Goal: Contribute content: Contribute content

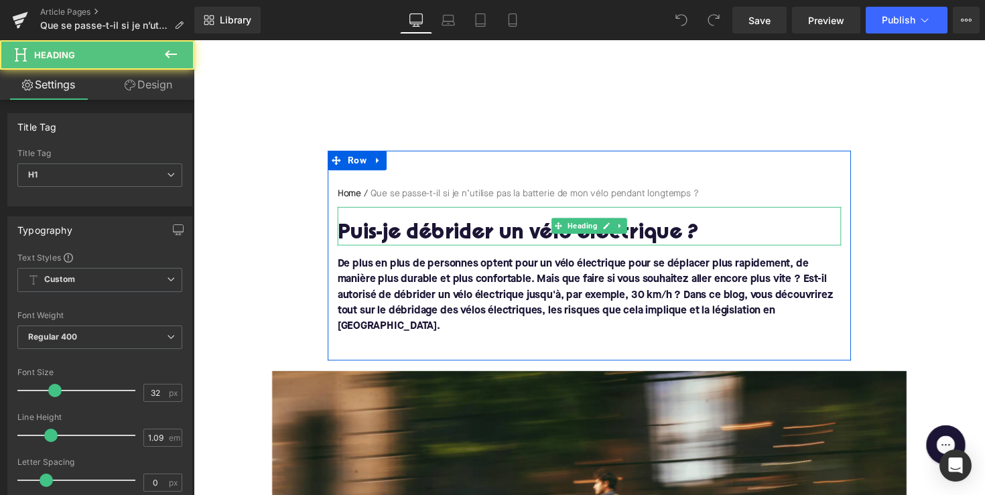
click at [498, 228] on h1 "Puis-je débrider un vélo électrique ?" at bounding box center [599, 238] width 516 height 23
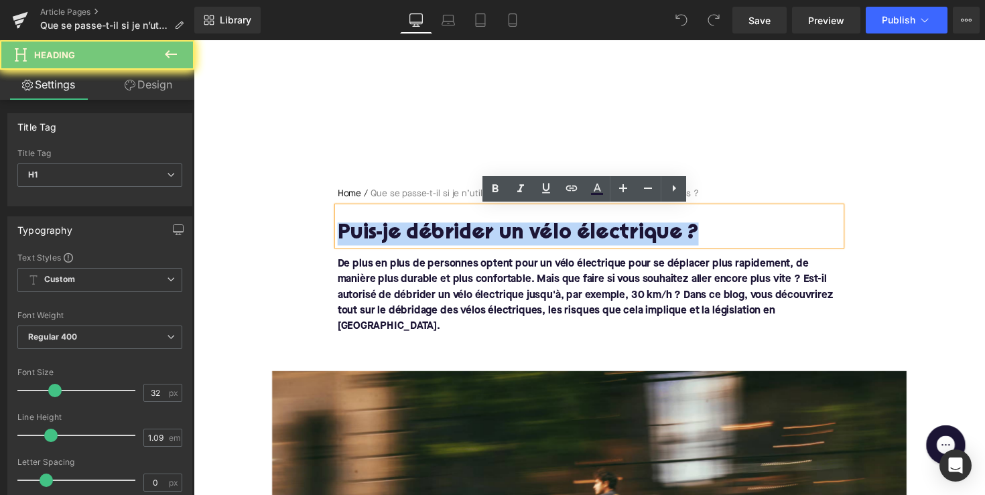
click at [498, 228] on h1 "Puis-je débrider un vélo électrique ?" at bounding box center [599, 238] width 516 height 23
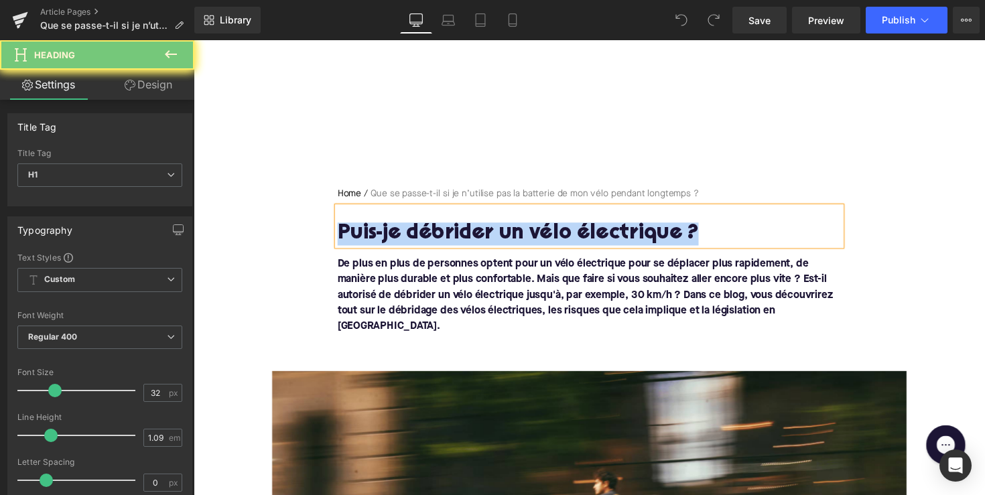
paste div
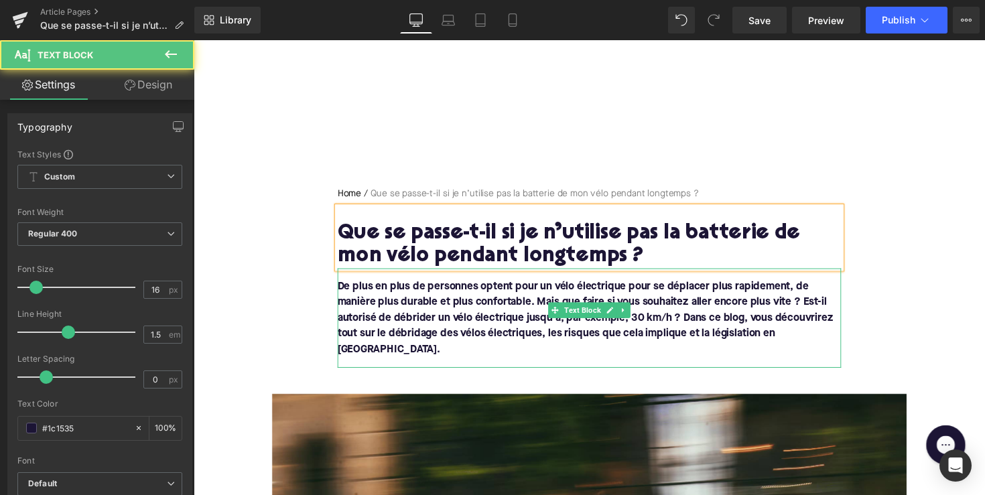
click at [544, 321] on font "De plus en plus de personnes optent pour un vélo électrique pour se déplacer pl…" at bounding box center [595, 324] width 508 height 75
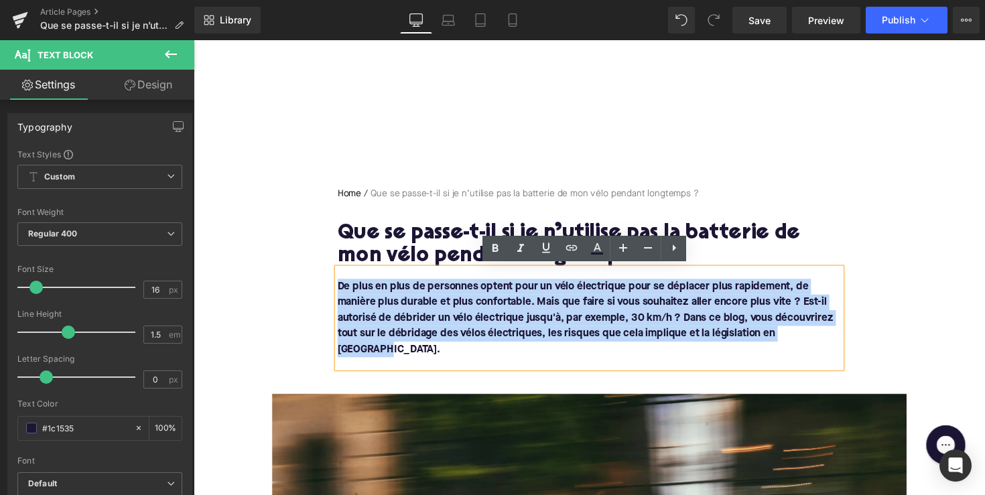
drag, startPoint x: 840, startPoint y: 338, endPoint x: 336, endPoint y: 275, distance: 507.7
click at [341, 275] on div "De plus en plus de personnes optent pour un vélo électrique pour se déplacer pl…" at bounding box center [599, 325] width 516 height 102
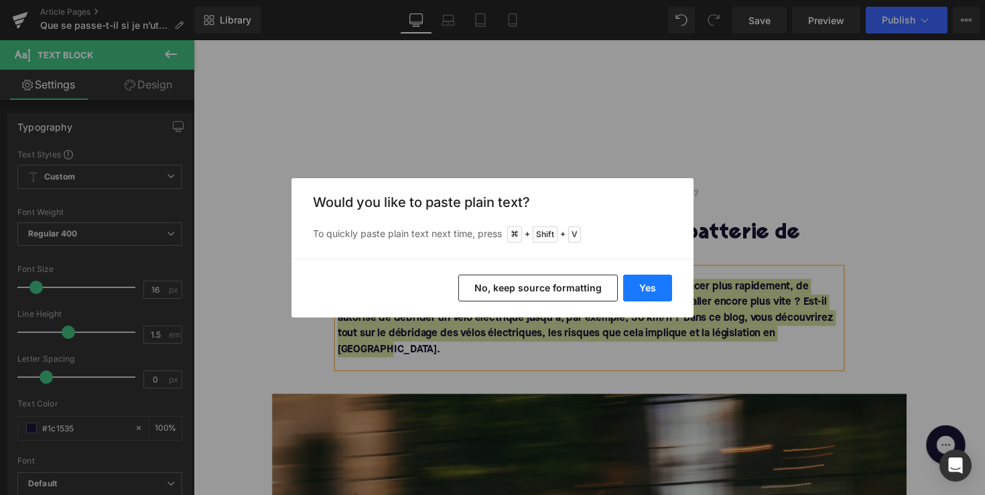
click at [651, 281] on button "Yes" at bounding box center [647, 288] width 49 height 27
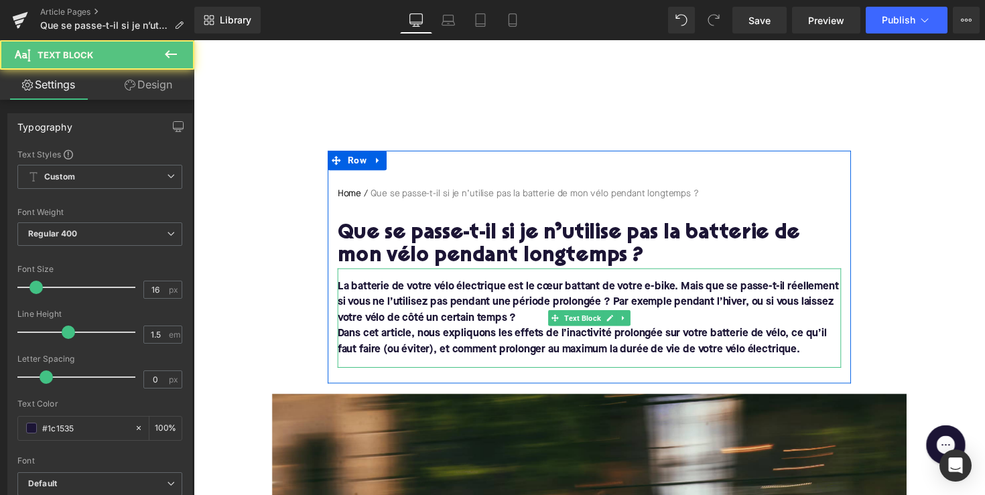
click at [541, 320] on p "La batterie de votre vélo électrique est le cœur battant de votre e-bike. Mais …" at bounding box center [599, 309] width 516 height 48
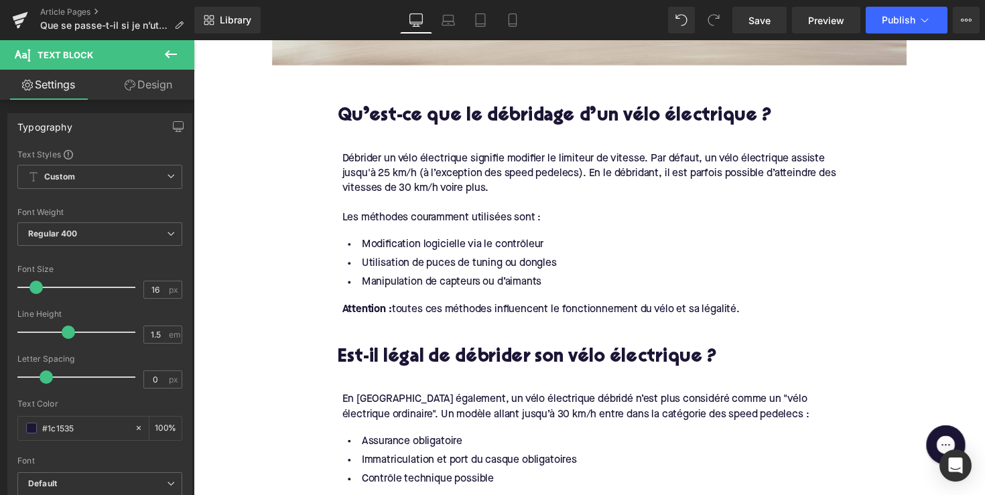
scroll to position [524, 0]
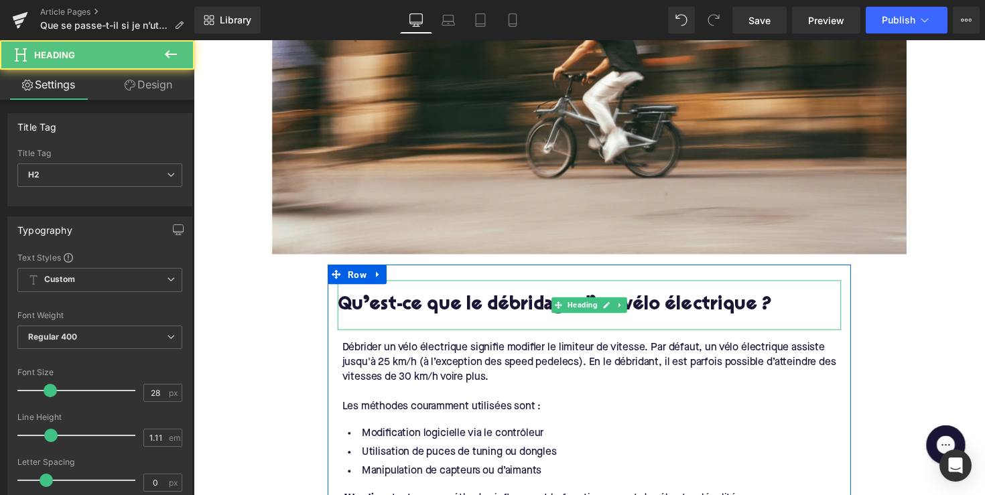
click at [528, 309] on h2 "Qu’est-ce que le débridage d’un vélo électrique ?" at bounding box center [599, 312] width 516 height 21
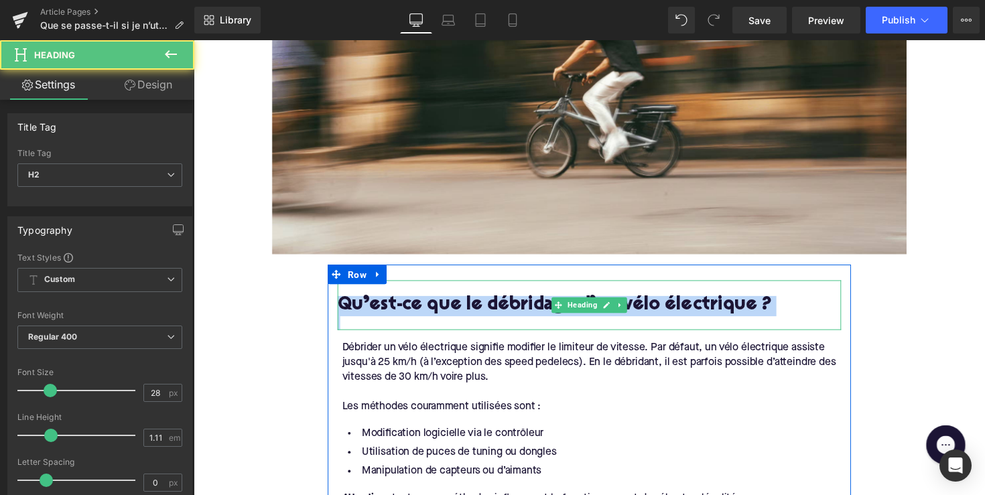
click at [528, 309] on h2 "Qu’est-ce que le débridage d’un vélo électrique ?" at bounding box center [599, 312] width 516 height 21
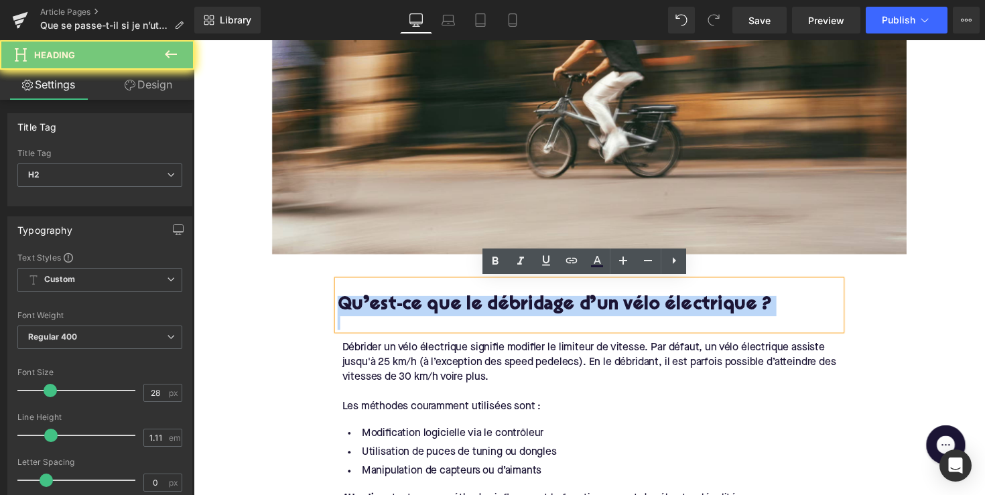
paste div
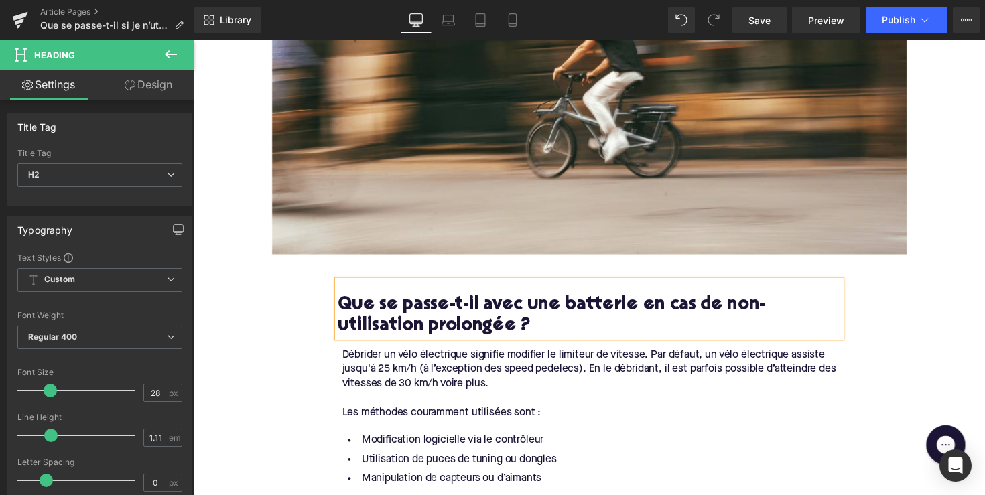
click at [550, 368] on div "Débrider un vélo électrique signifie modifier le limiteur de vitesse. Par défau…" at bounding box center [601, 377] width 511 height 45
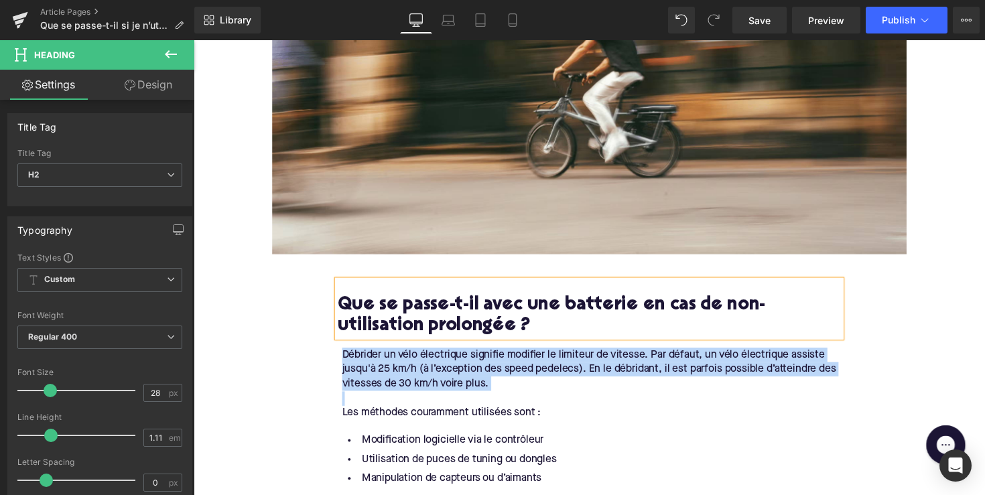
click at [550, 368] on div "Débrider un vélo électrique signifie modifier le limiteur de vitesse. Par défau…" at bounding box center [601, 377] width 511 height 45
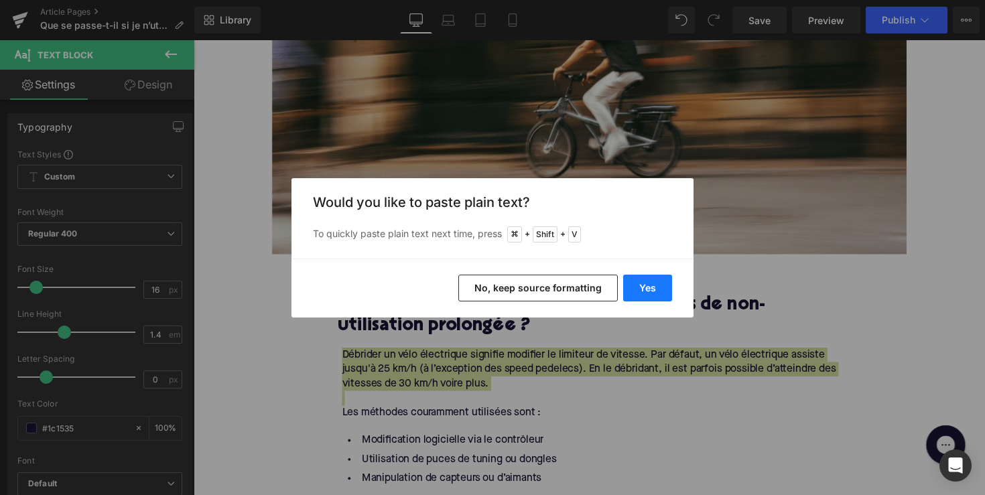
click at [653, 291] on button "Yes" at bounding box center [647, 288] width 49 height 27
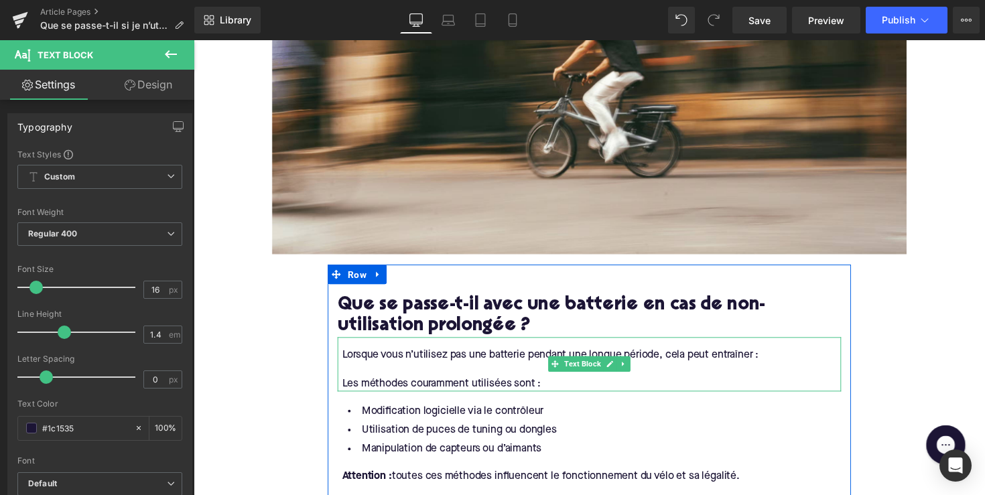
click at [546, 385] on div "Les méthodes couramment utilisées sont :" at bounding box center [601, 391] width 511 height 15
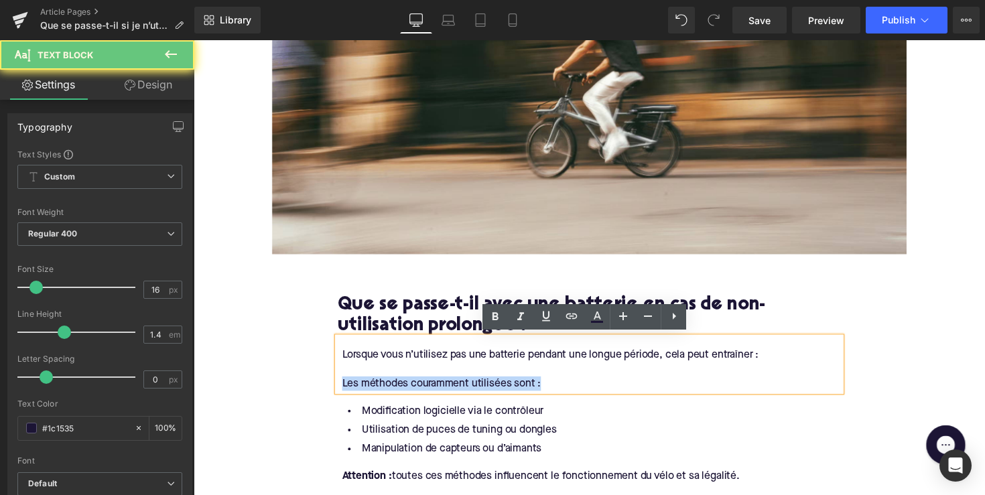
drag, startPoint x: 555, startPoint y: 385, endPoint x: 330, endPoint y: 384, distance: 225.7
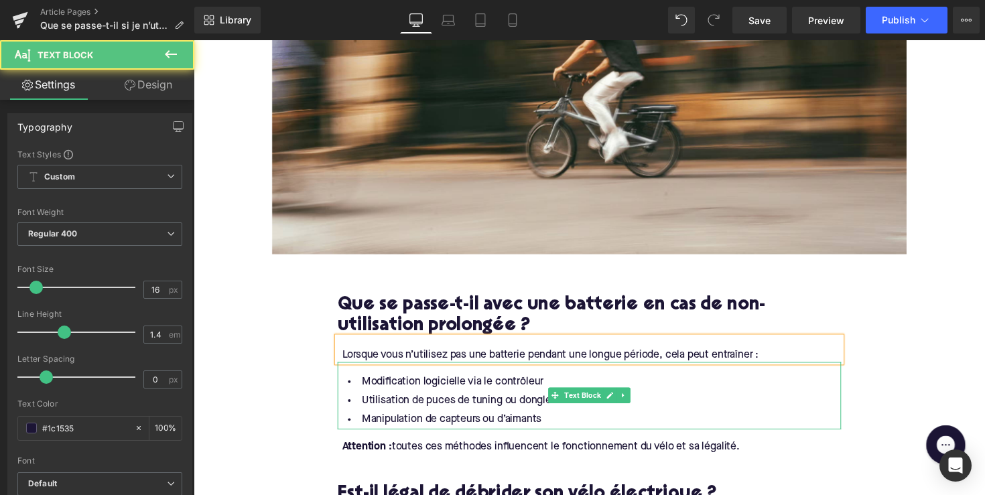
click at [550, 427] on li "Manipulation de capteurs ou d’aimants" at bounding box center [599, 428] width 516 height 19
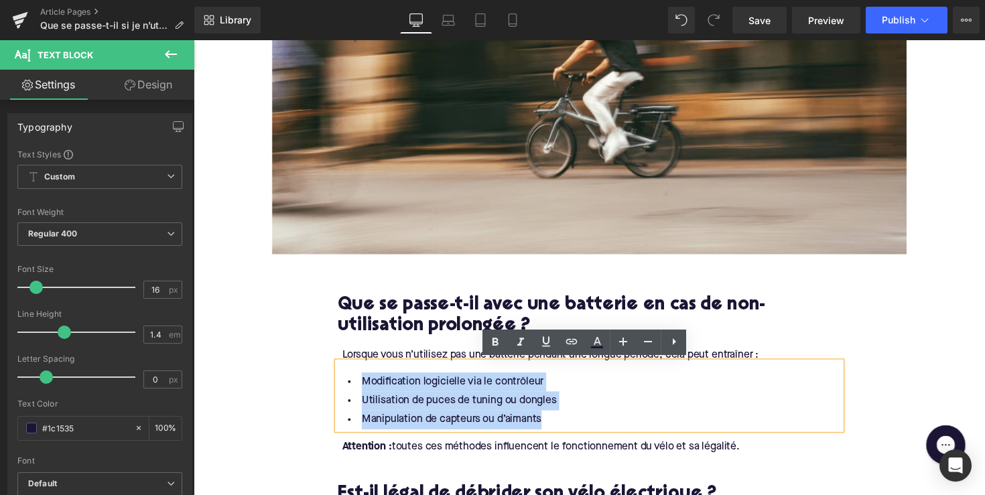
drag, startPoint x: 561, startPoint y: 427, endPoint x: 342, endPoint y: 389, distance: 222.2
click at [342, 389] on ul "Modification logicielle via le contrôleur Utilisation de puces de tuning ou don…" at bounding box center [599, 409] width 516 height 58
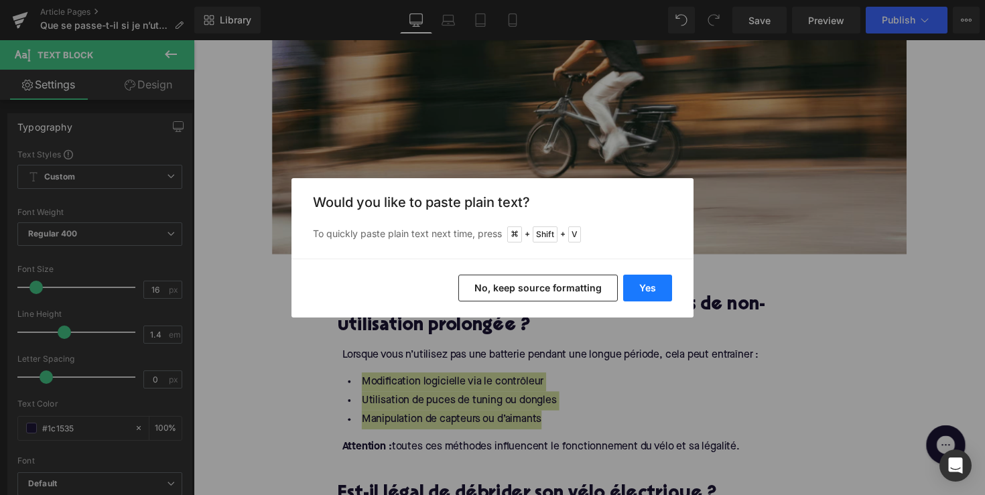
drag, startPoint x: 643, startPoint y: 284, endPoint x: 248, endPoint y: 443, distance: 426.1
click at [643, 284] on button "Yes" at bounding box center [647, 288] width 49 height 27
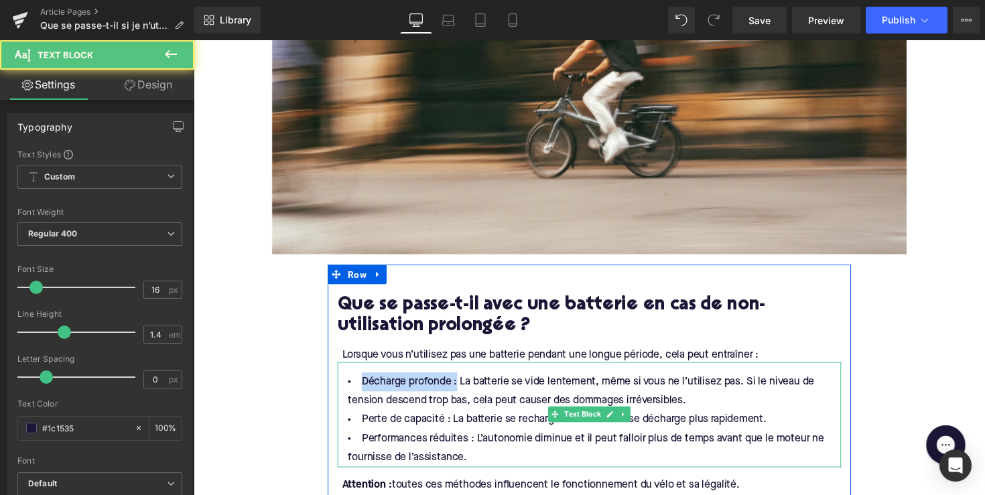
drag, startPoint x: 459, startPoint y: 388, endPoint x: 355, endPoint y: 387, distance: 104.5
click at [355, 387] on li "Décharge profonde : La batterie se vide lentement, même si vous ne l’utilisez p…" at bounding box center [599, 399] width 516 height 39
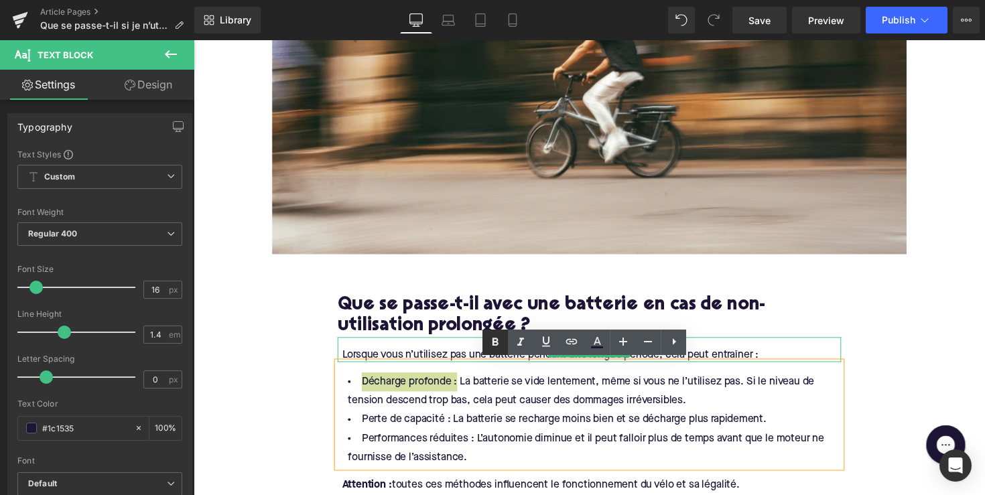
click at [494, 342] on icon at bounding box center [495, 342] width 6 height 8
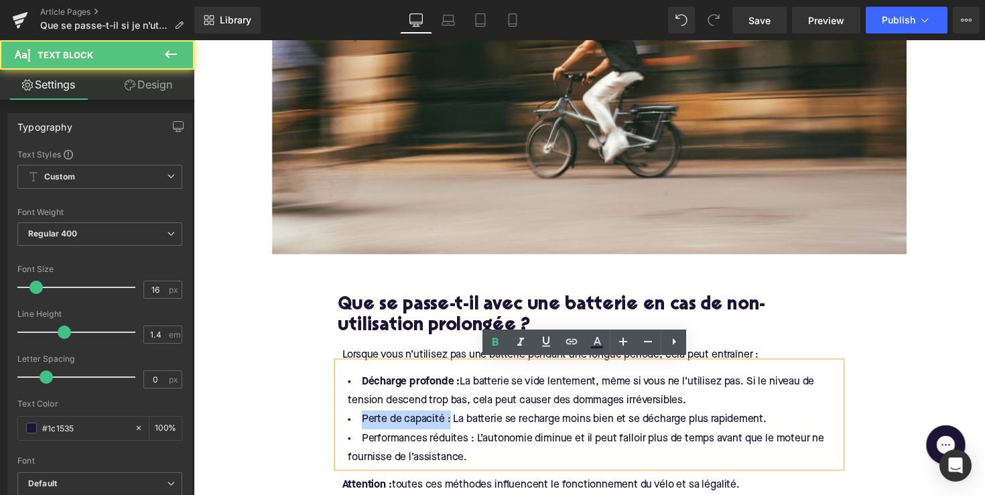
drag, startPoint x: 451, startPoint y: 429, endPoint x: 332, endPoint y: 430, distance: 119.9
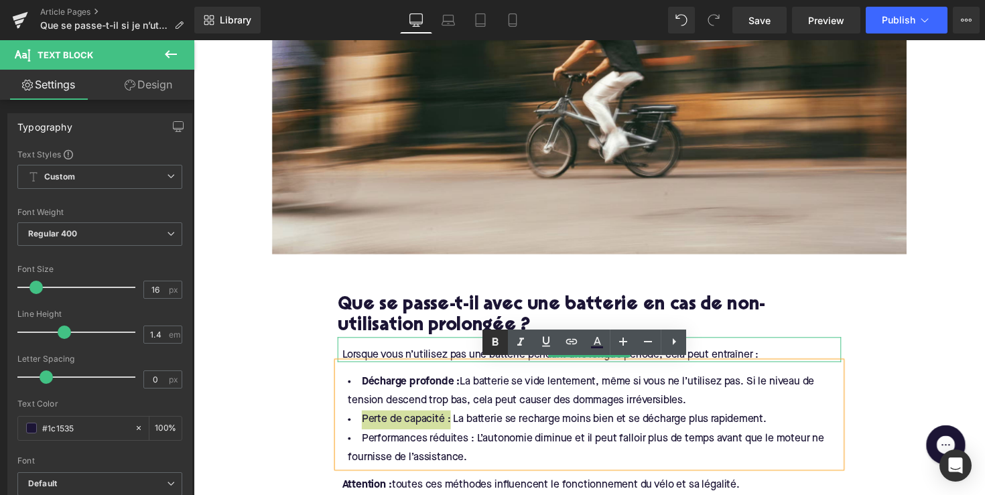
click at [490, 343] on icon at bounding box center [495, 342] width 16 height 16
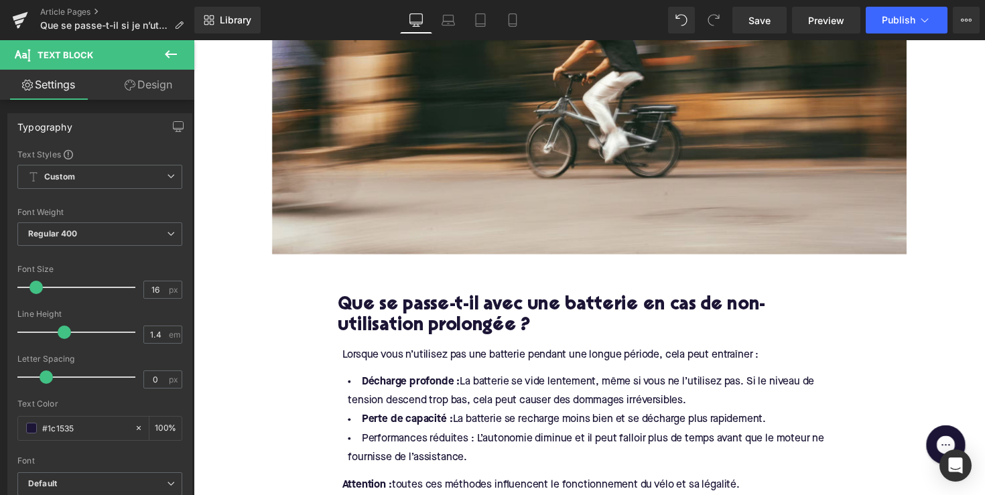
drag, startPoint x: 662, startPoint y: 478, endPoint x: 328, endPoint y: 447, distance: 336.2
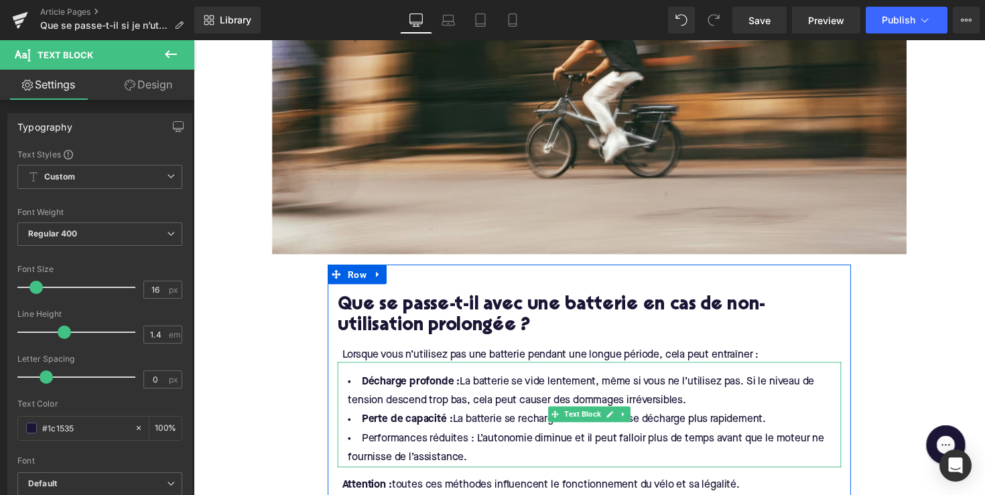
drag, startPoint x: 660, startPoint y: 480, endPoint x: 359, endPoint y: 447, distance: 302.4
click at [477, 439] on div "Rendering Content" at bounding box center [492, 442] width 82 height 15
click at [469, 439] on div "Rendering Content" at bounding box center [492, 442] width 82 height 15
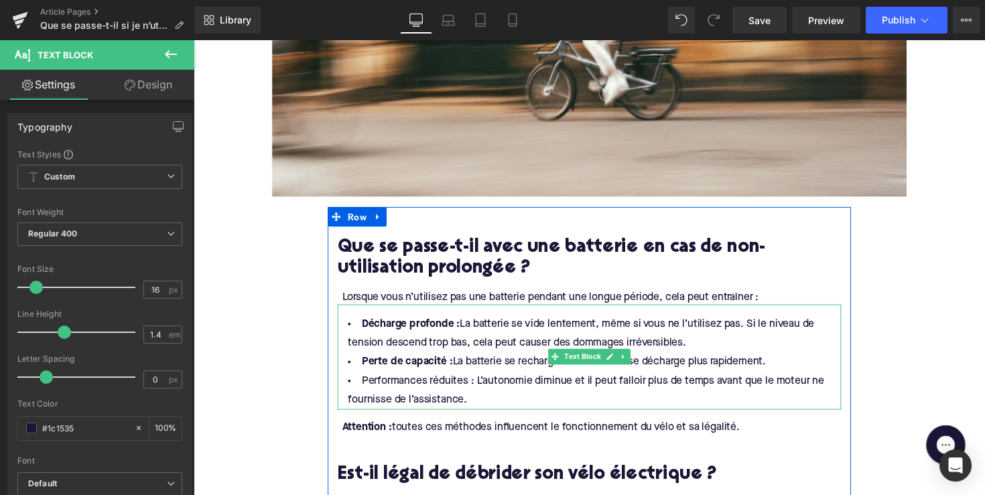
click at [472, 373] on li "Perte de capacité : La batterie se recharge moins bien et se décharge plus rapi…" at bounding box center [599, 369] width 516 height 19
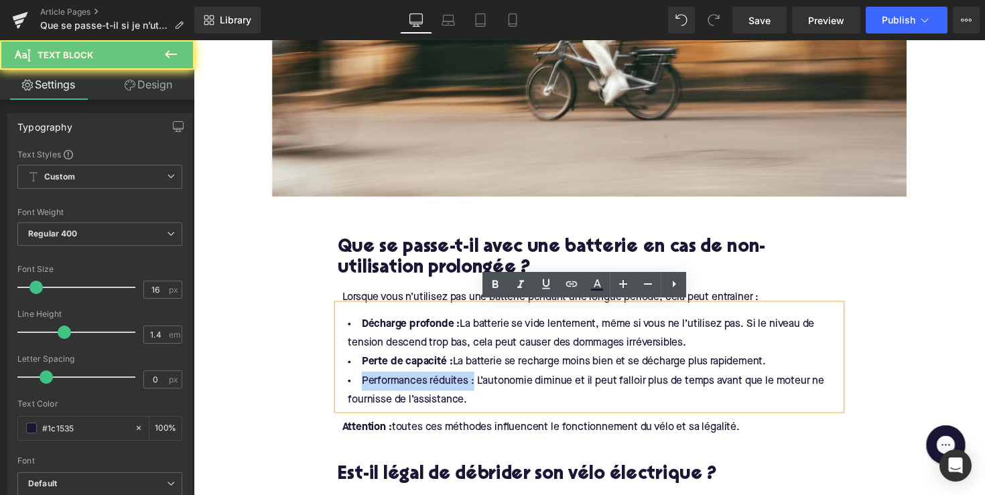
drag, startPoint x: 475, startPoint y: 389, endPoint x: 351, endPoint y: 389, distance: 123.9
click at [351, 389] on li "Performances réduites : L’autonomie diminue et il peut falloir plus de temps av…" at bounding box center [599, 399] width 516 height 39
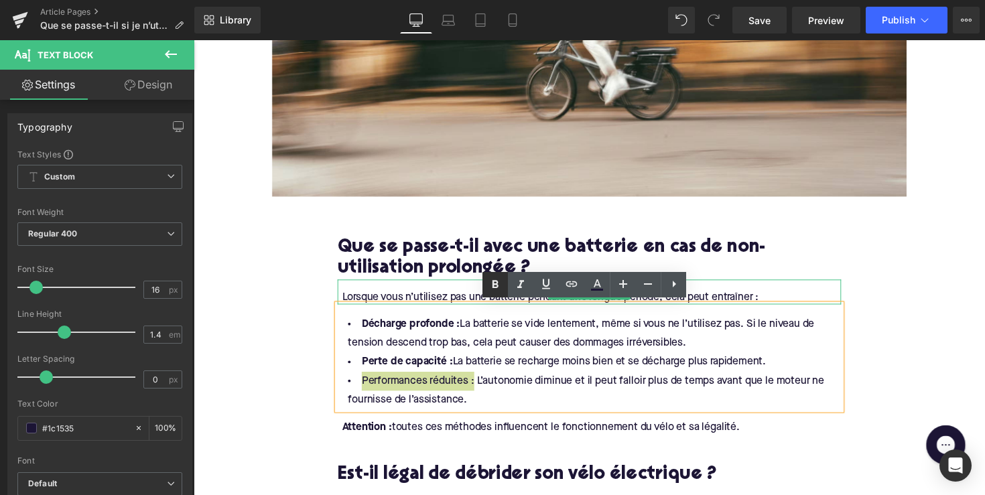
click at [498, 287] on icon at bounding box center [495, 284] width 6 height 8
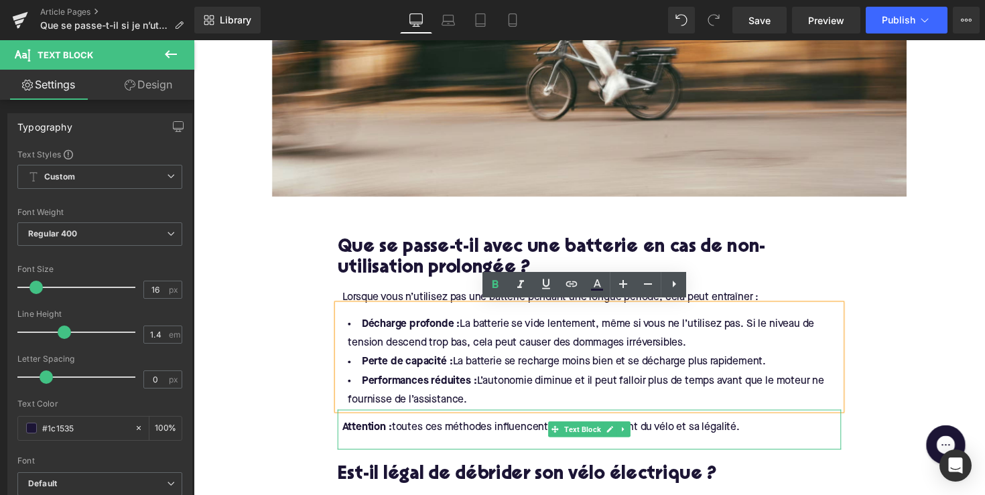
click at [417, 435] on div "Attention : toutes ces méthodes influencent le fonctionnement du vélo et sa lég…" at bounding box center [601, 436] width 511 height 15
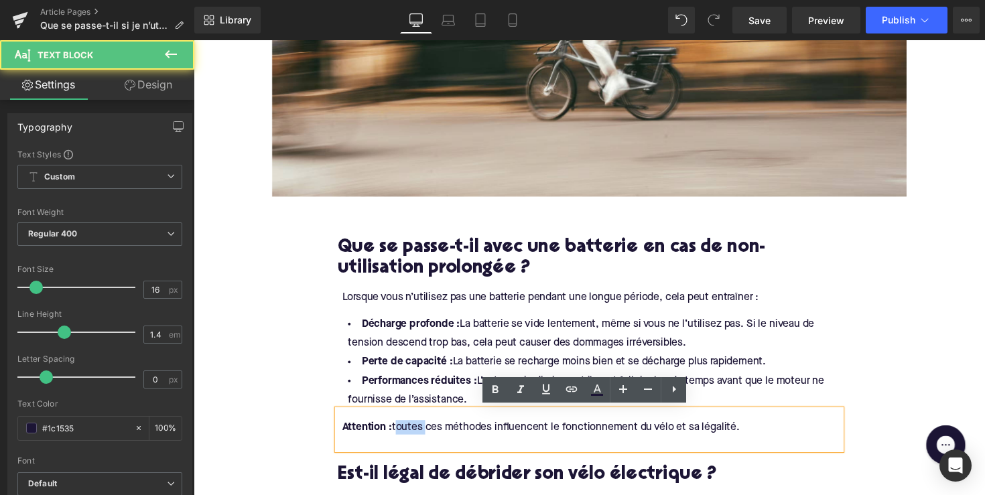
click at [417, 435] on div "Attention : toutes ces méthodes influencent le fonctionnement du vélo et sa lég…" at bounding box center [601, 436] width 511 height 15
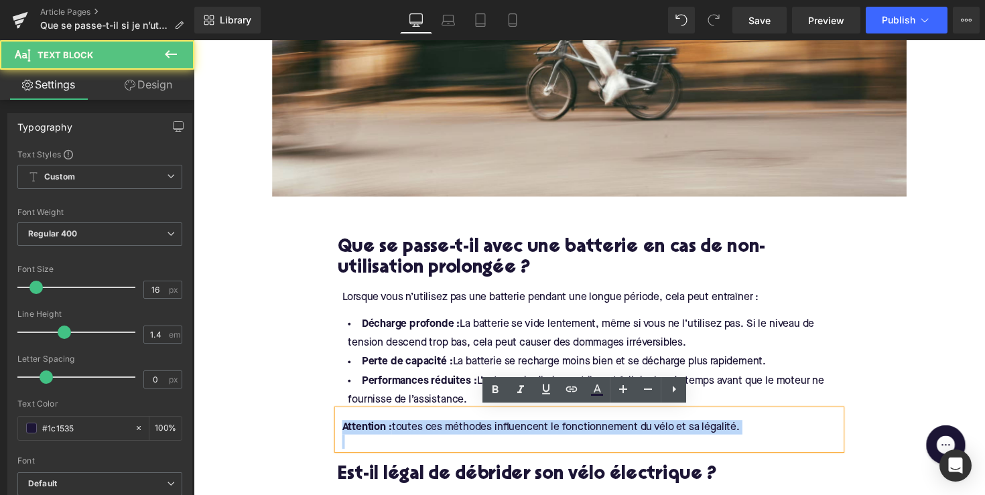
click at [417, 435] on div "Attention : toutes ces méthodes influencent le fonctionnement du vélo et sa lég…" at bounding box center [601, 436] width 511 height 15
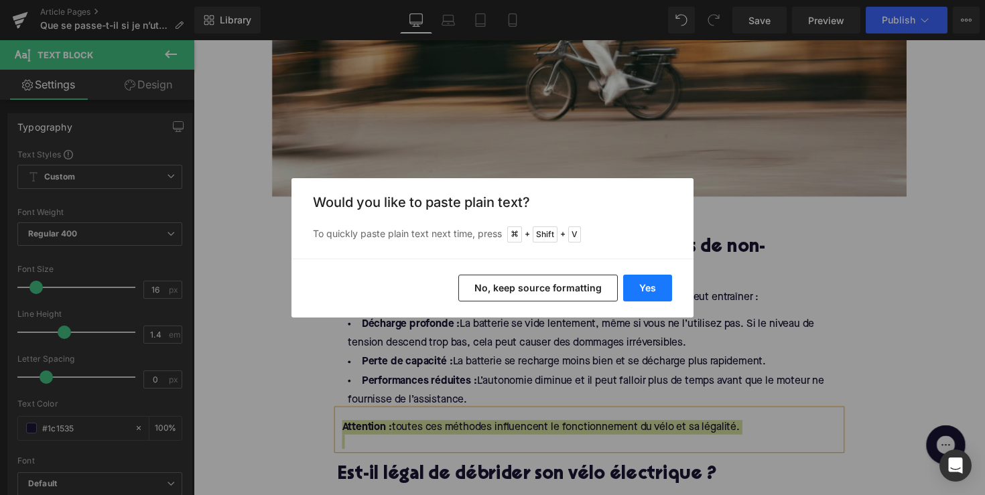
click at [652, 279] on button "Yes" at bounding box center [647, 288] width 49 height 27
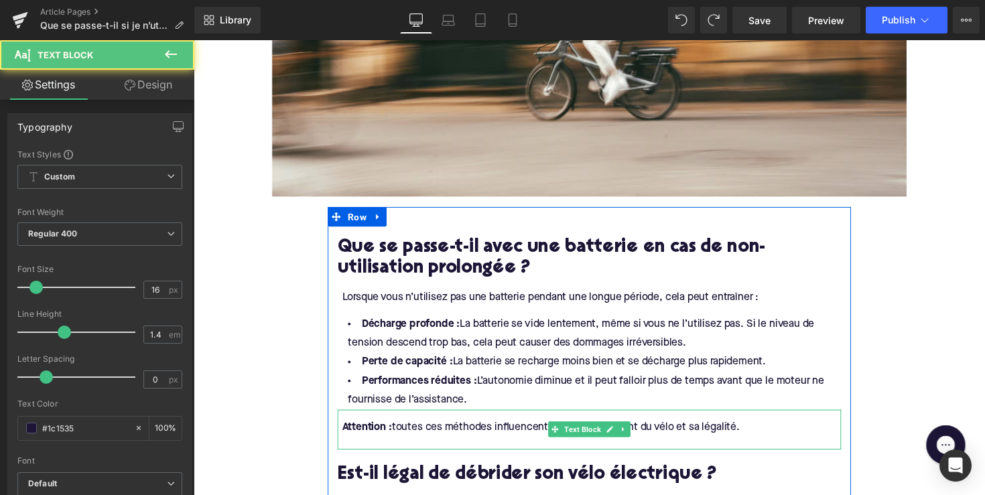
click at [753, 439] on div "Attention : toutes ces méthodes influencent le fonctionnement du vélo et sa lég…" at bounding box center [601, 436] width 511 height 15
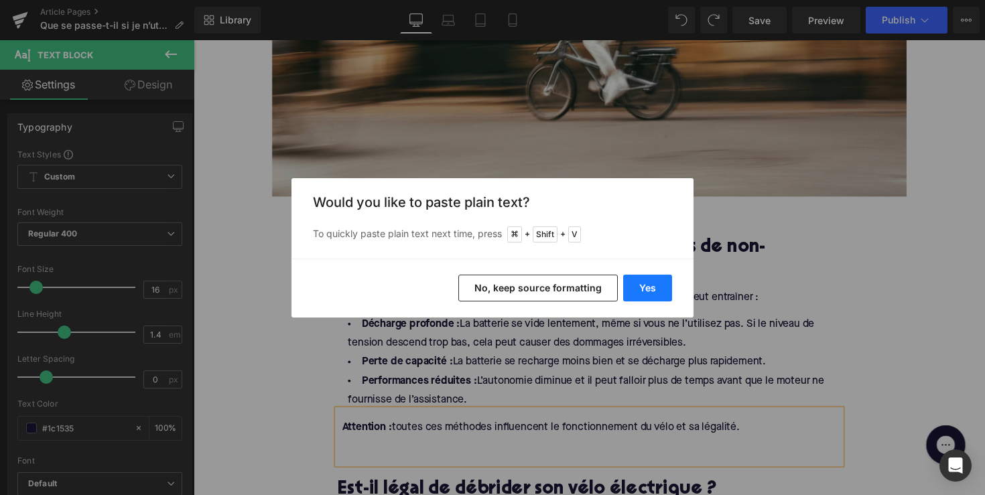
click at [635, 288] on button "Yes" at bounding box center [647, 288] width 49 height 27
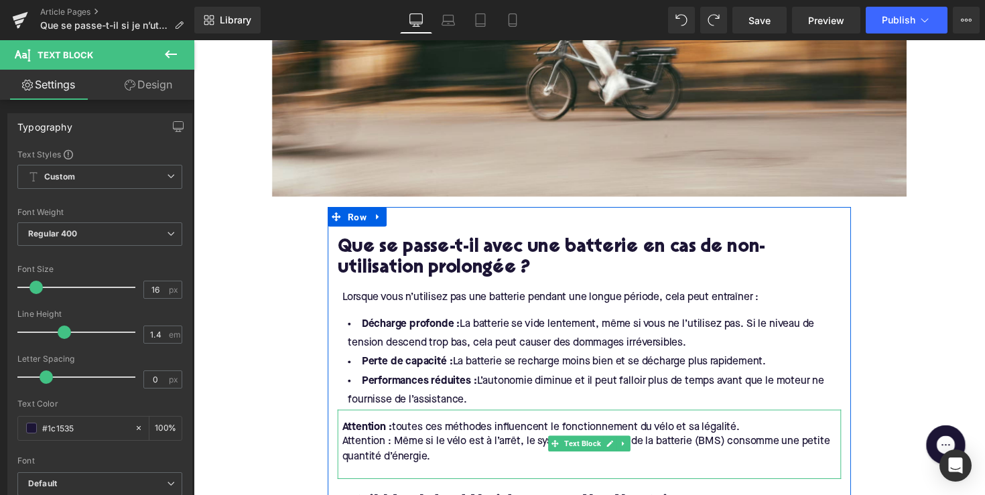
click at [763, 435] on div "Attention : toutes ces méthodes influencent le fonctionnement du vélo et sa lég…" at bounding box center [601, 436] width 511 height 15
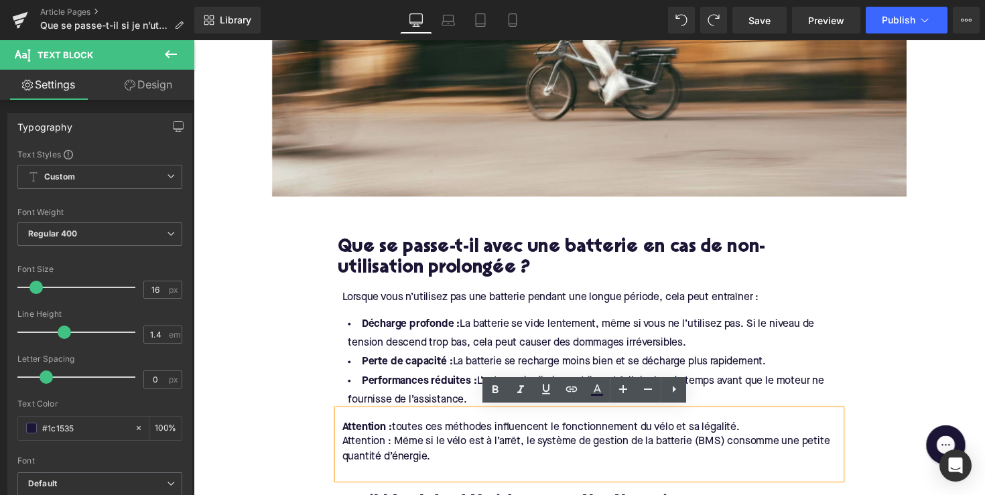
drag, startPoint x: 770, startPoint y: 435, endPoint x: 332, endPoint y: 434, distance: 437.4
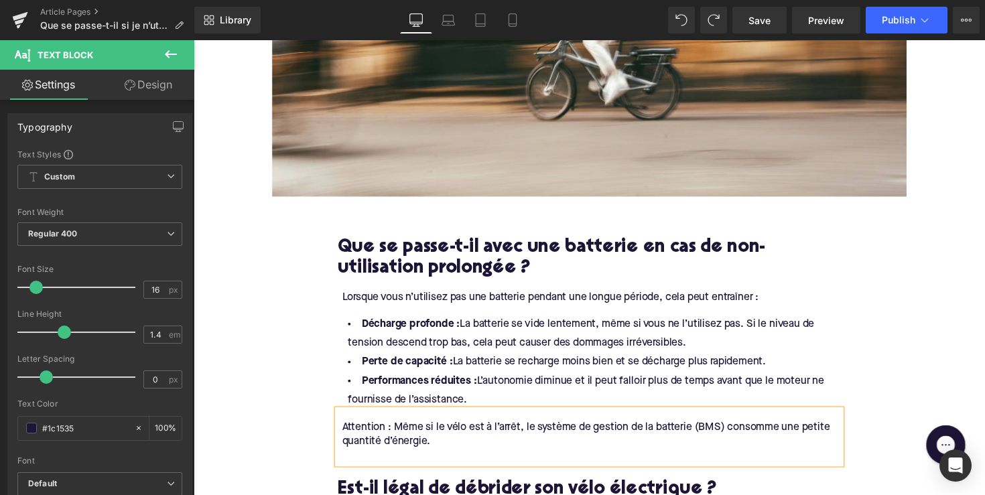
click at [397, 432] on span "Attention : Même si le vélo est à l’arrêt, le système de gestion de la batterie…" at bounding box center [596, 443] width 500 height 25
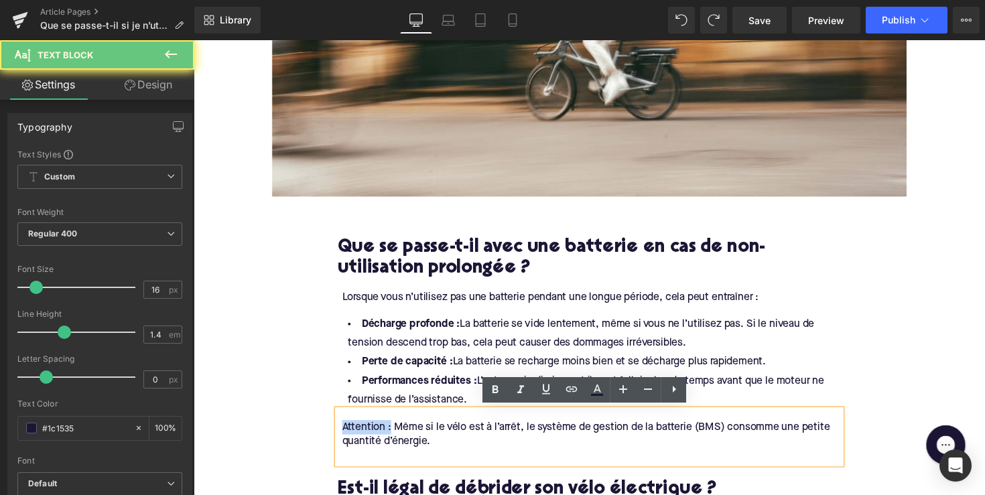
drag, startPoint x: 393, startPoint y: 436, endPoint x: 328, endPoint y: 436, distance: 65.0
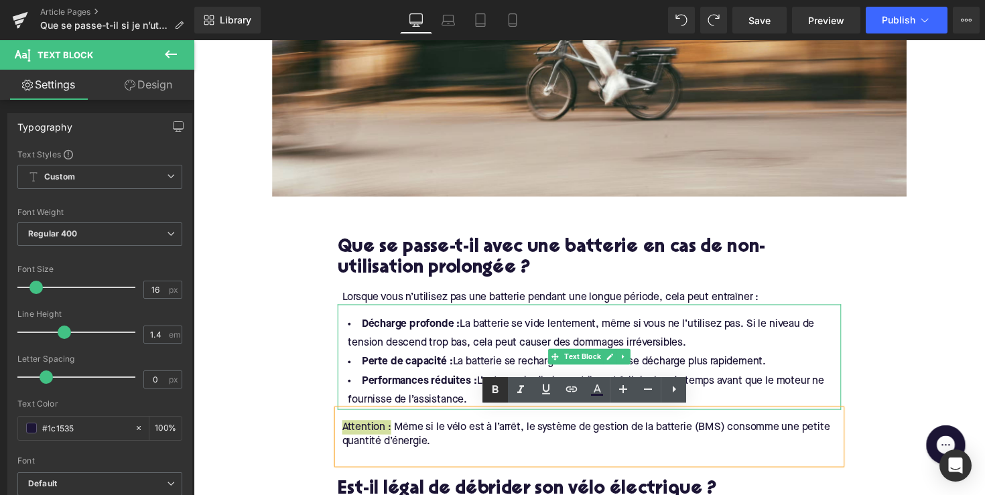
click at [497, 392] on icon at bounding box center [495, 389] width 6 height 8
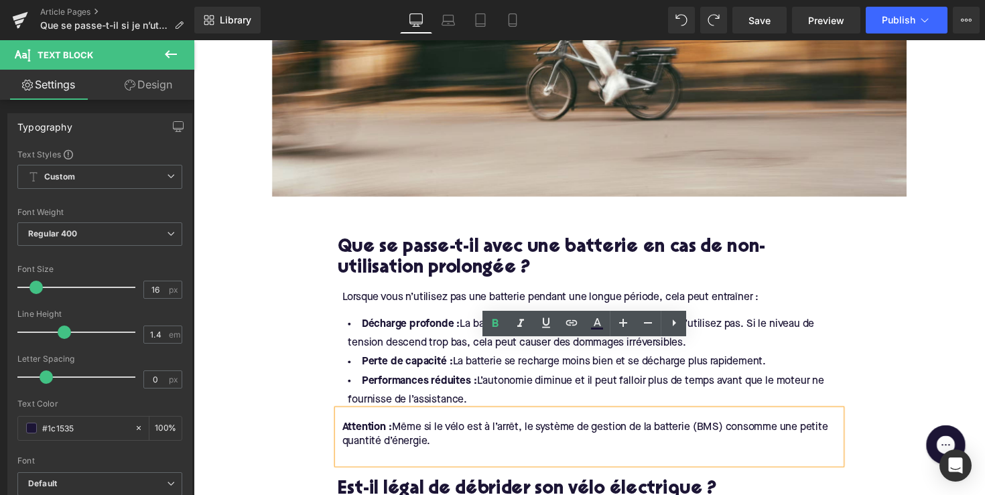
scroll to position [792, 0]
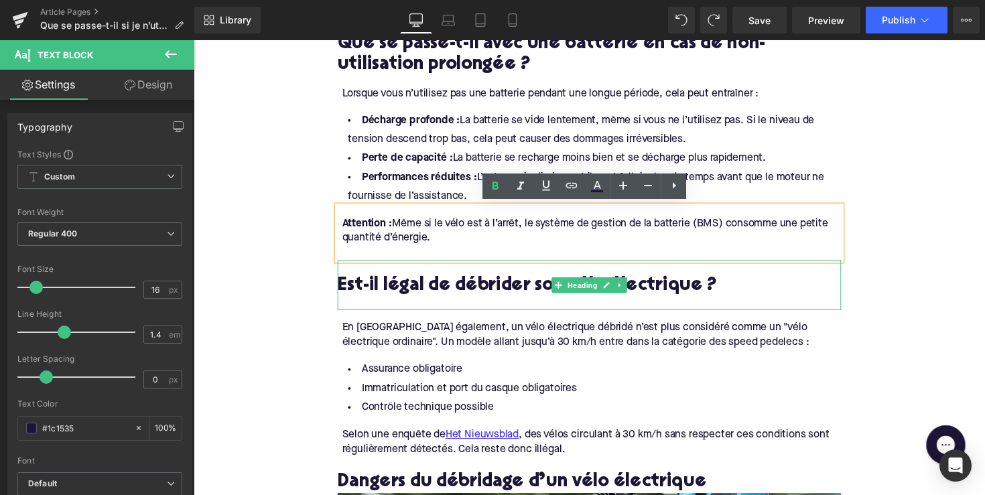
click at [395, 285] on h2 "Est-il légal de débrider son vélo électrique ?" at bounding box center [599, 292] width 516 height 21
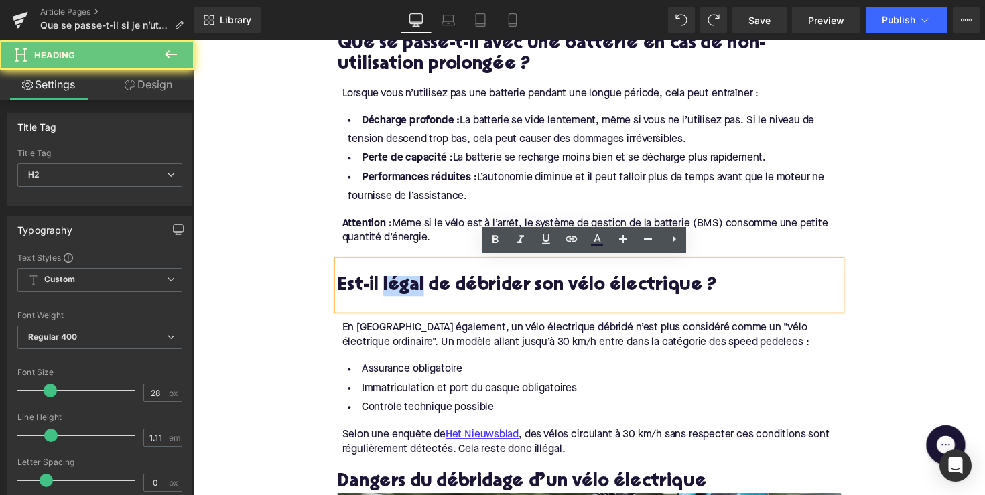
click at [395, 285] on h2 "Est-il légal de débrider son vélo électrique ?" at bounding box center [599, 292] width 516 height 21
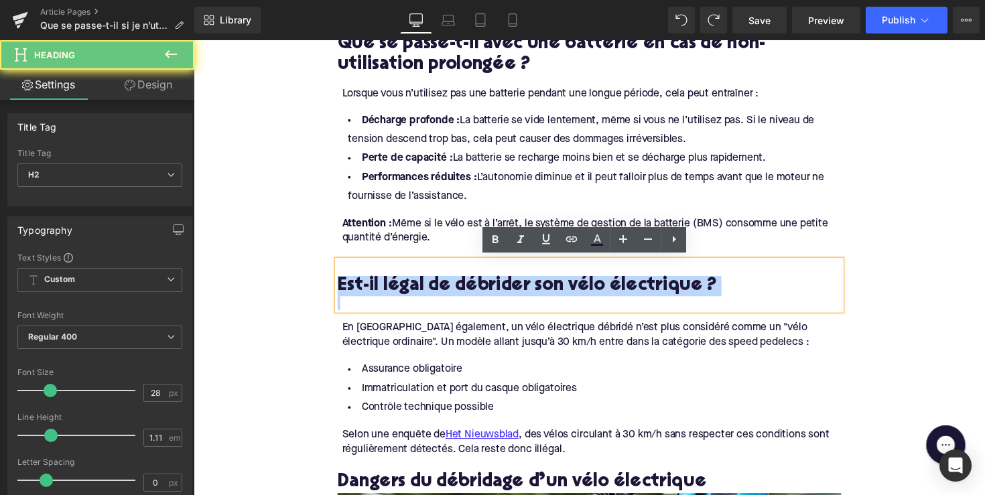
click at [395, 285] on h2 "Est-il légal de débrider son vélo électrique ?" at bounding box center [599, 292] width 516 height 21
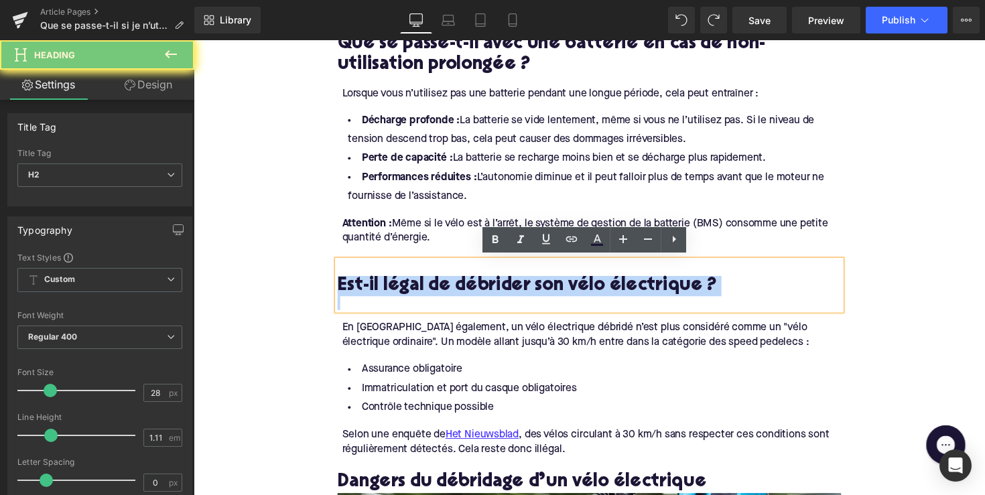
paste div
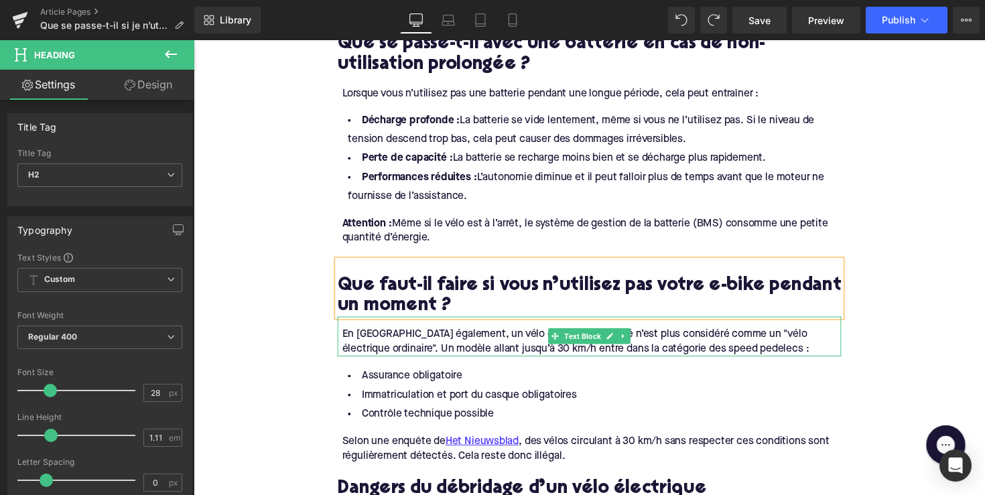
click at [454, 352] on div "En [GEOGRAPHIC_DATA] également, un vélo électrique débridé n’est plus considéré…" at bounding box center [601, 349] width 511 height 30
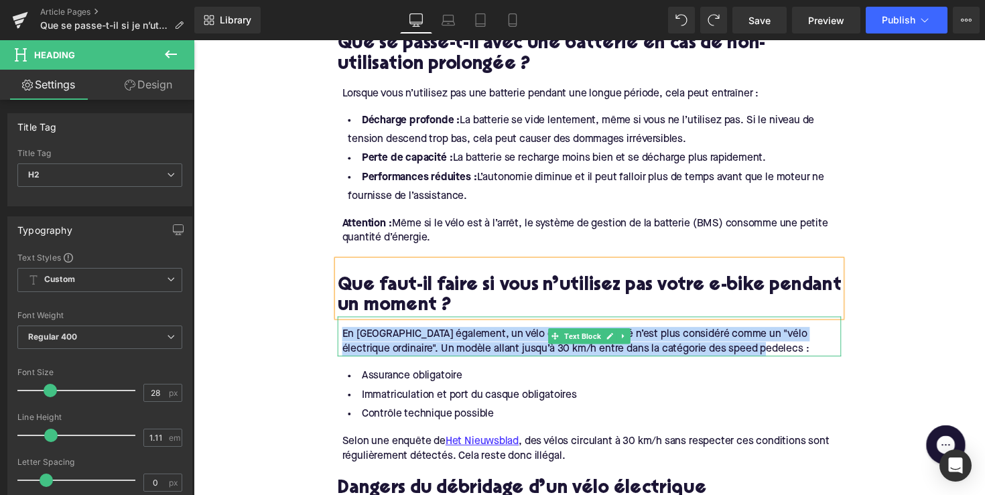
click at [454, 352] on div "En [GEOGRAPHIC_DATA] également, un vélo électrique débridé n’est plus considéré…" at bounding box center [601, 349] width 511 height 30
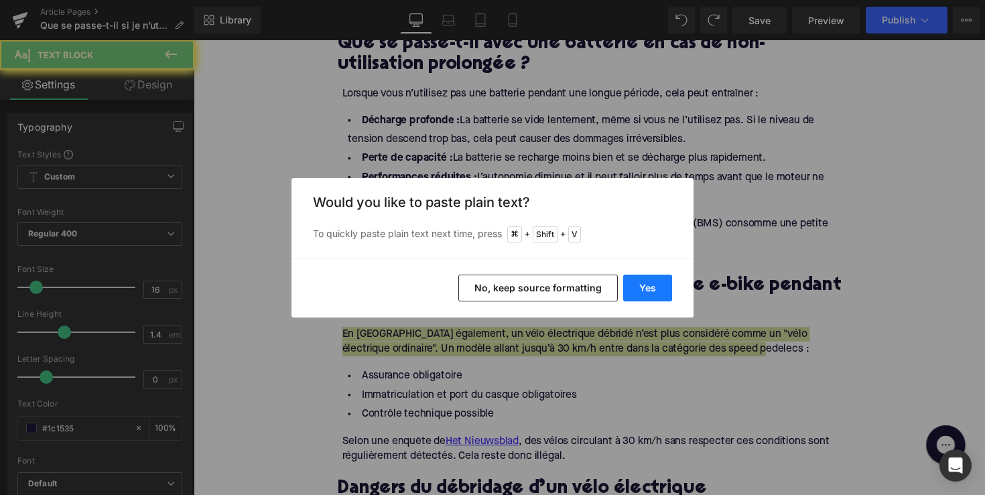
click at [642, 287] on button "Yes" at bounding box center [647, 288] width 49 height 27
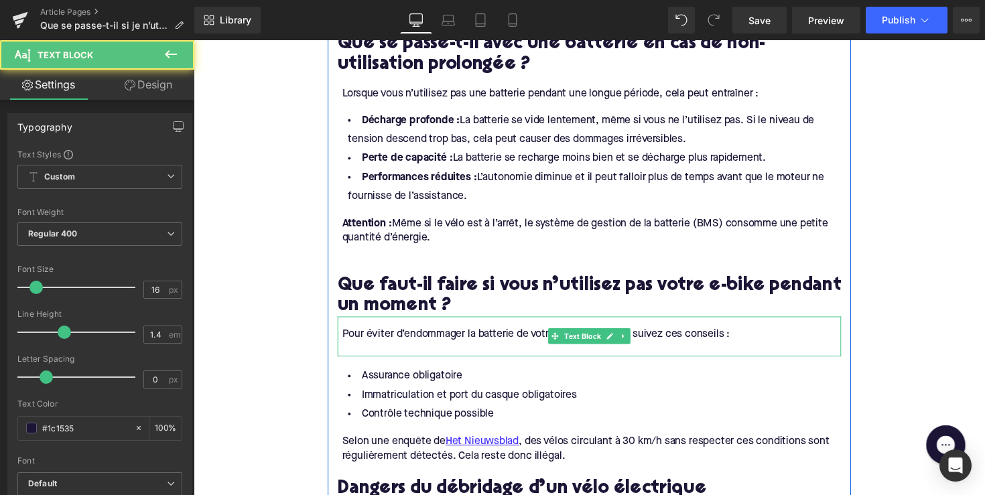
click at [390, 354] on div at bounding box center [601, 357] width 511 height 15
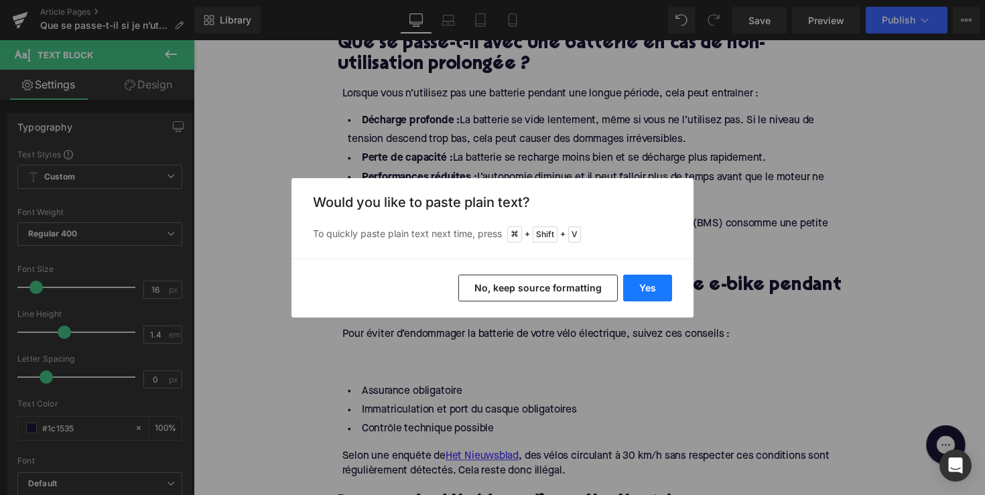
click at [646, 293] on button "Yes" at bounding box center [647, 288] width 49 height 27
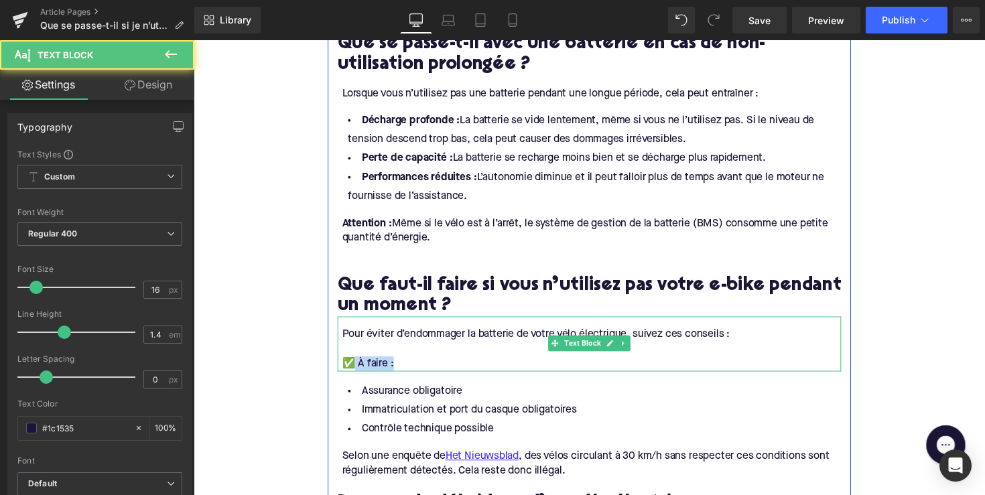
drag, startPoint x: 412, startPoint y: 367, endPoint x: 352, endPoint y: 366, distance: 59.6
click at [352, 366] on div "✅ À faire :" at bounding box center [601, 371] width 511 height 15
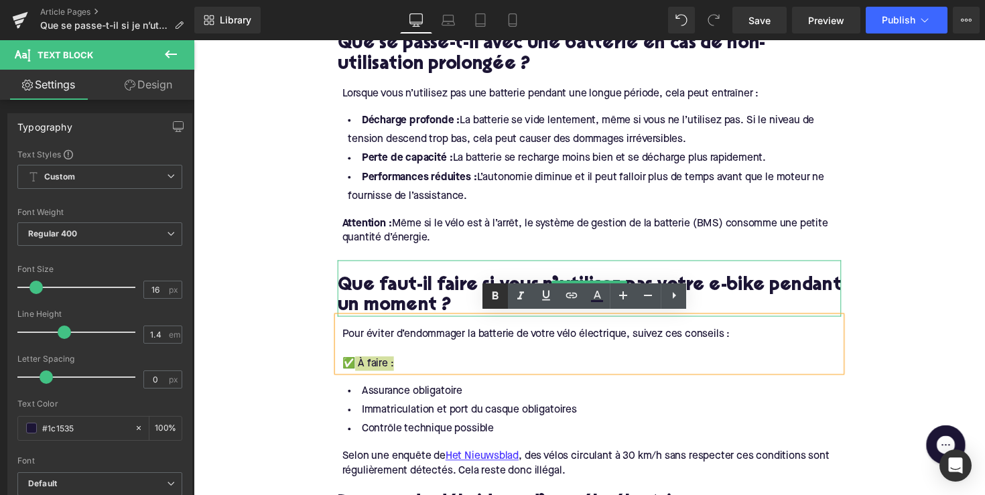
click at [492, 297] on icon at bounding box center [495, 296] width 16 height 16
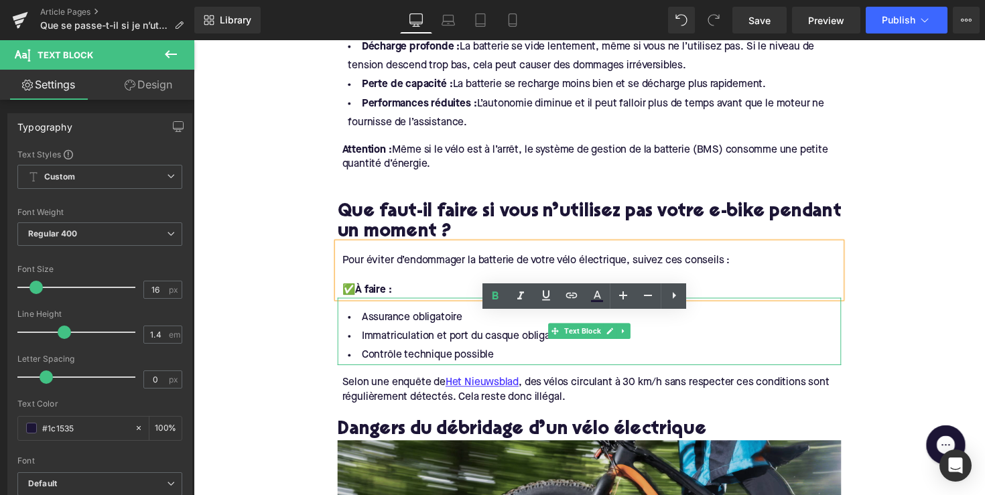
scroll to position [915, 0]
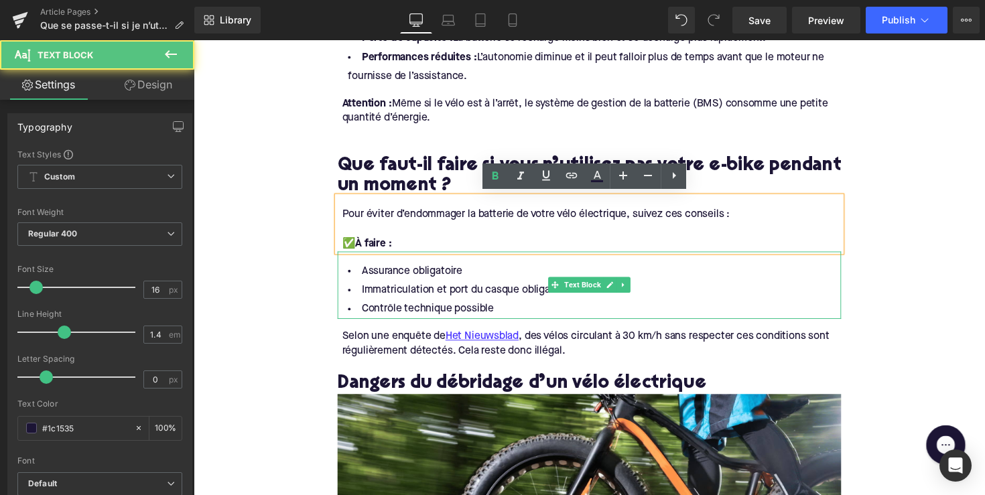
click at [514, 297] on li "Immatriculation et port du casque obligatoires" at bounding box center [599, 296] width 516 height 19
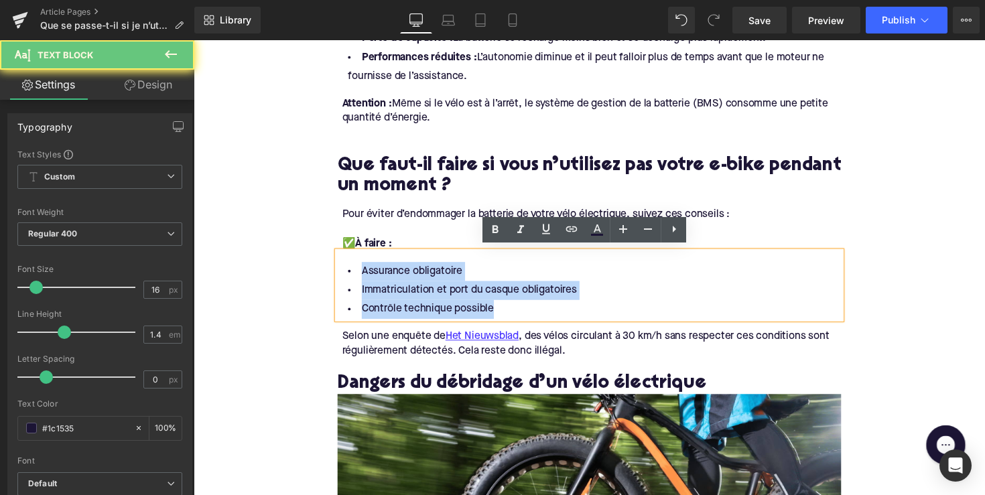
drag, startPoint x: 508, startPoint y: 313, endPoint x: 335, endPoint y: 252, distance: 183.5
click at [341, 257] on div "Assurance obligatoire Immatriculation et port du casque obligatoires Contrôle t…" at bounding box center [599, 291] width 516 height 69
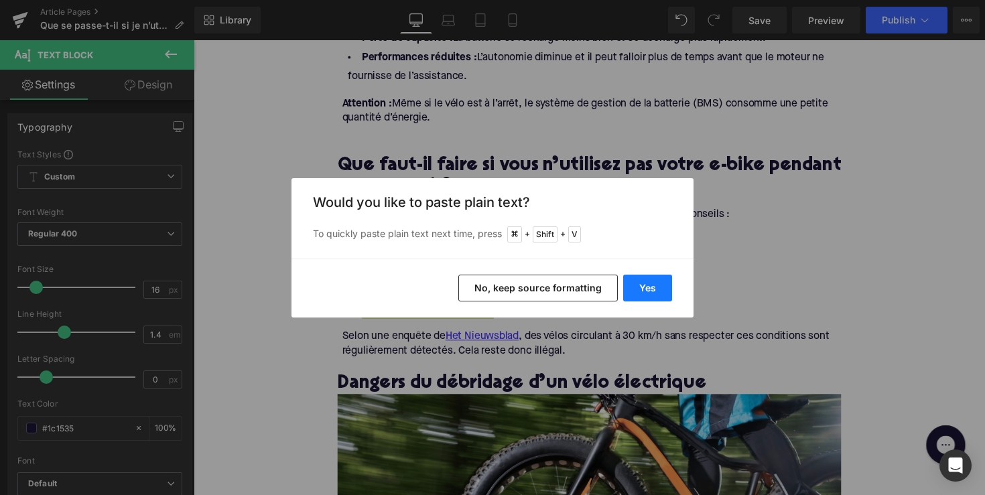
click at [650, 292] on button "Yes" at bounding box center [647, 288] width 49 height 27
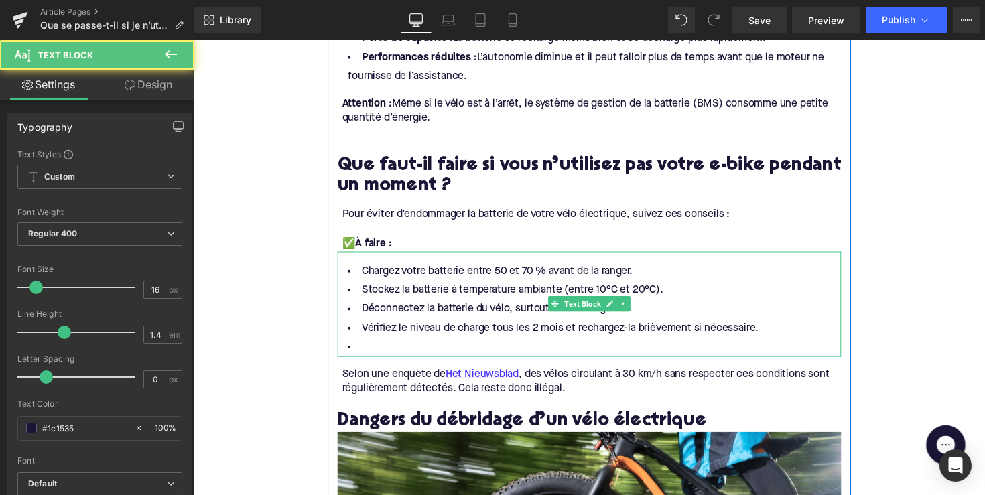
click at [484, 352] on li at bounding box center [599, 354] width 516 height 19
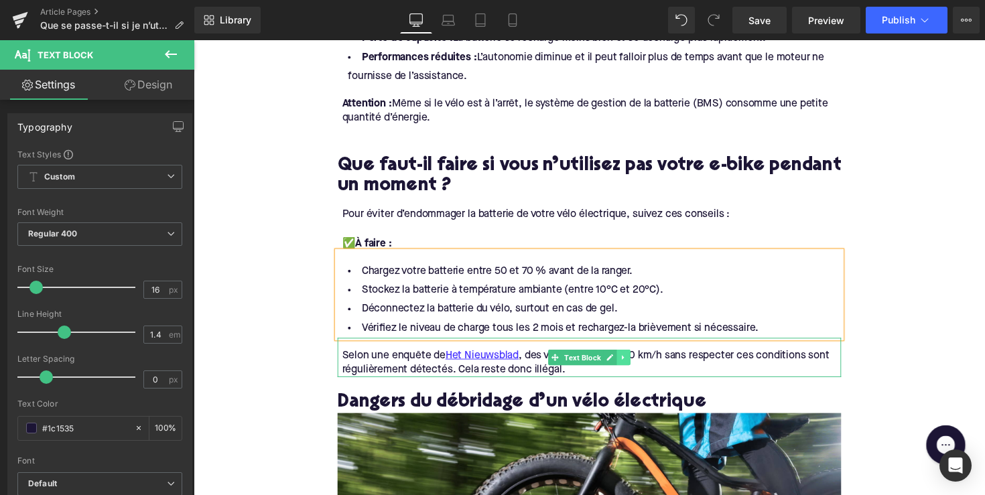
click at [632, 363] on icon at bounding box center [633, 365] width 7 height 8
click at [638, 362] on icon at bounding box center [640, 365] width 7 height 8
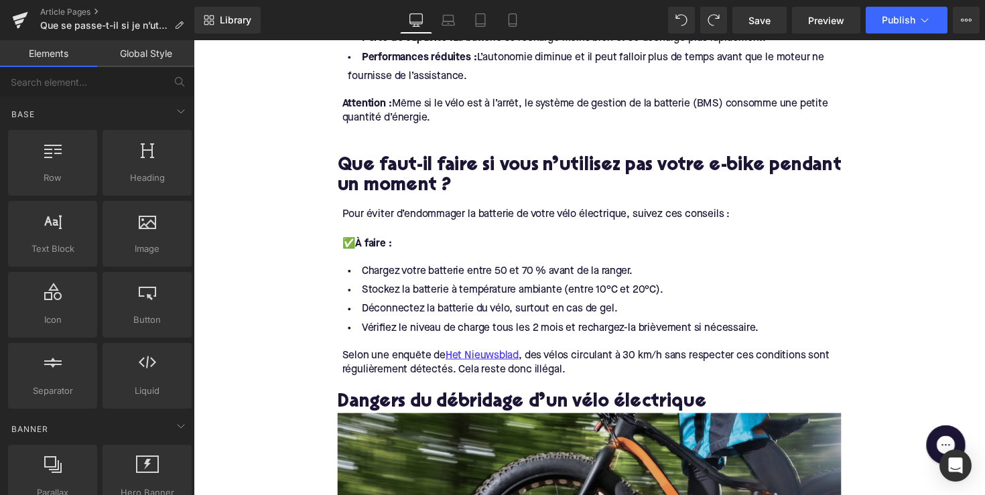
click at [410, 362] on div "Selon une enquête de Het Nieuwsblad , des vélos circulant à 30 km/h sans respec…" at bounding box center [601, 371] width 511 height 30
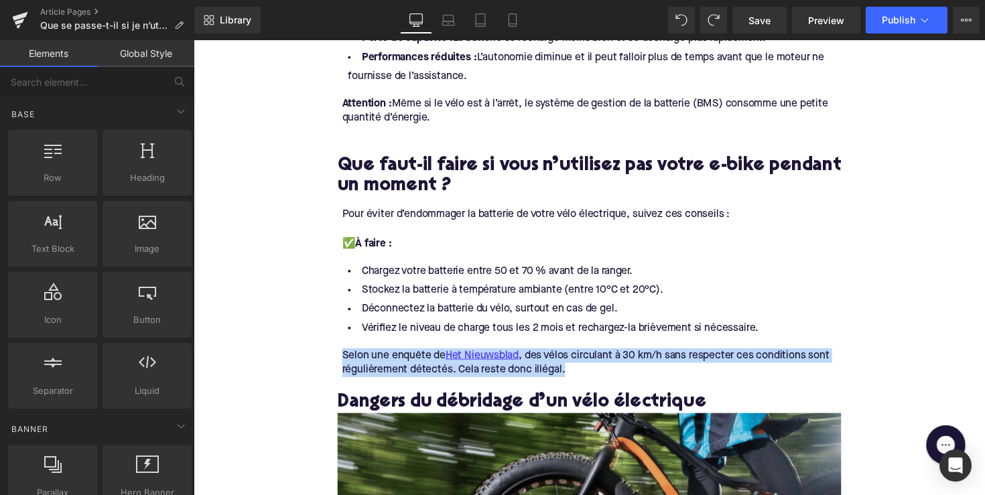
click at [410, 362] on div "Selon une enquête de Het Nieuwsblad , des vélos circulant à 30 km/h sans respec…" at bounding box center [601, 371] width 511 height 30
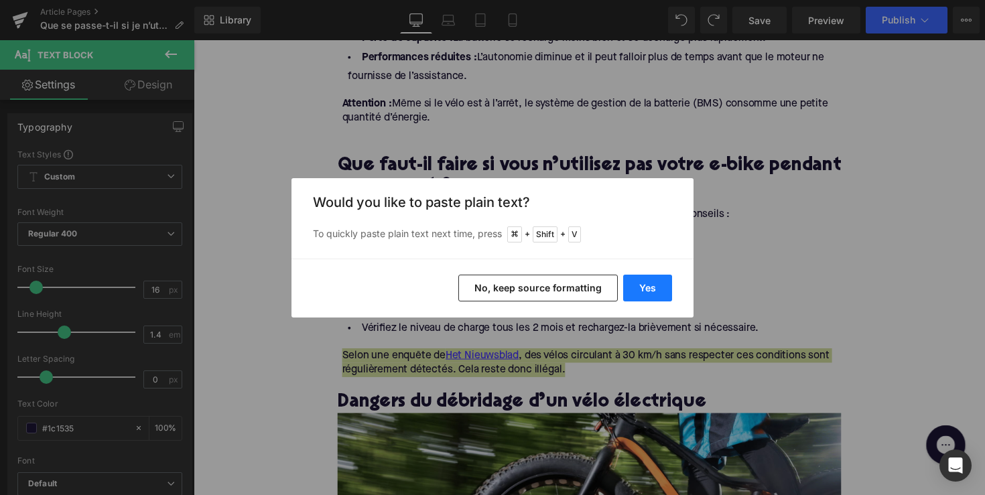
click at [642, 293] on button "Yes" at bounding box center [647, 288] width 49 height 27
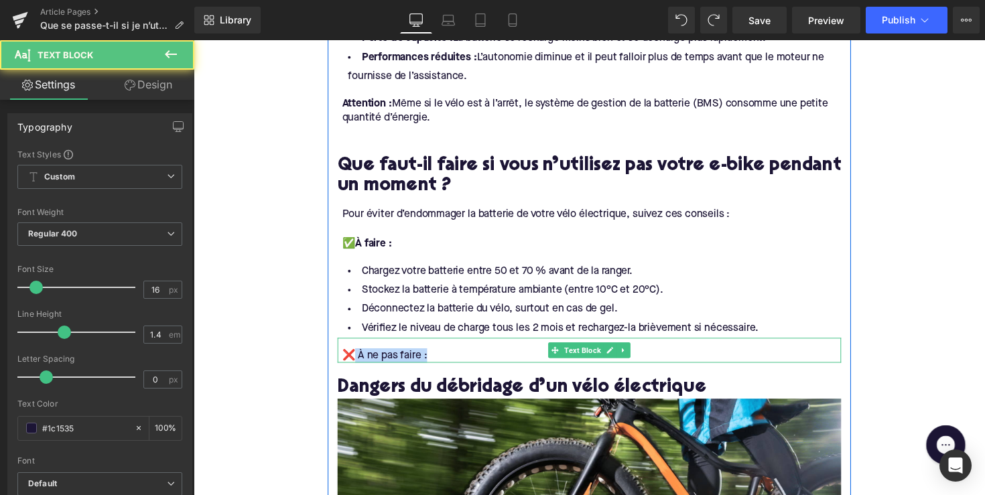
drag, startPoint x: 438, startPoint y: 357, endPoint x: 354, endPoint y: 357, distance: 84.4
click at [354, 357] on div "❌ À ne pas faire :" at bounding box center [601, 363] width 511 height 15
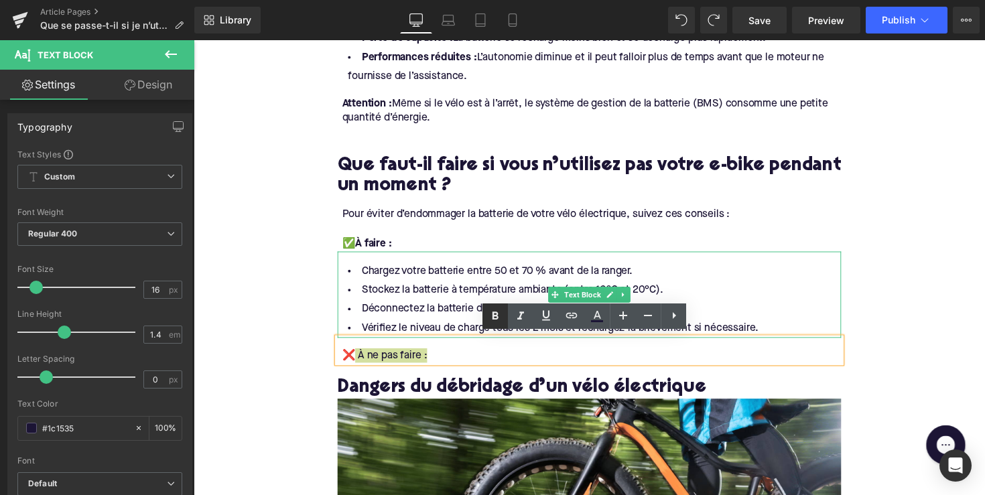
click at [494, 307] on link at bounding box center [494, 315] width 25 height 25
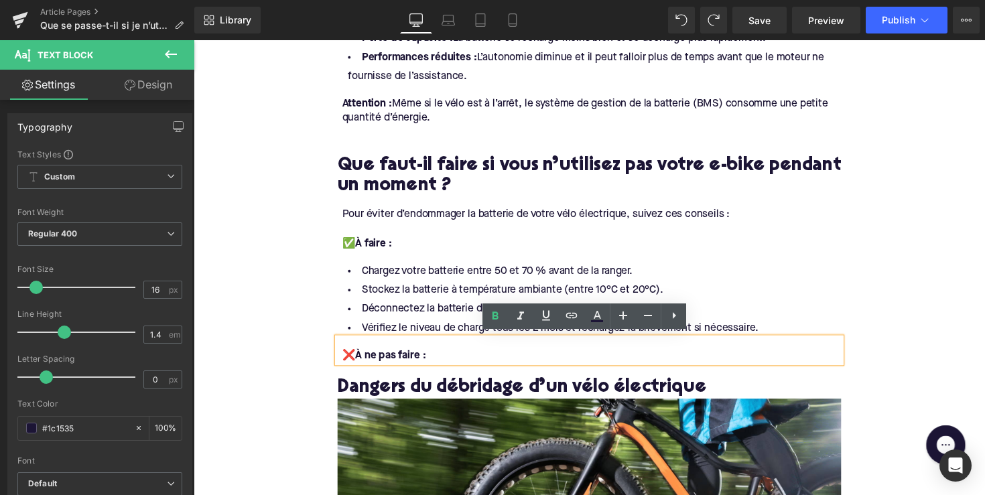
click at [591, 192] on h2 "Que faut-il faire si vous n’utilisez pas votre e-bike pendant un moment ?" at bounding box center [599, 180] width 516 height 42
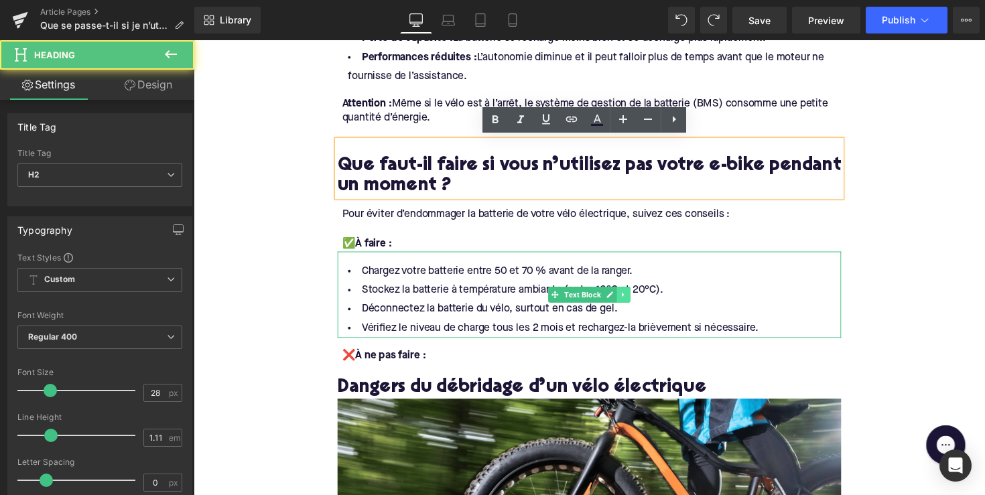
click at [630, 299] on icon at bounding box center [633, 301] width 7 height 8
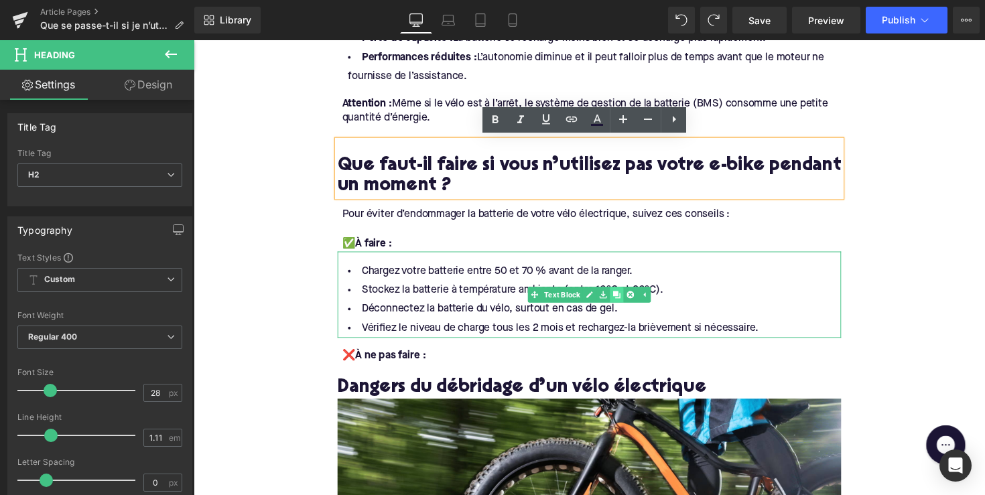
click at [624, 300] on icon at bounding box center [626, 300] width 7 height 7
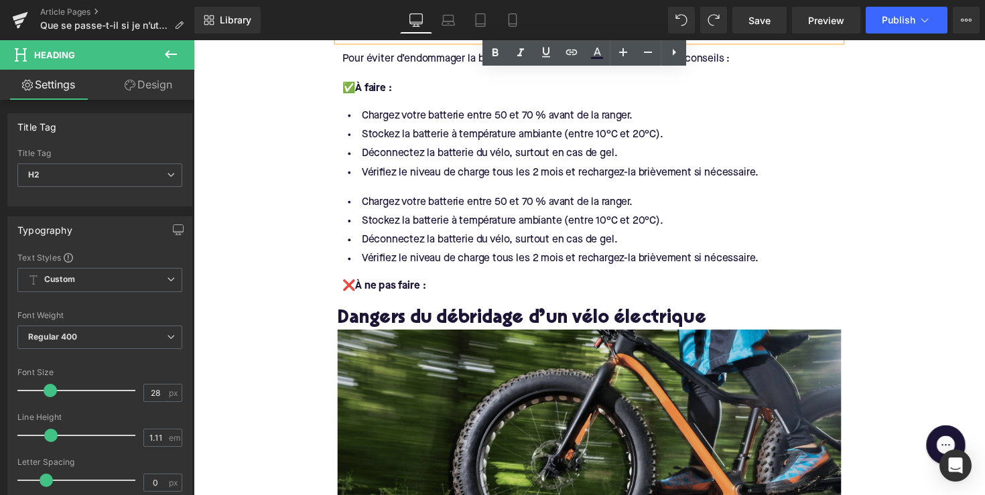
scroll to position [1058, 0]
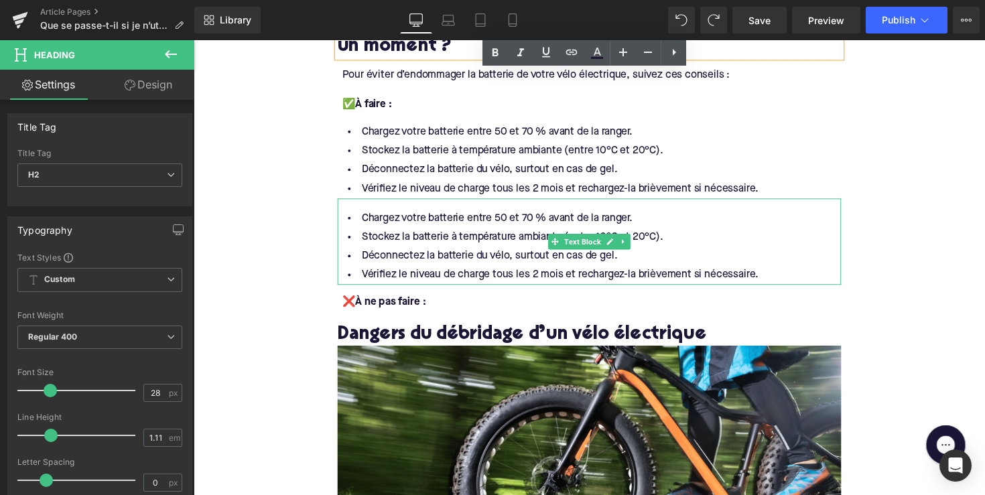
click at [575, 253] on li "Déconnectez la batterie du vélo, surtout en cas de gel." at bounding box center [599, 261] width 516 height 19
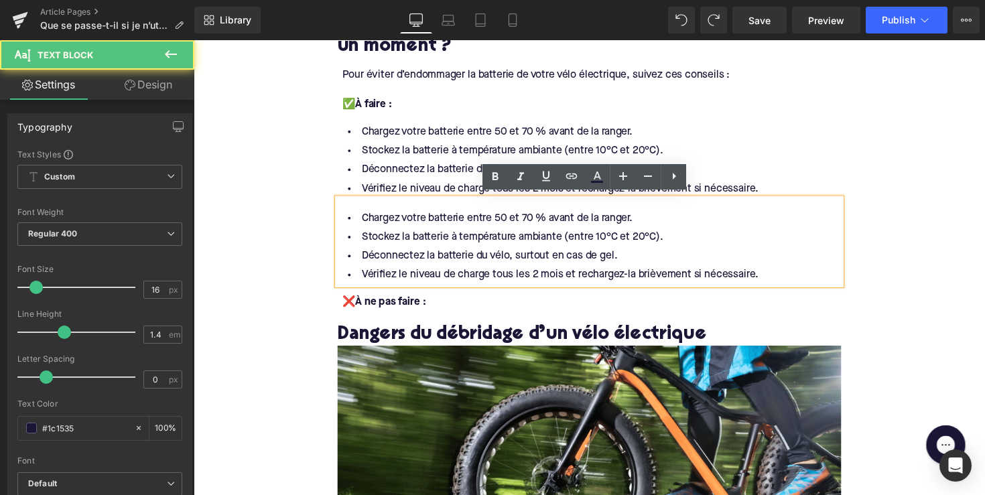
click at [538, 144] on li "Stockez la batterie à température ambiante (entre 10°C et 20°C)." at bounding box center [599, 153] width 516 height 19
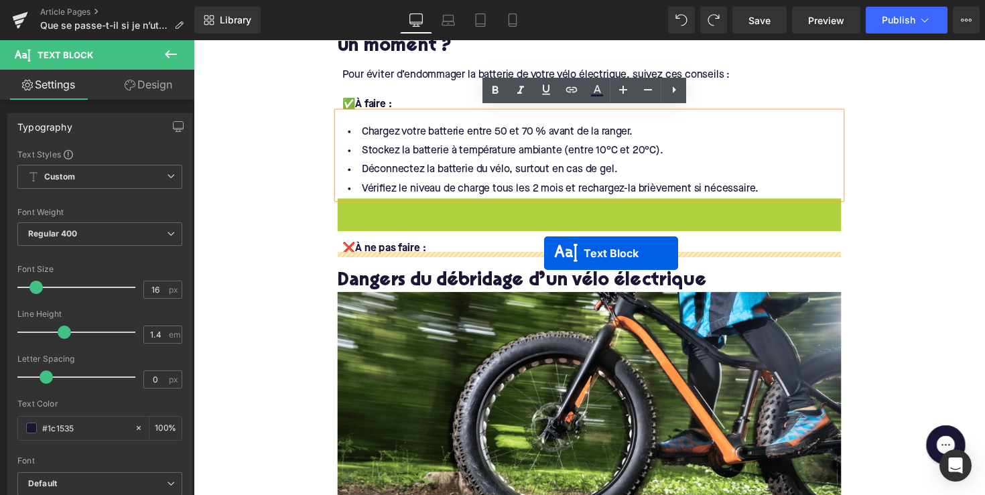
drag, startPoint x: 559, startPoint y: 242, endPoint x: 553, endPoint y: 259, distance: 17.8
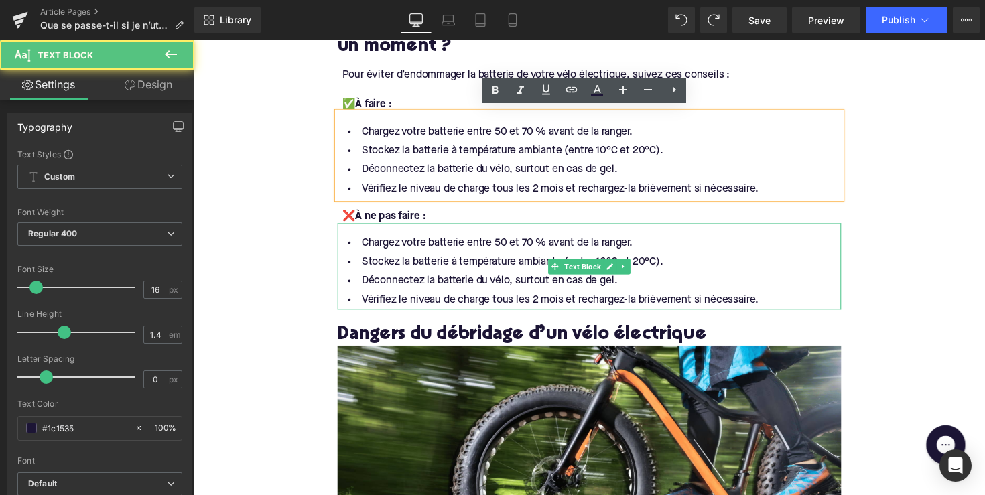
click at [542, 279] on li "Déconnectez la batterie du vélo, surtout en cas de gel." at bounding box center [599, 286] width 516 height 19
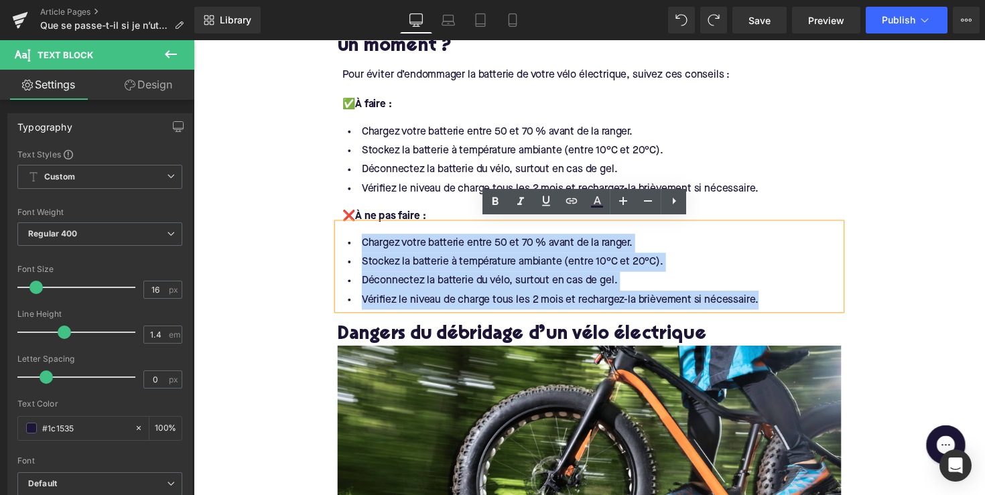
drag, startPoint x: 787, startPoint y: 300, endPoint x: 351, endPoint y: 229, distance: 441.8
click at [351, 229] on div "Chargez votre batterie entre 50 et 70 % avant de la ranger. [PERSON_NAME] la ba…" at bounding box center [599, 272] width 516 height 88
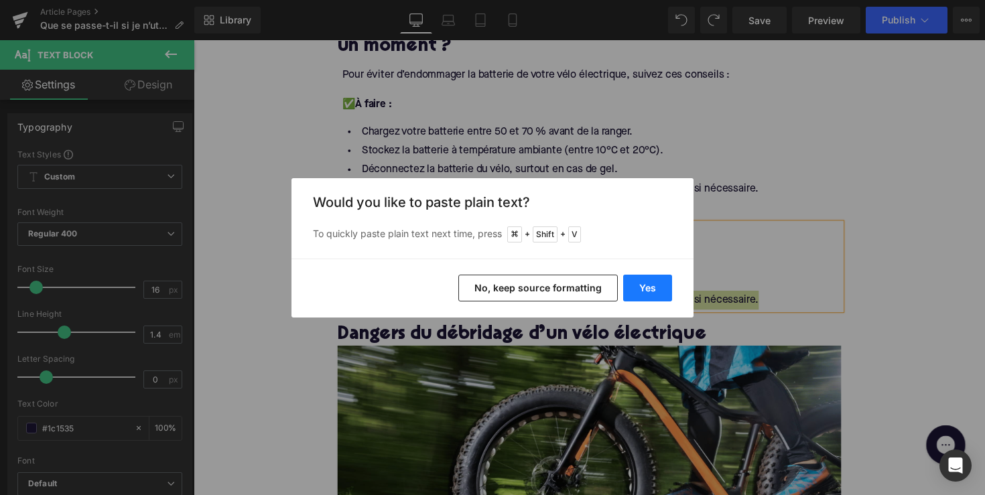
click at [640, 292] on button "Yes" at bounding box center [647, 288] width 49 height 27
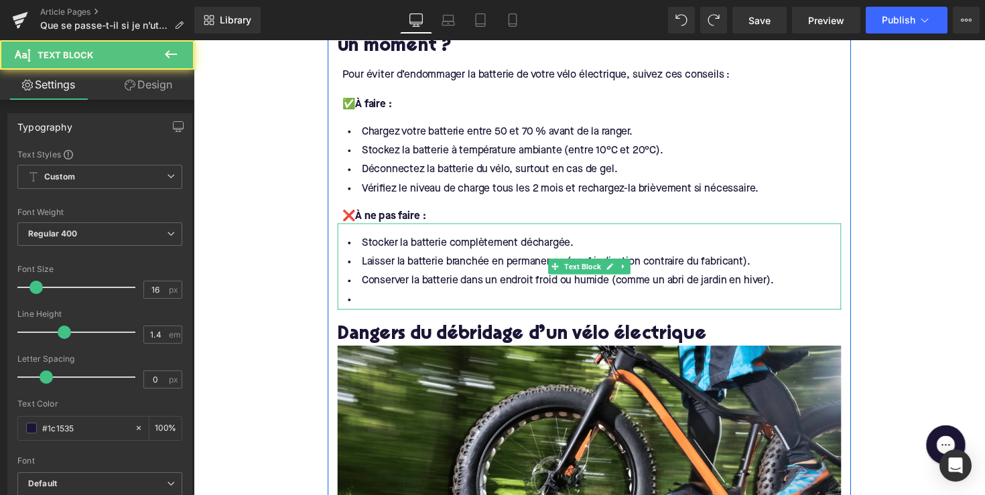
click at [492, 298] on li at bounding box center [599, 306] width 516 height 19
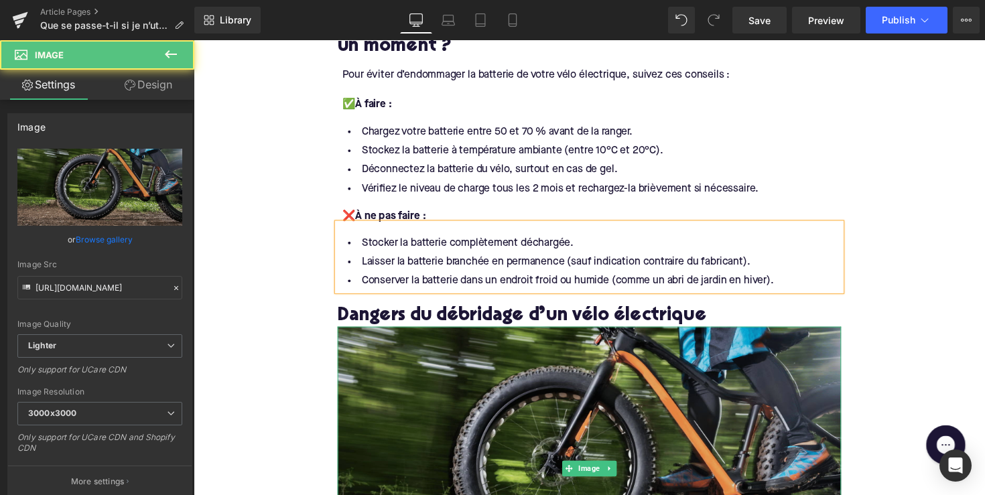
click at [599, 449] on img at bounding box center [599, 479] width 516 height 290
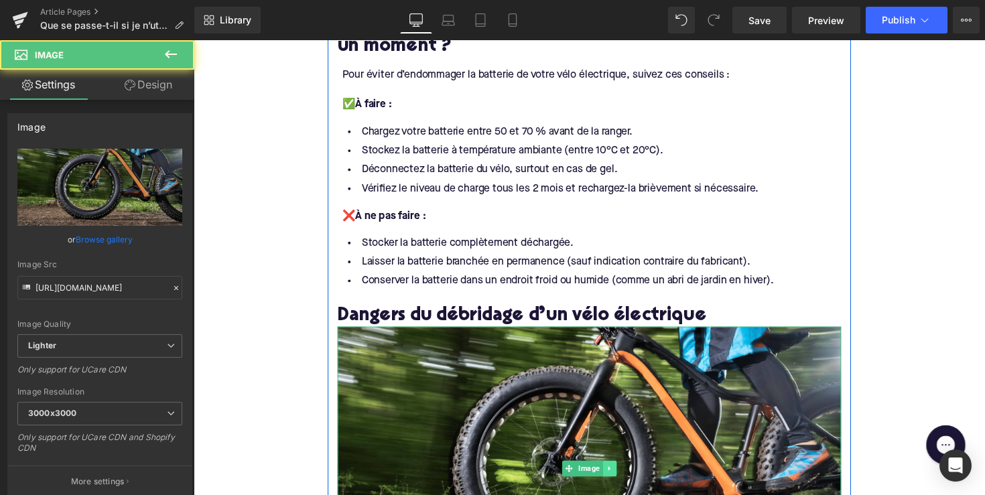
click at [620, 477] on icon at bounding box center [619, 479] width 7 height 8
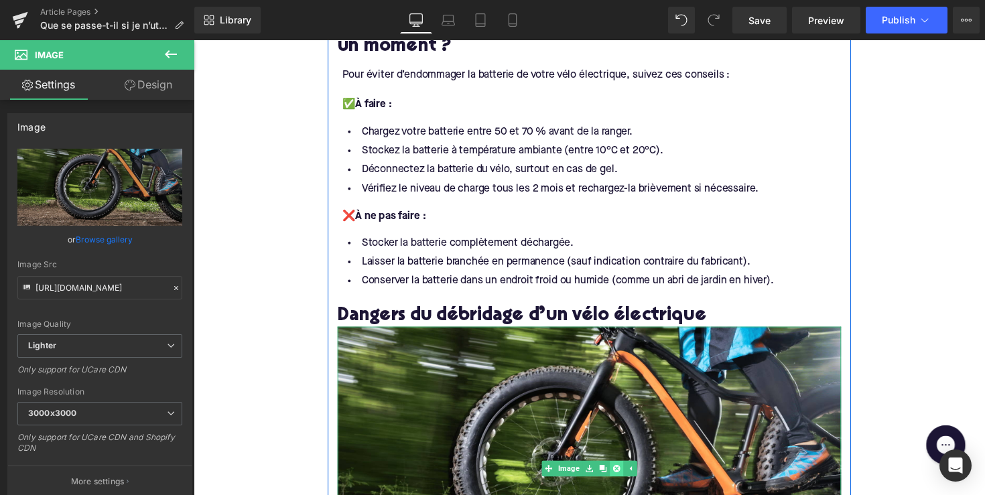
click at [623, 475] on icon at bounding box center [626, 479] width 7 height 8
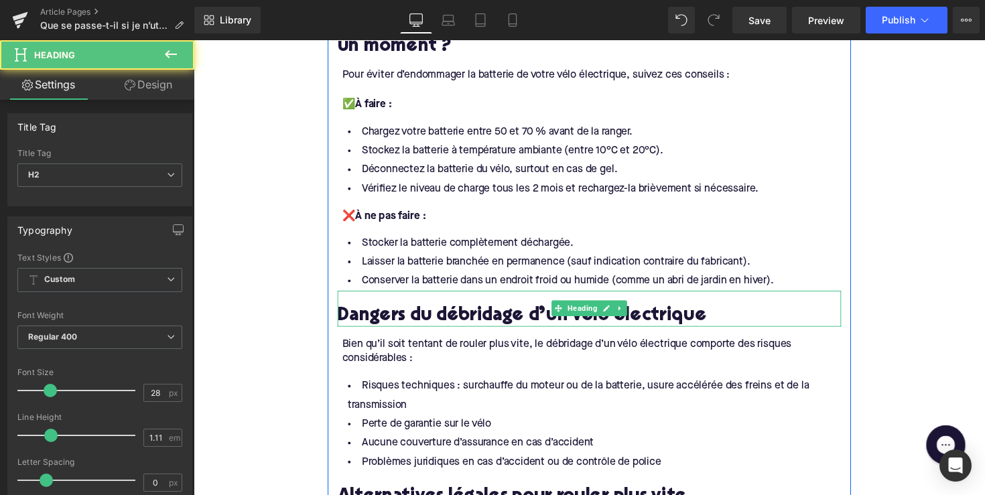
click at [459, 322] on h2 "Dangers du débridage d’un vélo électrique" at bounding box center [599, 323] width 516 height 21
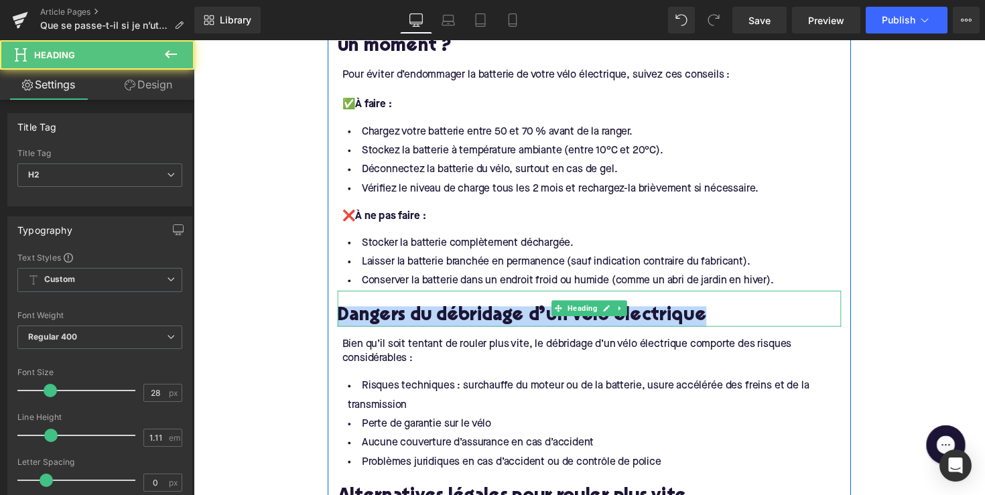
click at [459, 322] on h2 "Dangers du débridage d’un vélo électrique" at bounding box center [599, 323] width 516 height 21
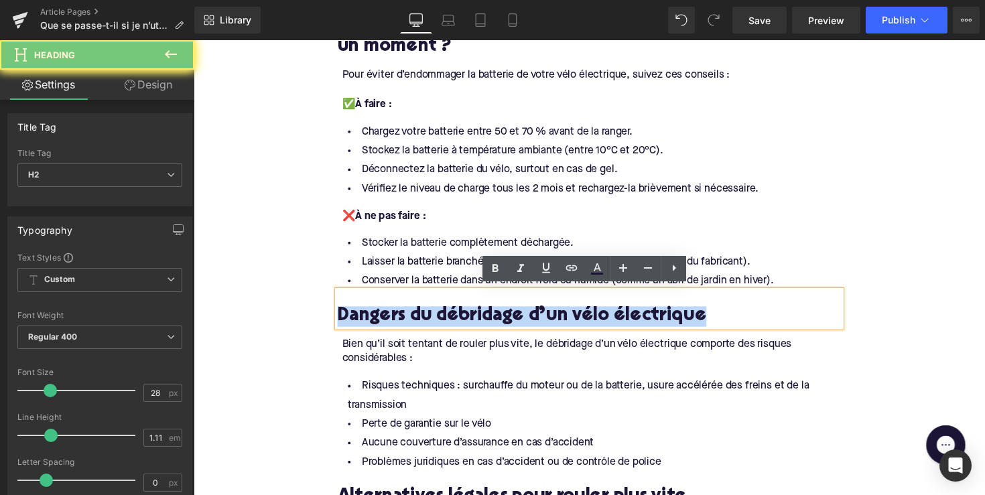
paste div
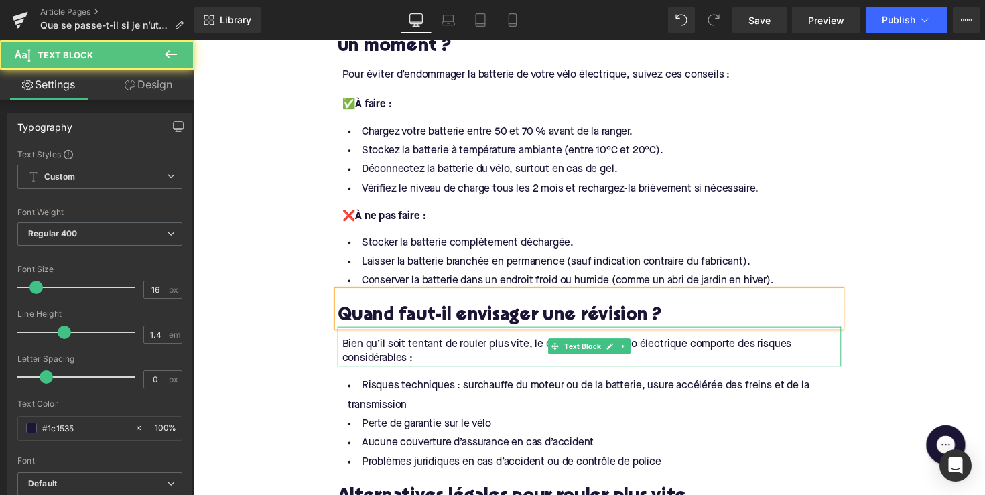
click at [421, 357] on div "Bien qu’il soit tentant de rouler plus vite, le débridage d’un vélo électrique …" at bounding box center [601, 359] width 511 height 30
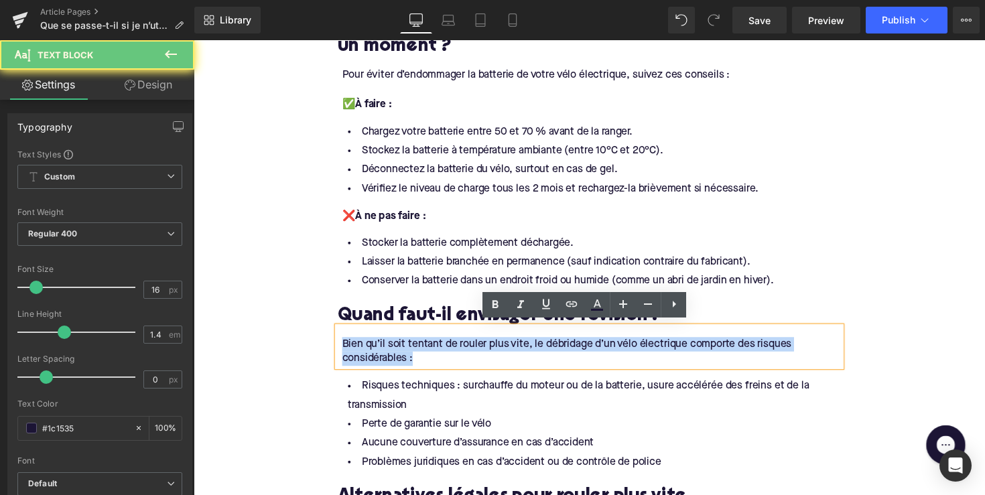
drag, startPoint x: 426, startPoint y: 361, endPoint x: 299, endPoint y: 344, distance: 127.8
click at [299, 344] on div "Home / Que se passe-t-il si je n’utilise pas la batterie de mon vélo pendant lo…" at bounding box center [599, 269] width 810 height 2346
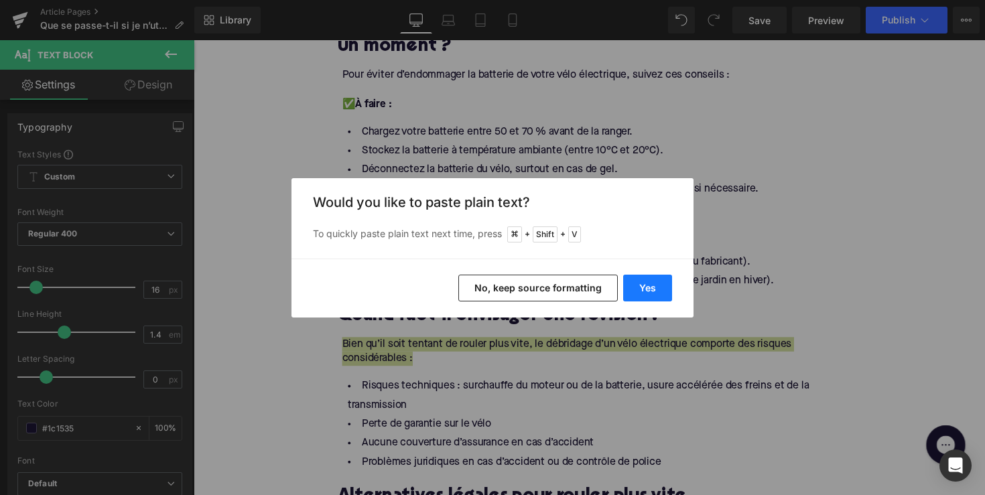
click at [652, 290] on button "Yes" at bounding box center [647, 288] width 49 height 27
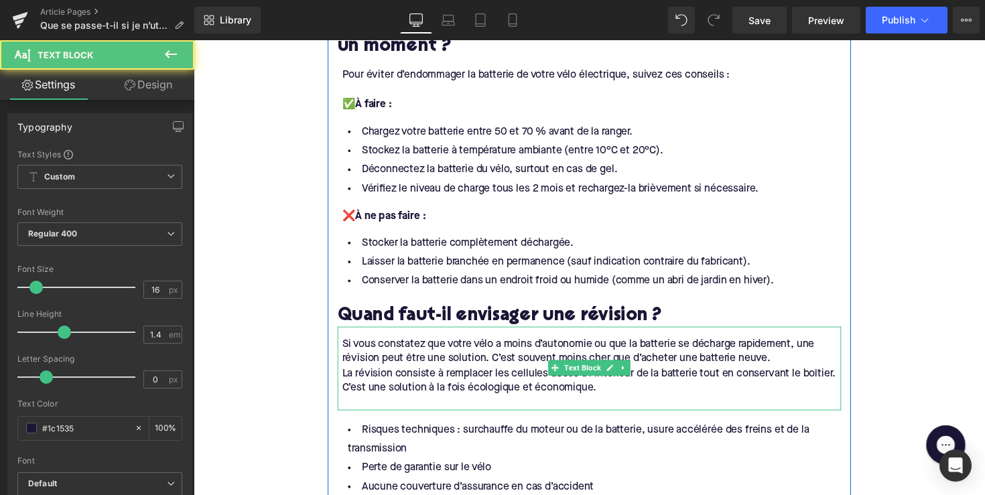
click at [561, 409] on div at bounding box center [601, 412] width 511 height 15
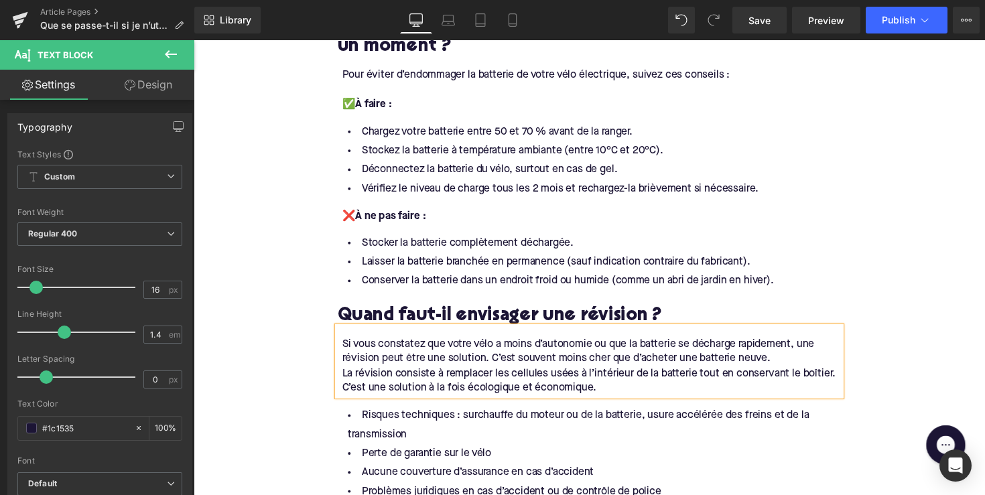
click at [341, 377] on div "Si vous constatez que votre vélo a moins d’autonomie ou que la batterie se déch…" at bounding box center [599, 369] width 516 height 71
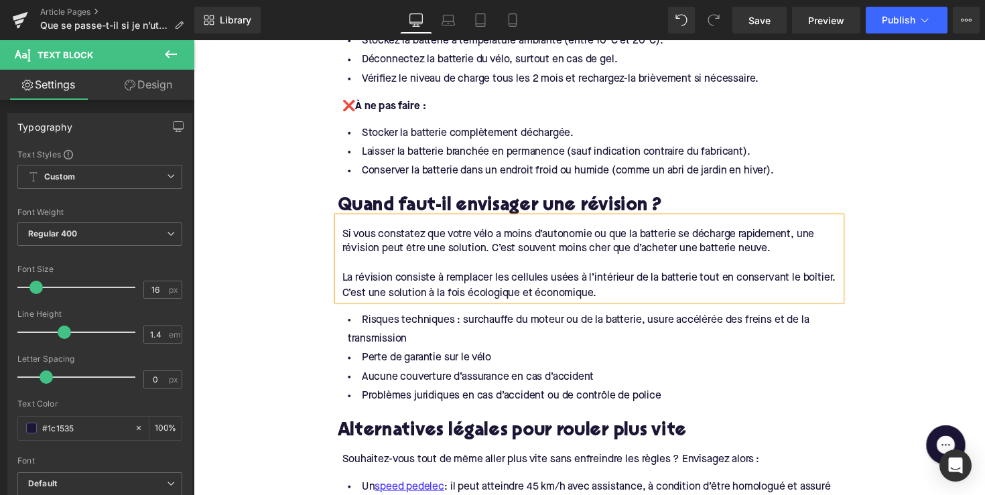
scroll to position [1242, 0]
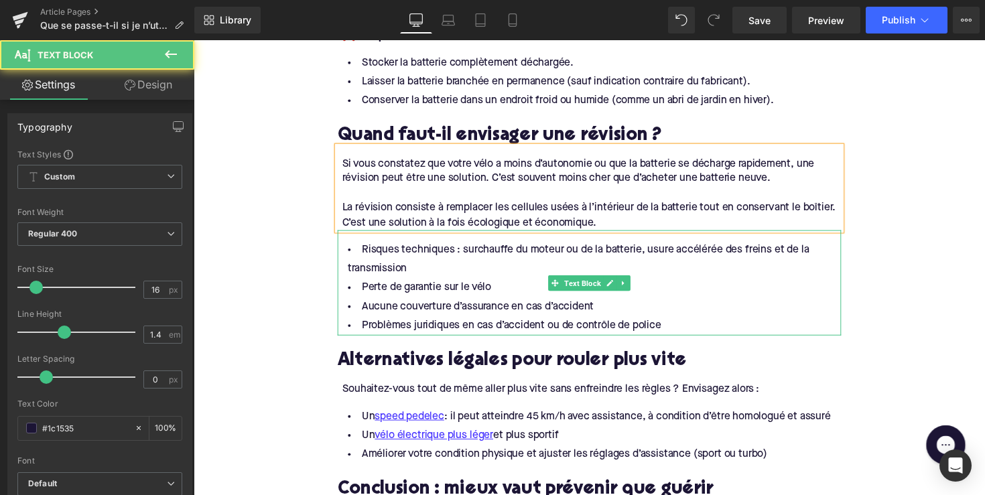
click at [496, 287] on li "Perte de garantie sur le vélo" at bounding box center [599, 294] width 516 height 19
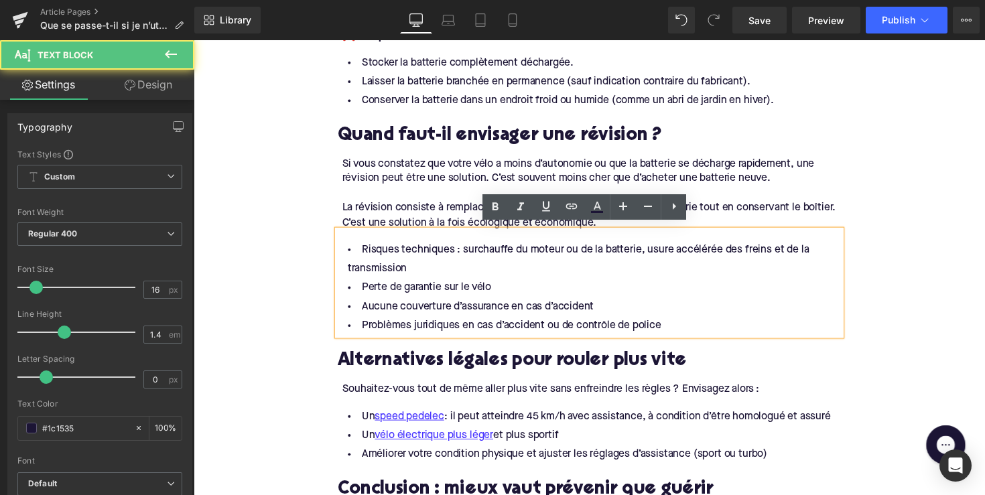
click at [620, 172] on div "Si vous constatez que votre vélo a moins d’autonomie ou que la batterie se déch…" at bounding box center [601, 175] width 511 height 30
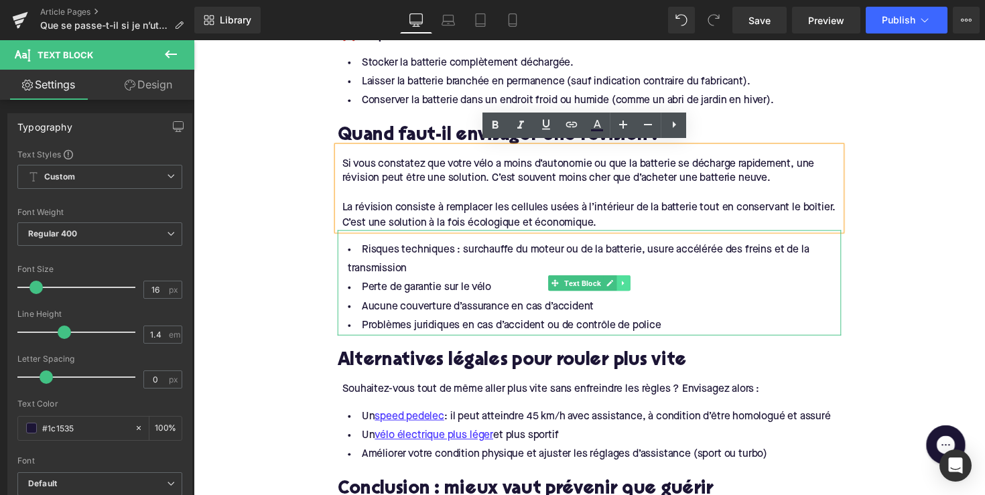
click at [635, 281] on link at bounding box center [634, 289] width 14 height 16
click at [637, 285] on icon at bounding box center [640, 288] width 7 height 7
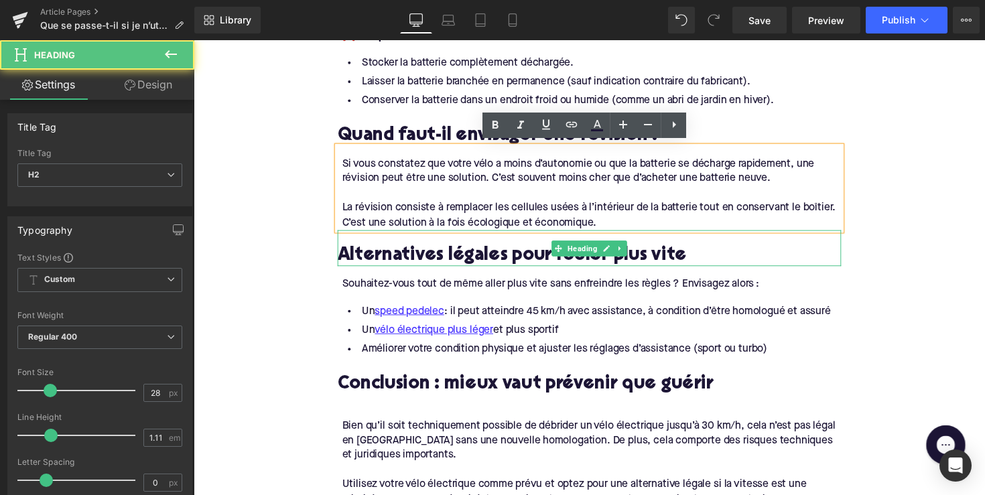
click at [405, 260] on h2 "Alternatives légales pour rouler plus vite" at bounding box center [599, 261] width 516 height 21
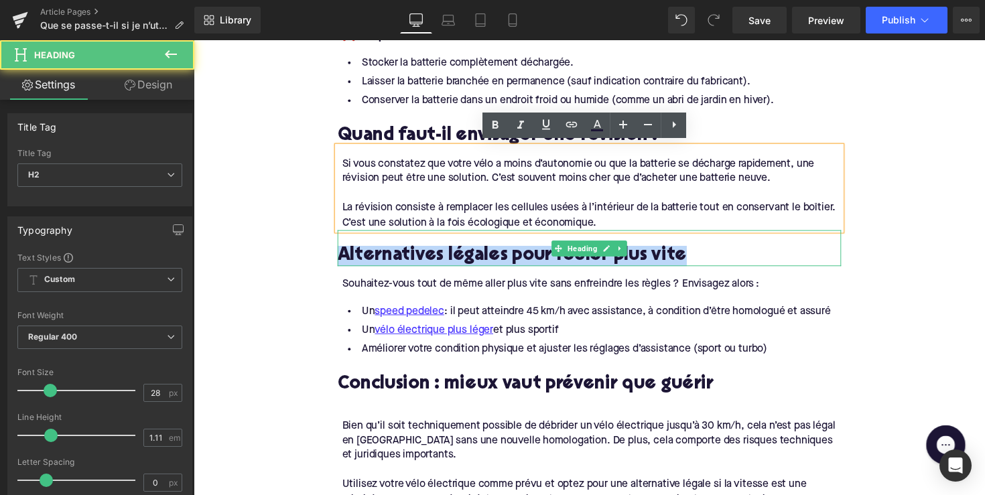
click at [405, 260] on h2 "Alternatives légales pour rouler plus vite" at bounding box center [599, 261] width 516 height 21
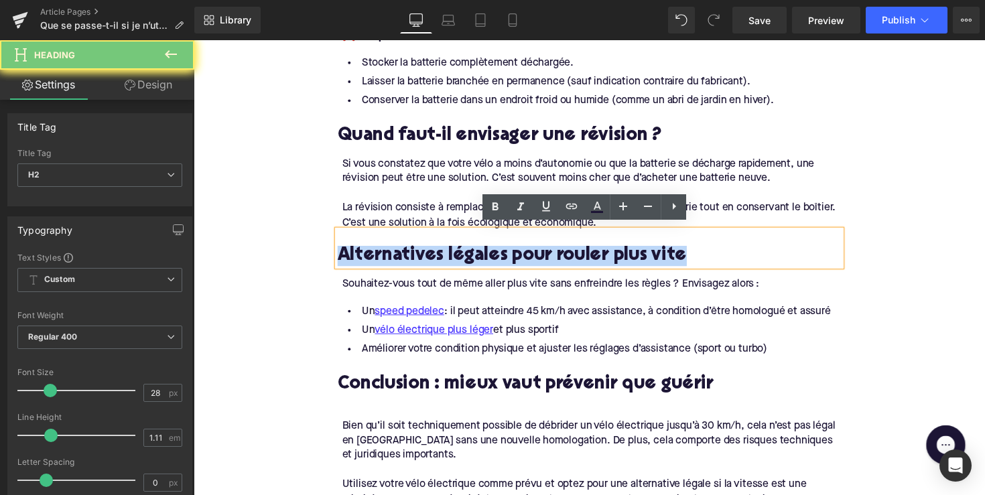
paste div
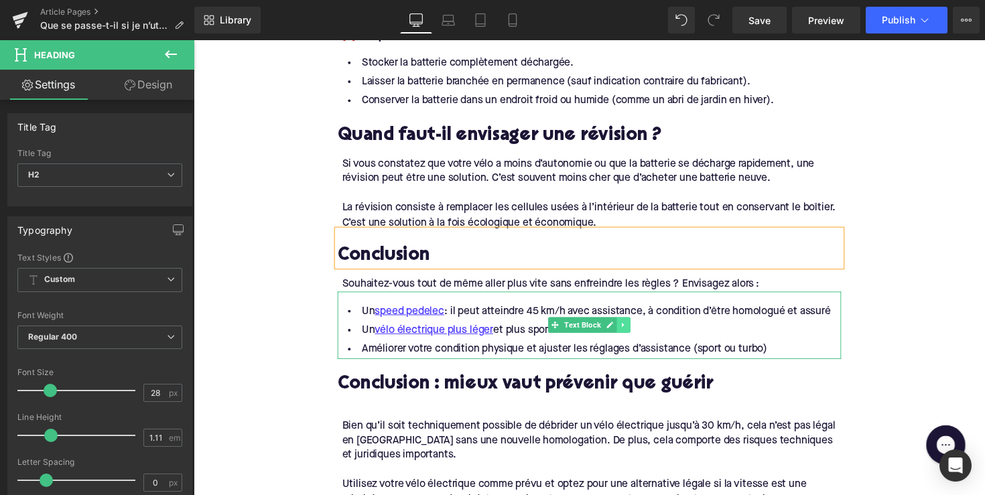
click at [631, 328] on icon at bounding box center [633, 332] width 7 height 8
click at [640, 328] on icon at bounding box center [640, 332] width 7 height 8
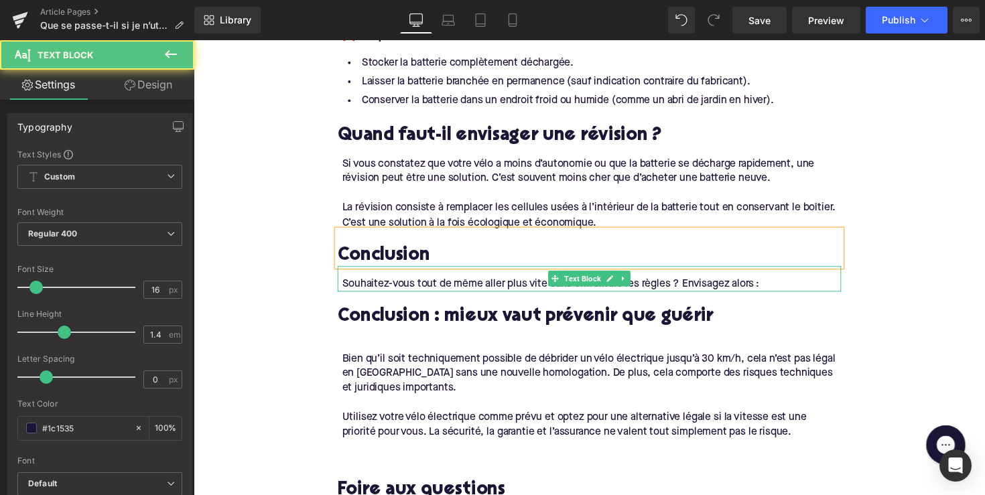
click at [495, 284] on div "Souhaitez-vous tout de même aller plus vite sans enfreindre les règles ? Envisa…" at bounding box center [601, 290] width 511 height 15
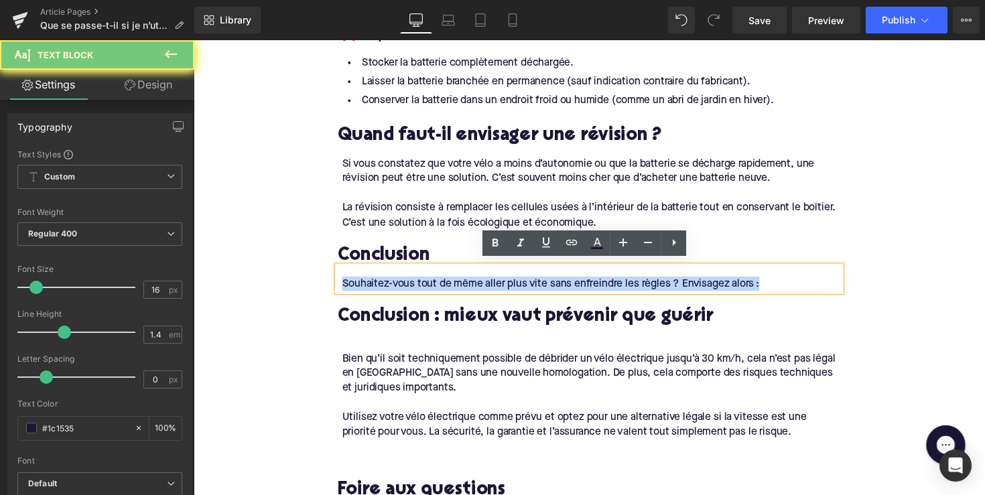
click at [495, 284] on div "Souhaitez-vous tout de même aller plus vite sans enfreindre les règles ? Envisa…" at bounding box center [601, 290] width 511 height 15
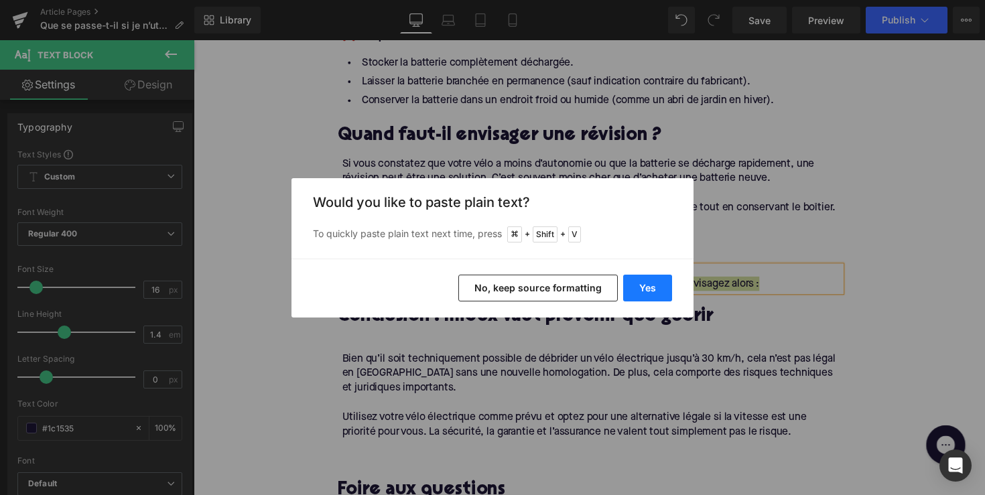
click at [629, 284] on button "Yes" at bounding box center [647, 288] width 49 height 27
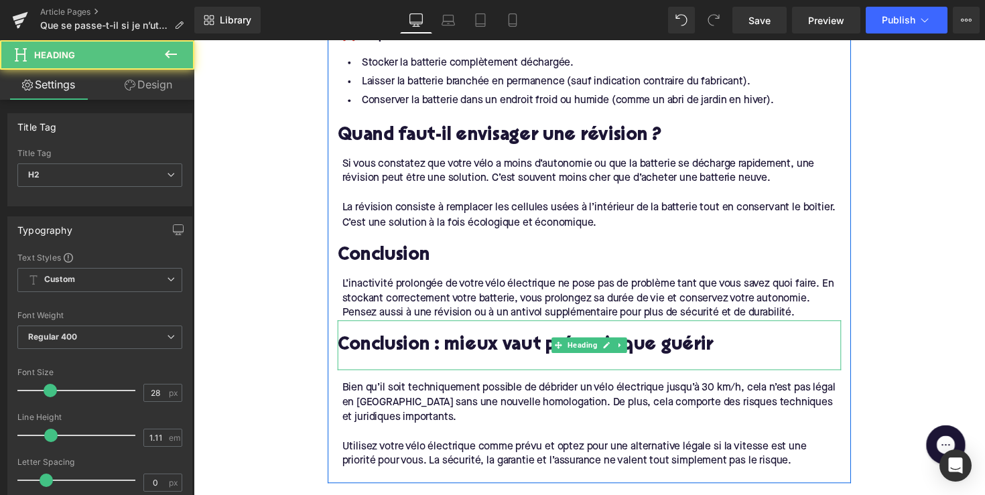
click at [637, 350] on h2 "Conclusion : mieux vaut prévenir que guérir" at bounding box center [599, 354] width 516 height 21
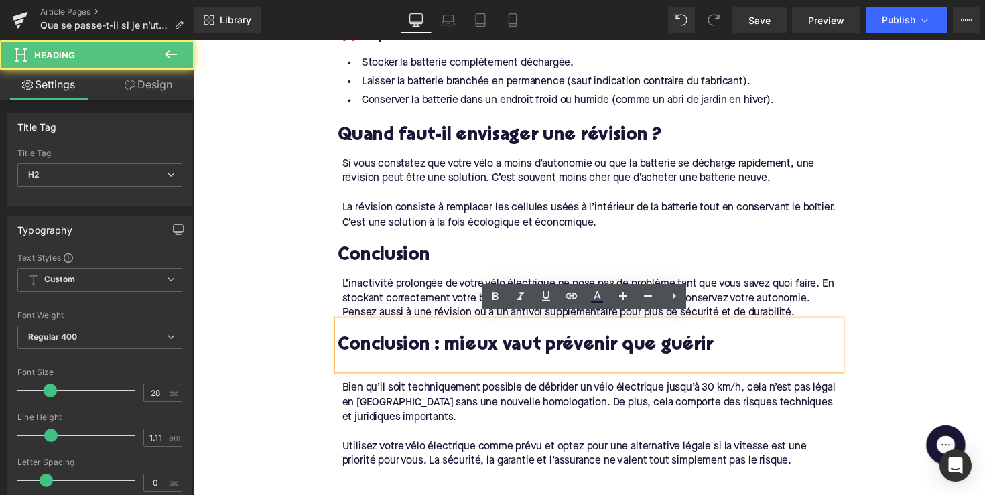
click at [555, 243] on div "Conclusion" at bounding box center [599, 253] width 516 height 37
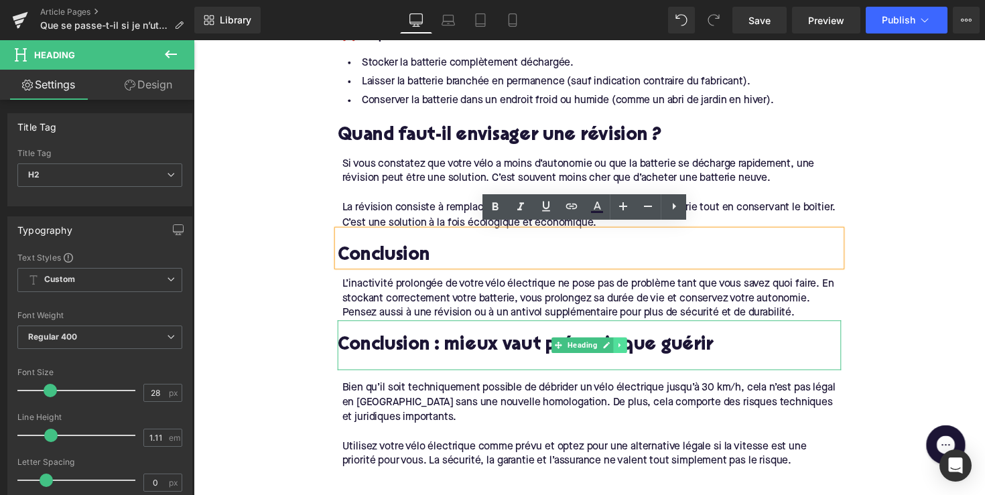
click at [633, 346] on link at bounding box center [631, 353] width 14 height 16
click at [634, 350] on icon at bounding box center [637, 353] width 7 height 7
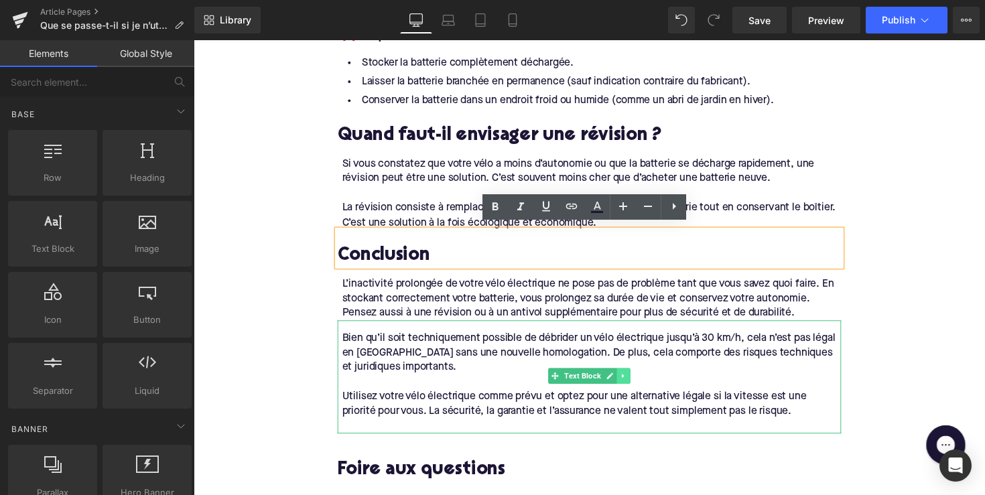
click at [628, 376] on link at bounding box center [634, 384] width 14 height 16
click at [639, 381] on icon at bounding box center [640, 384] width 7 height 7
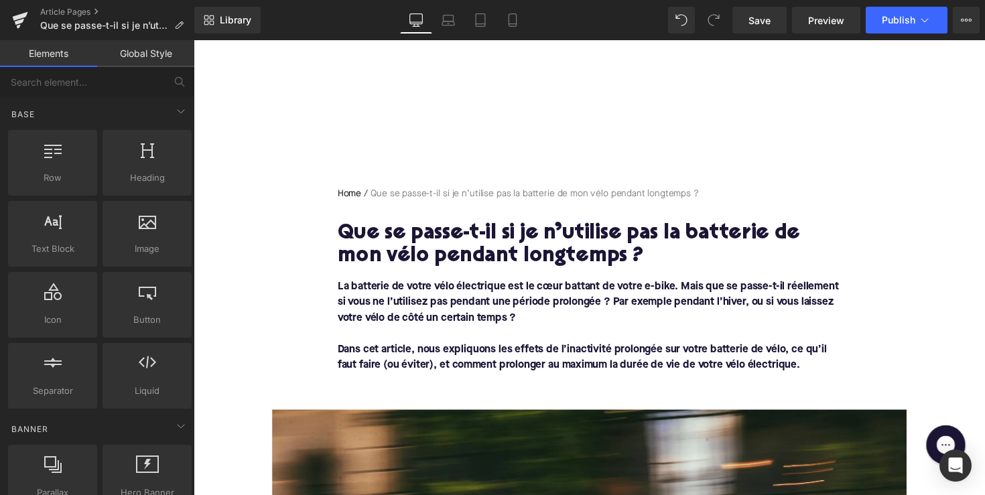
scroll to position [0, 0]
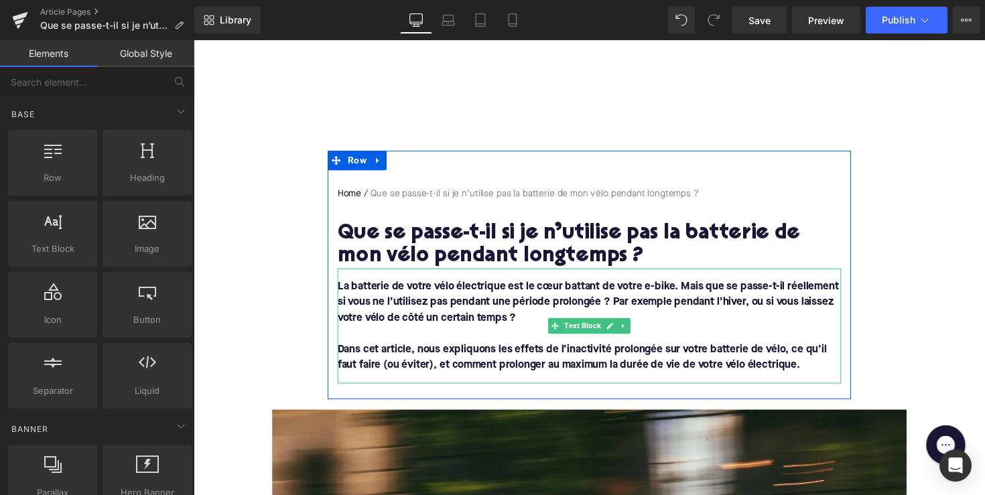
click at [418, 380] on div "La batterie de votre vélo électrique est le cœur battant de votre e-bike. Mais …" at bounding box center [599, 333] width 516 height 118
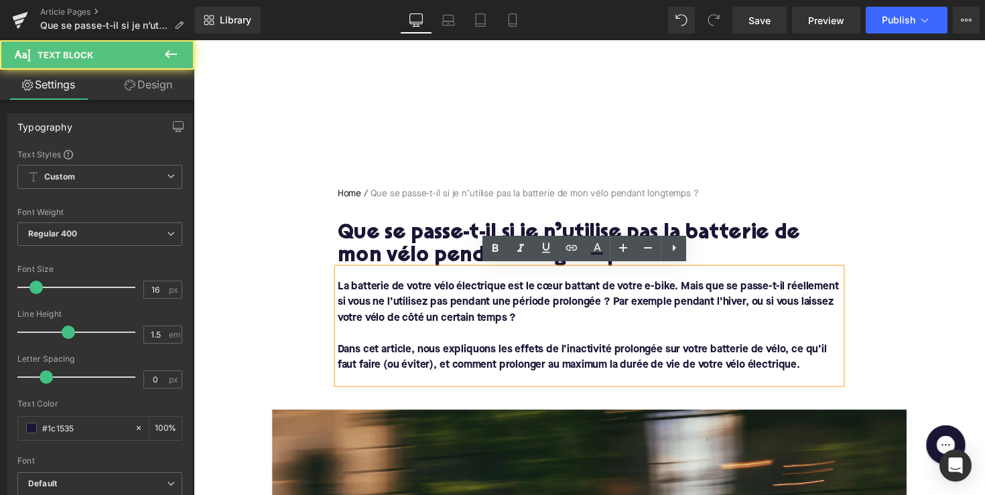
click at [402, 386] on div "La batterie de votre vélo électrique est le cœur battant de votre e-bike. Mais …" at bounding box center [599, 333] width 516 height 118
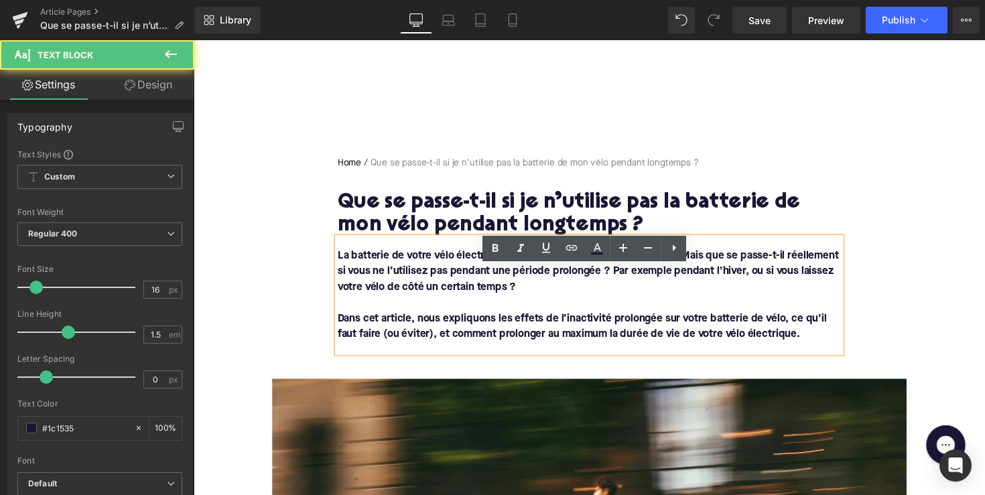
scroll to position [61, 0]
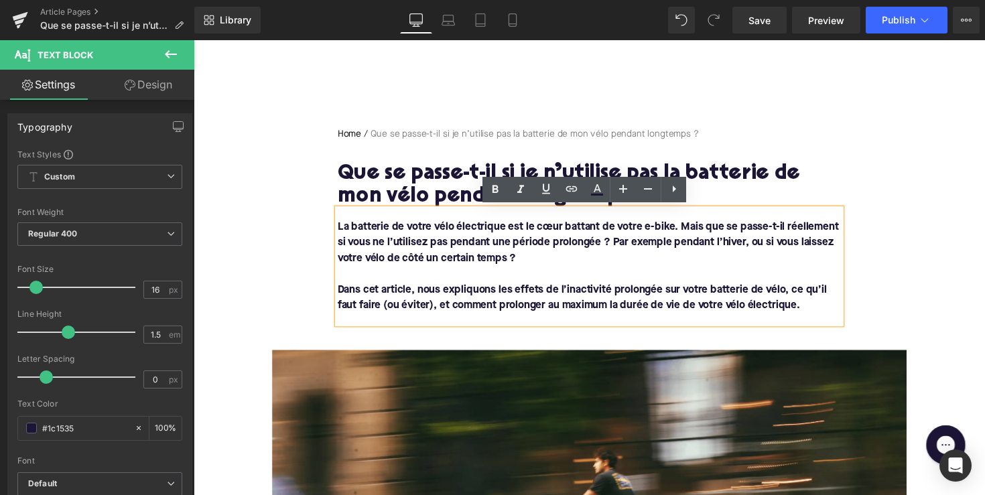
click at [386, 343] on div "Home / Que se passe-t-il si je n’utilise pas la batterie de mon vélo pendant lo…" at bounding box center [599, 219] width 536 height 255
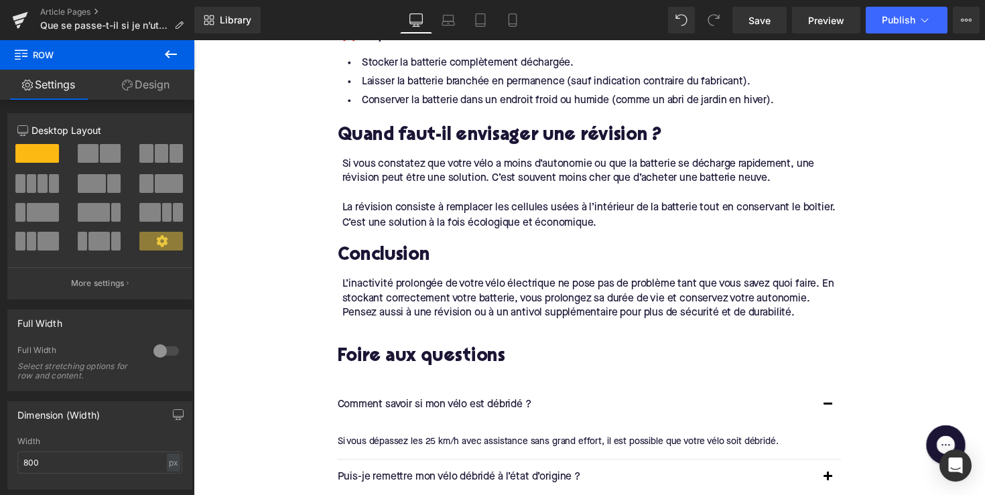
scroll to position [1409, 0]
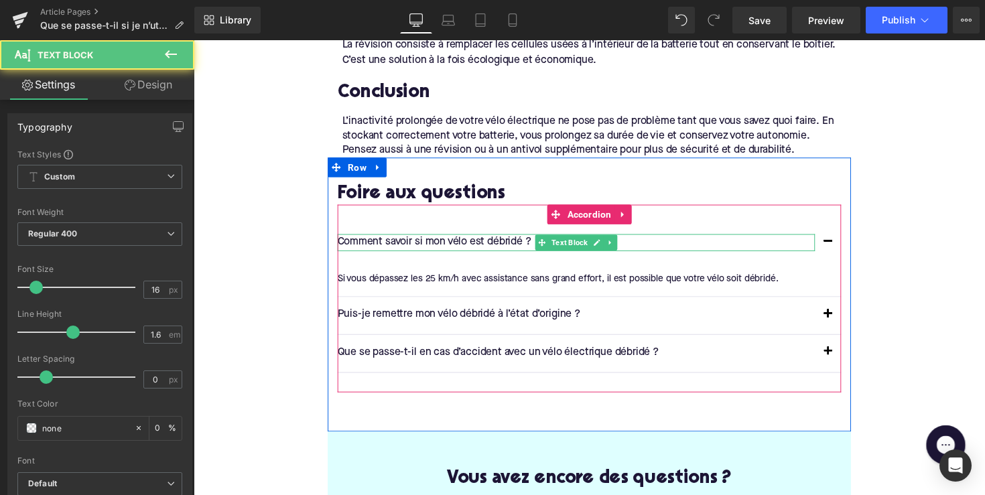
click at [425, 245] on p "Comment savoir si mon vélo est débridé ?" at bounding box center [585, 247] width 489 height 17
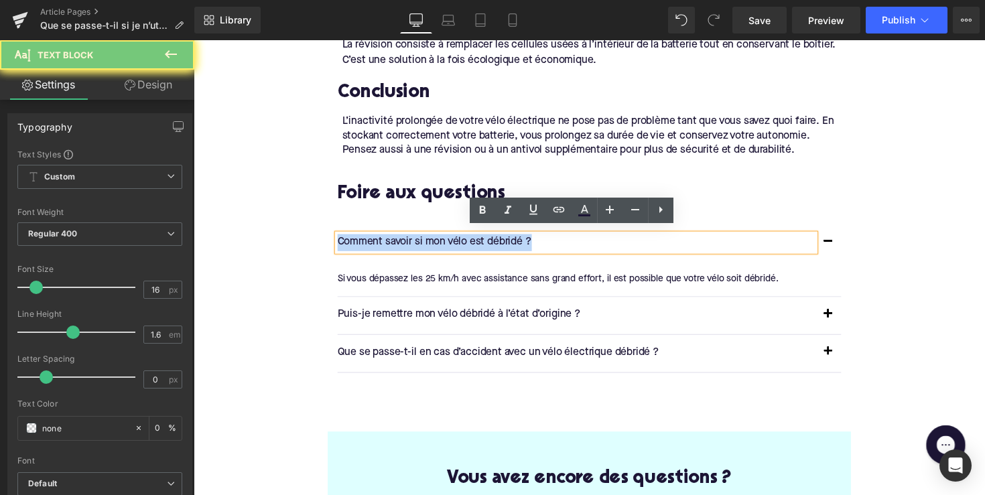
click at [425, 245] on p "Comment savoir si mon vélo est débridé ?" at bounding box center [585, 247] width 489 height 17
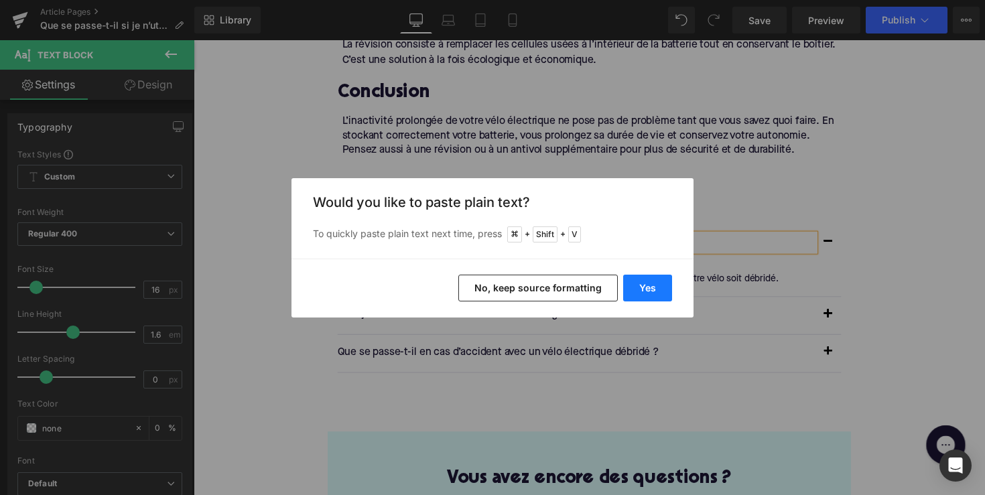
click at [626, 281] on button "Yes" at bounding box center [647, 288] width 49 height 27
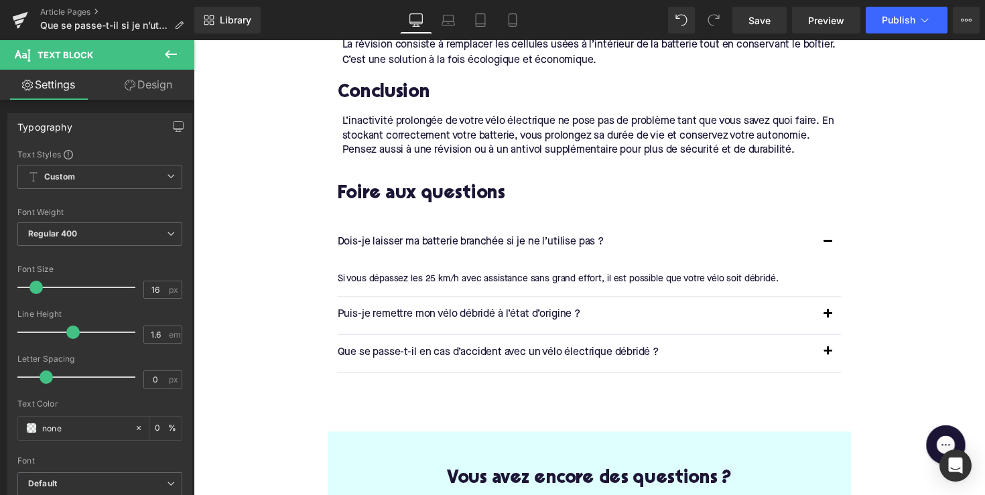
click at [636, 277] on div "Si vous dépassez les 25 km/h avec assistance sans grand effort, il est possible…" at bounding box center [594, 284] width 506 height 15
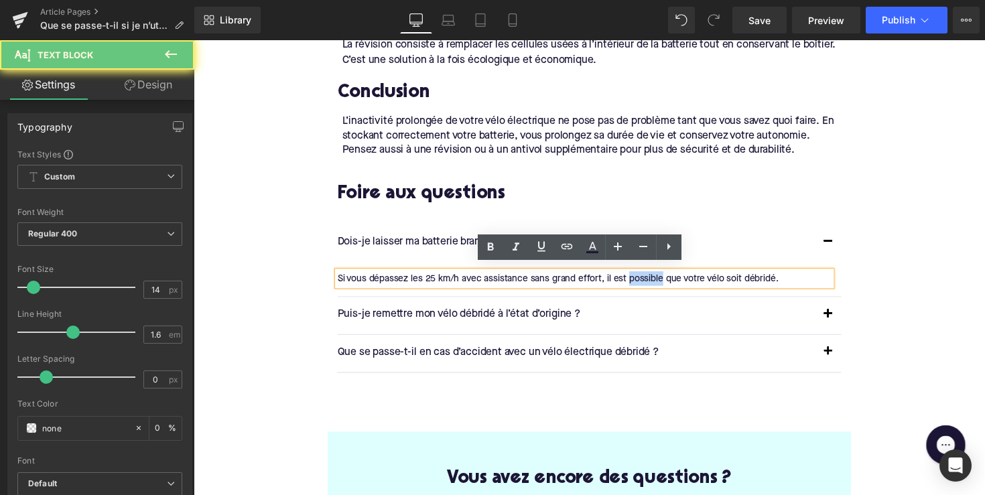
click at [636, 277] on div "Si vous dépassez les 25 km/h avec assistance sans grand effort, il est possible…" at bounding box center [594, 284] width 506 height 15
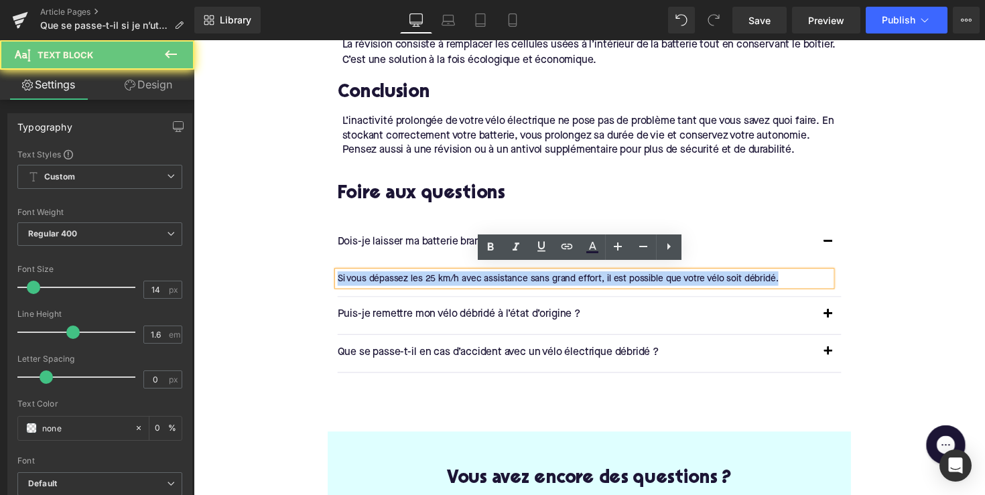
click at [636, 277] on div "Si vous dépassez les 25 km/h avec assistance sans grand effort, il est possible…" at bounding box center [594, 284] width 506 height 15
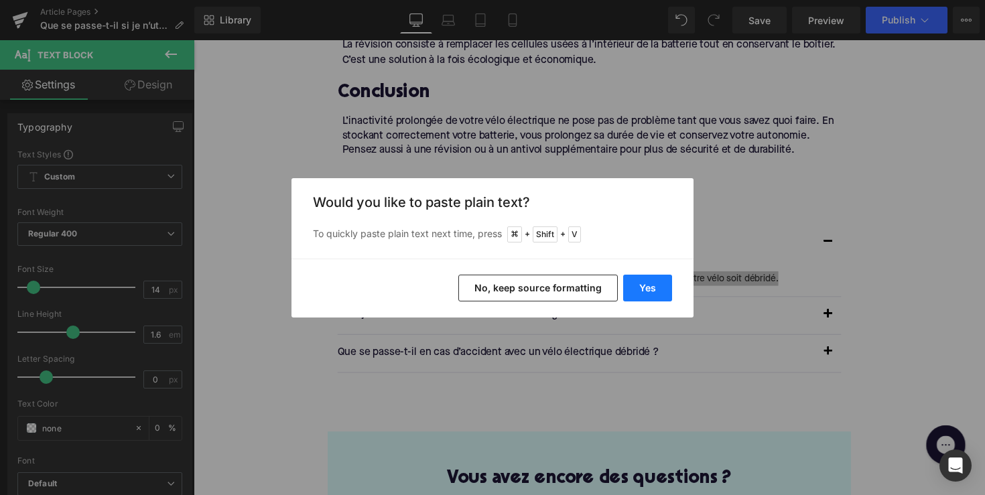
click at [630, 285] on button "Yes" at bounding box center [647, 288] width 49 height 27
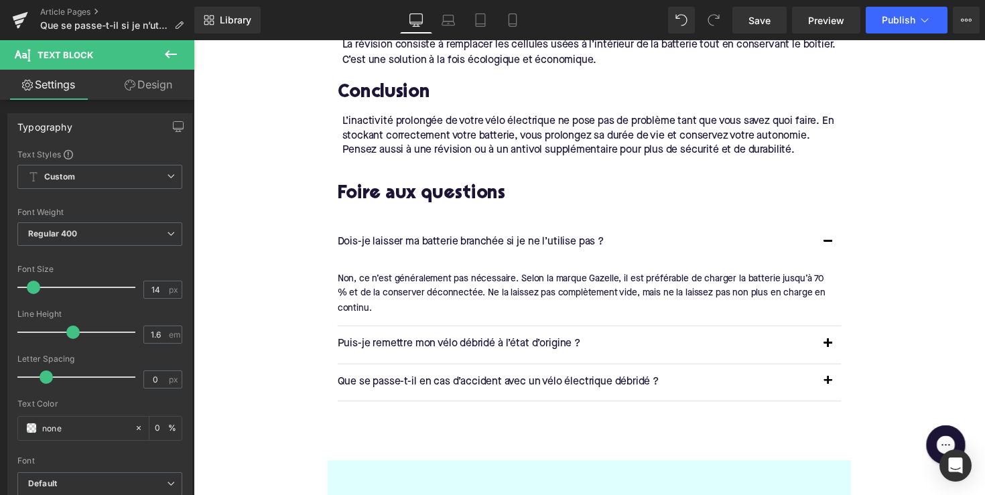
click at [500, 344] on p "Puis-je remettre mon vélo débridé à l’état d’origine ?" at bounding box center [585, 352] width 489 height 17
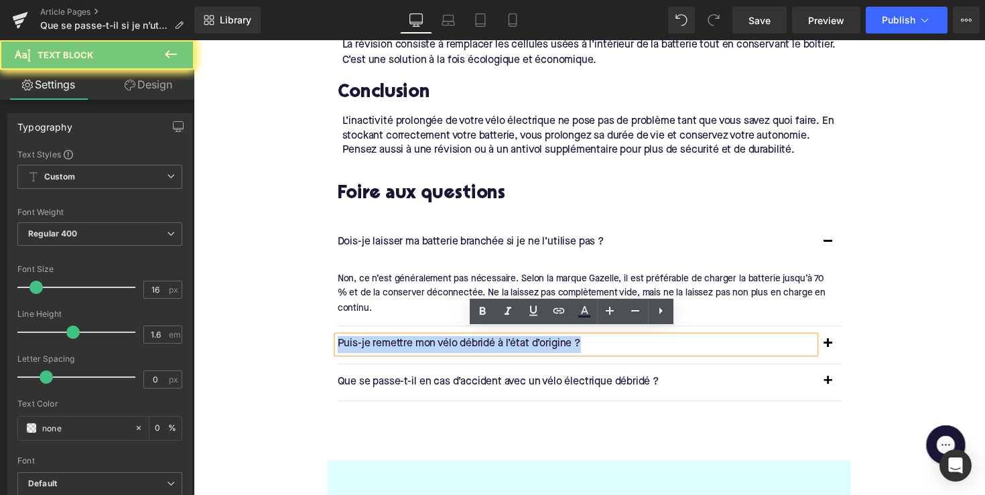
click at [500, 344] on p "Puis-je remettre mon vélo débridé à l’état d’origine ?" at bounding box center [585, 352] width 489 height 17
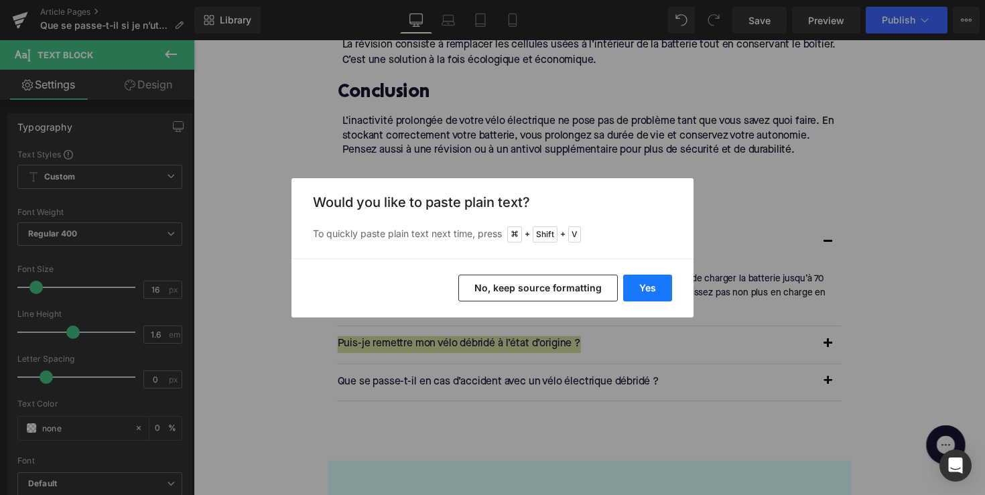
click at [653, 277] on button "Yes" at bounding box center [647, 288] width 49 height 27
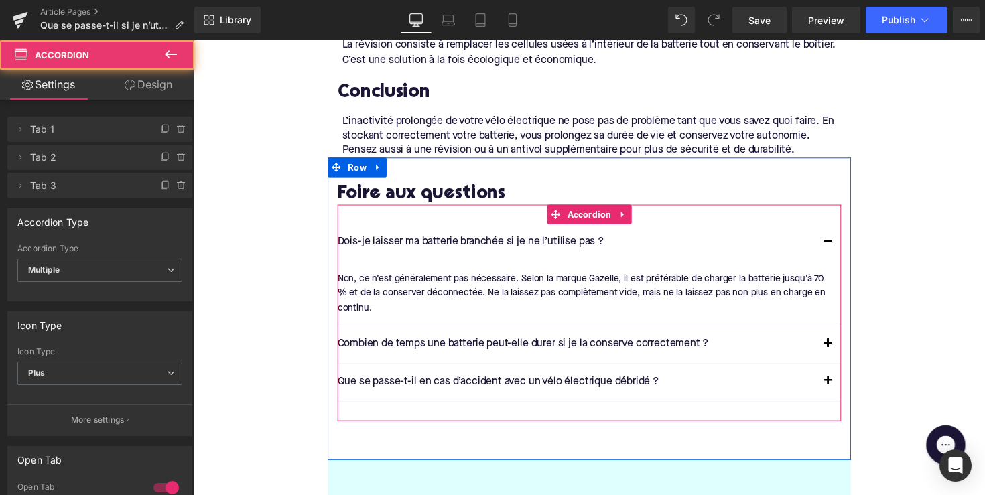
click at [839, 350] on button "button" at bounding box center [843, 353] width 27 height 38
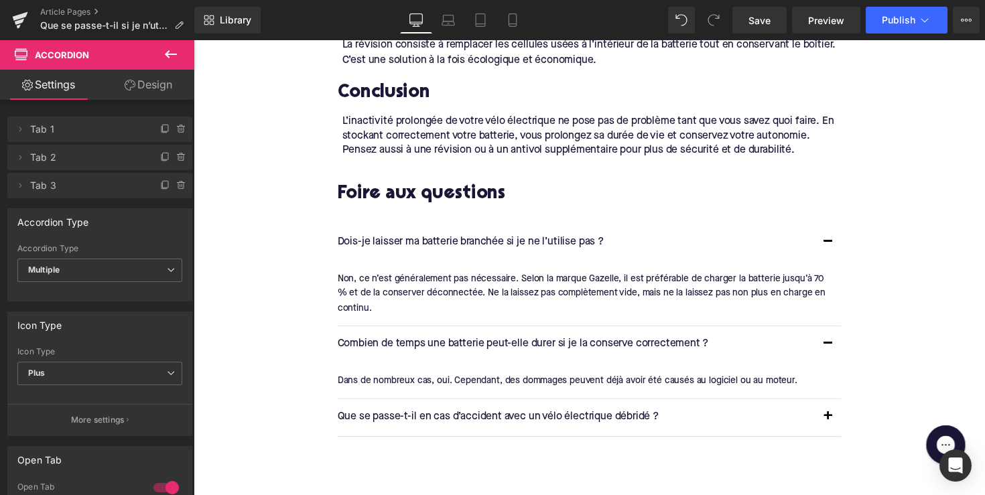
click at [469, 382] on div "Dans de nombreux cas, oui. Cependant, des dommages peuvent déjà avoir été causé…" at bounding box center [594, 389] width 506 height 15
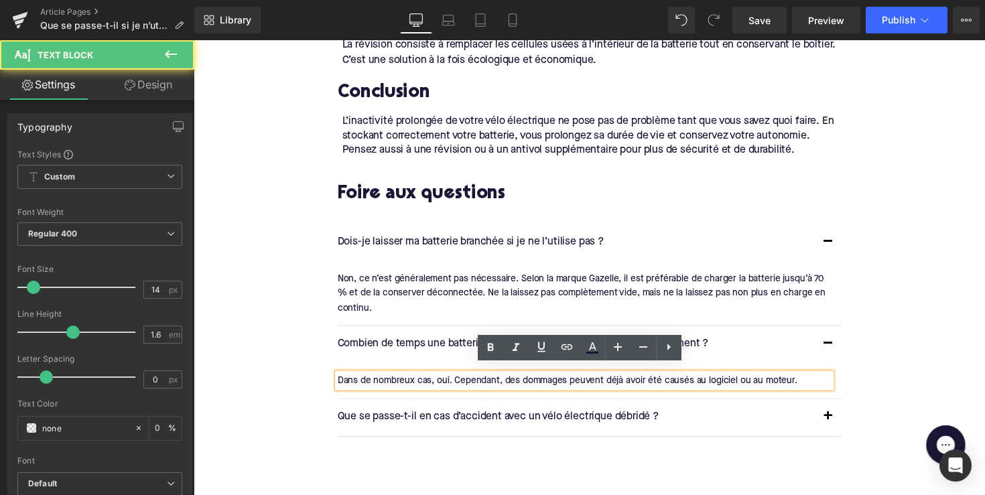
click at [469, 382] on div "Dans de nombreux cas, oui. Cependant, des dommages peuvent déjà avoir été causé…" at bounding box center [594, 389] width 506 height 15
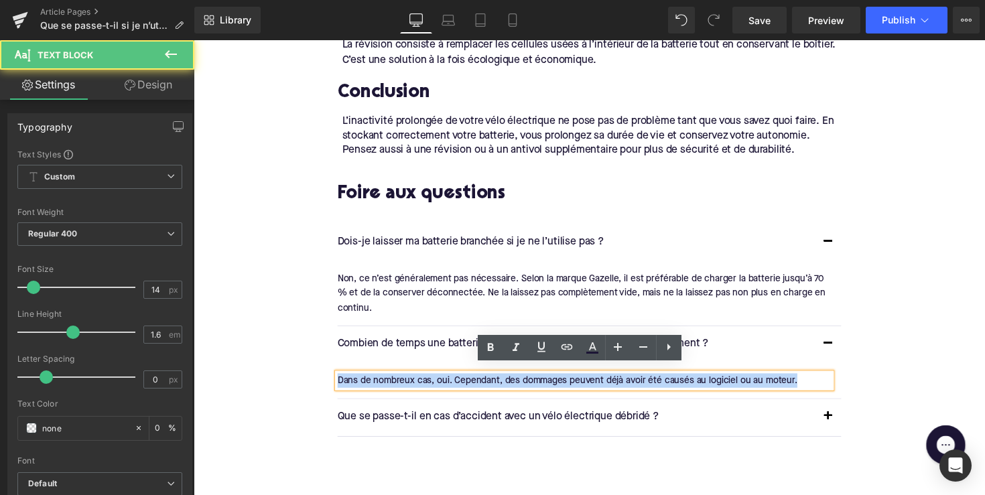
click at [469, 382] on div "Dans de nombreux cas, oui. Cependant, des dommages peuvent déjà avoir été causé…" at bounding box center [594, 389] width 506 height 15
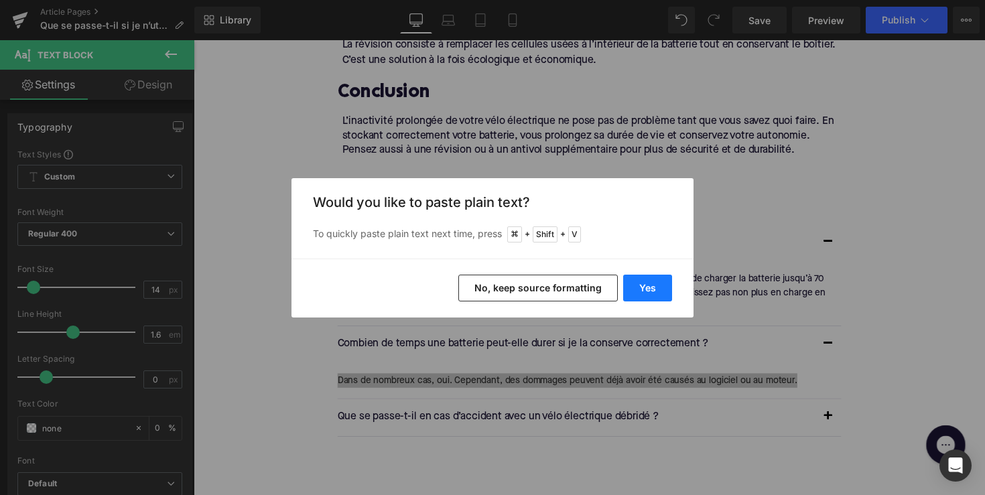
click at [640, 286] on button "Yes" at bounding box center [647, 288] width 49 height 27
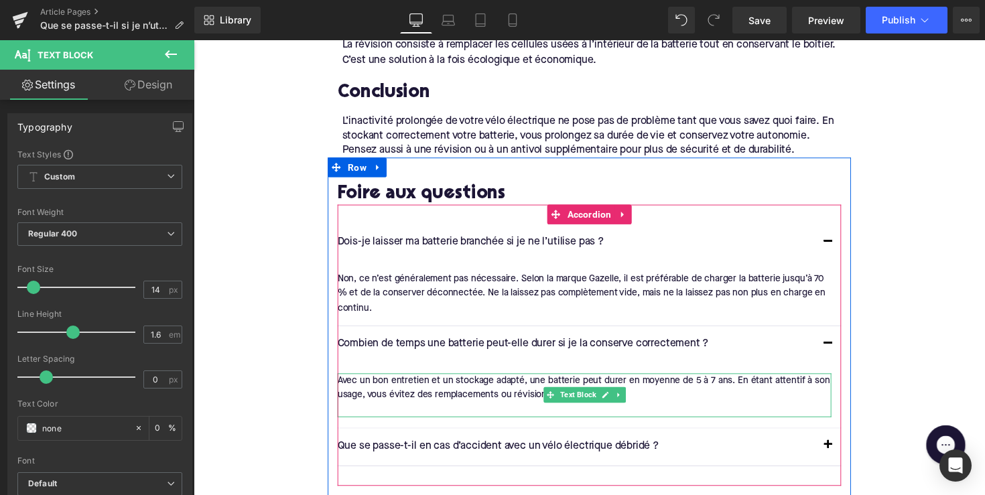
click at [396, 412] on div at bounding box center [594, 419] width 506 height 15
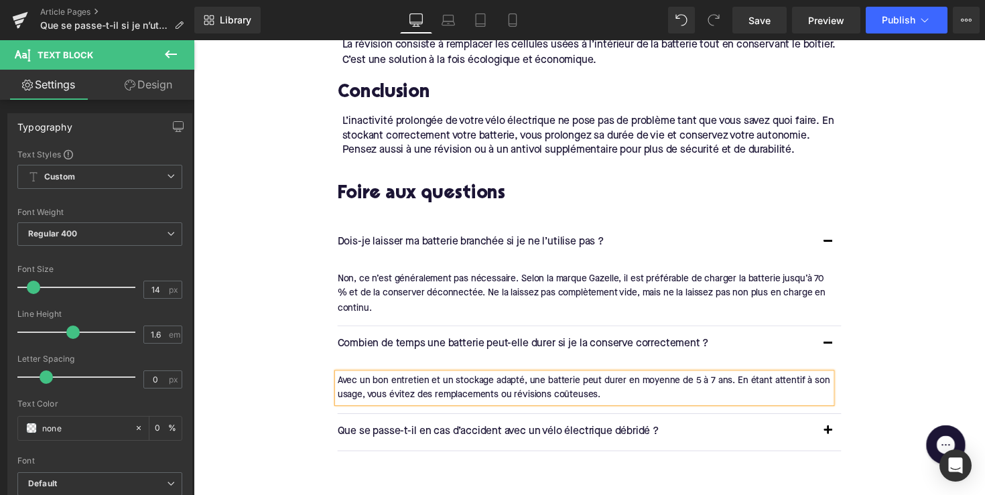
click at [492, 433] on p "Que se passe-t-il en cas d’accident avec un vélo électrique débridé ?" at bounding box center [585, 441] width 489 height 17
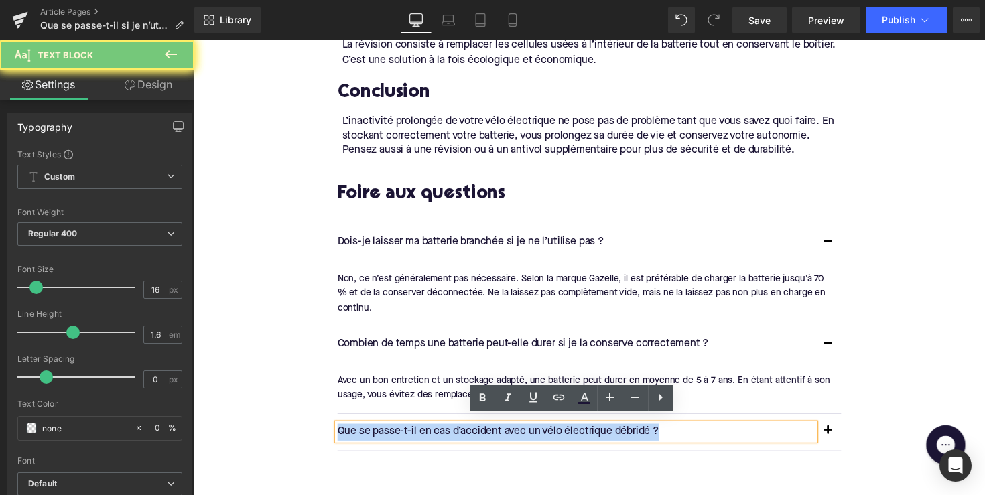
click at [492, 433] on p "Que se passe-t-il en cas d’accident avec un vélo électrique débridé ?" at bounding box center [585, 441] width 489 height 17
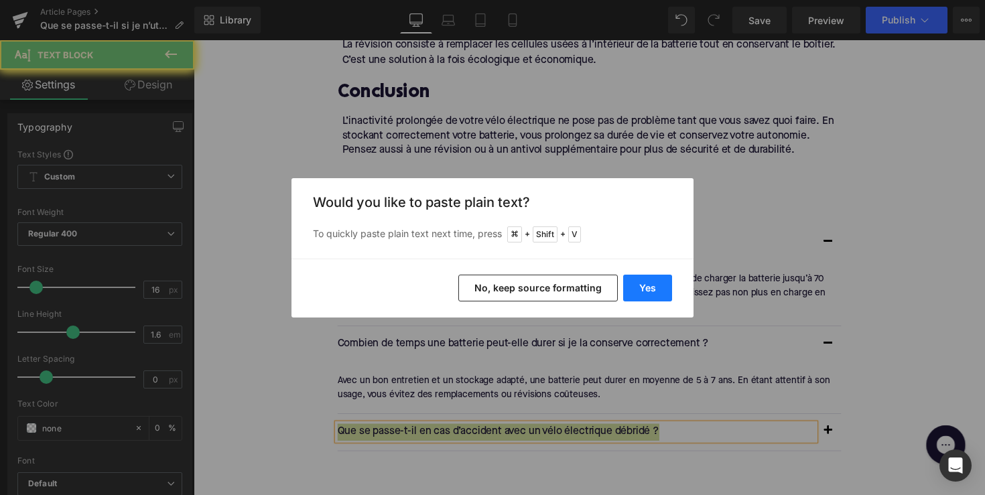
click at [647, 293] on button "Yes" at bounding box center [647, 288] width 49 height 27
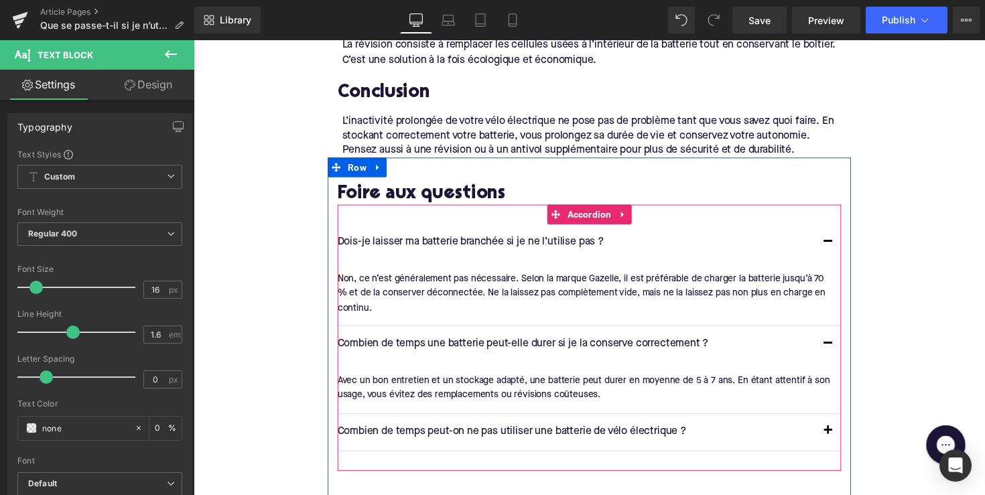
click at [843, 444] on span "button" at bounding box center [843, 444] width 0 height 0
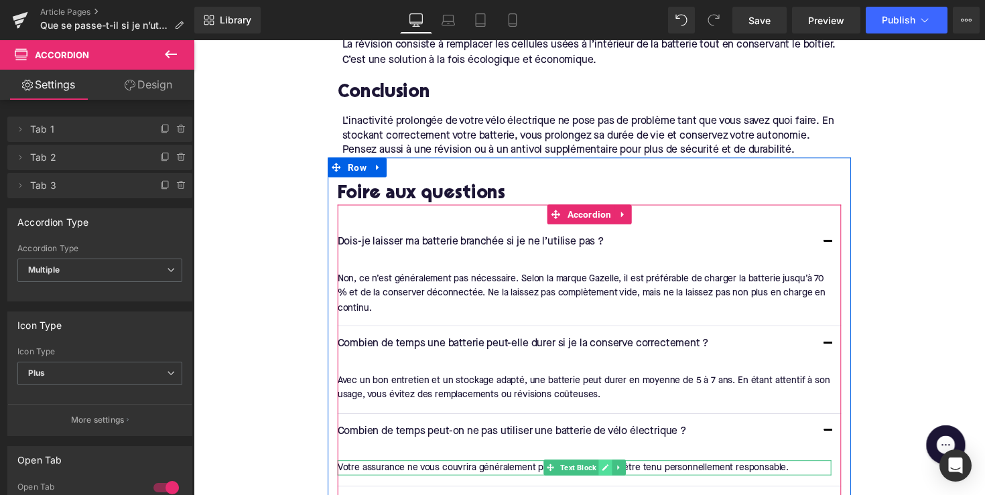
click at [612, 474] on icon at bounding box center [615, 478] width 7 height 8
click at [610, 471] on div "Votre assurance ne vous couvrira généralement pas, et vous pouvez être tenu per…" at bounding box center [594, 478] width 506 height 15
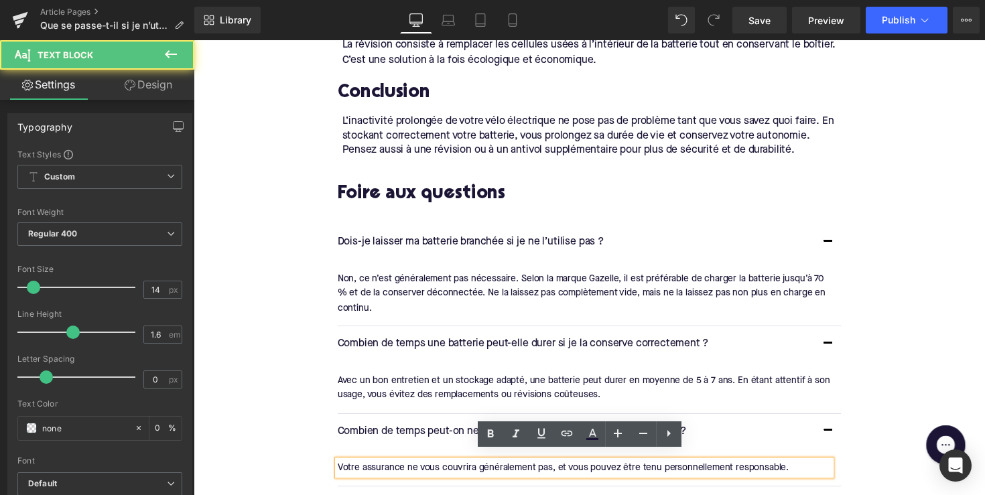
click at [619, 471] on div "Votre assurance ne vous couvrira généralement pas, et vous pouvez être tenu per…" at bounding box center [594, 478] width 506 height 15
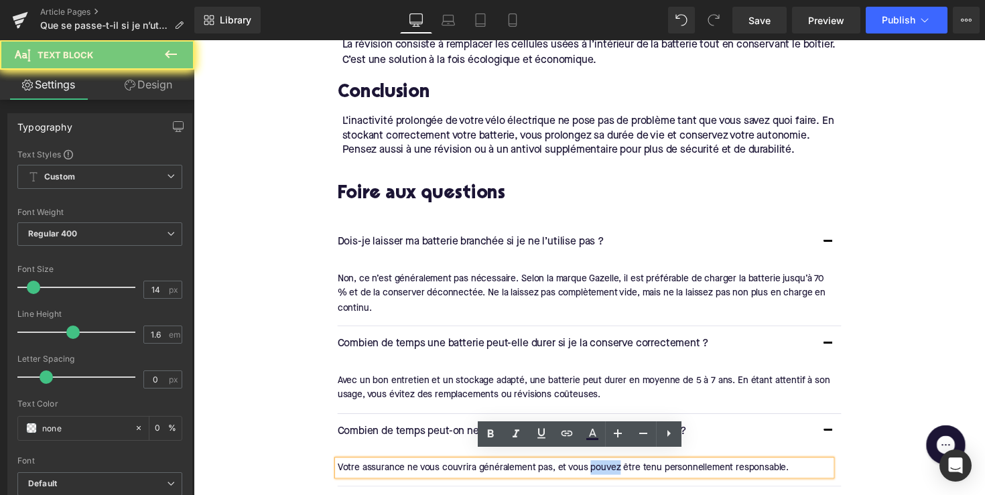
click at [619, 471] on div "Votre assurance ne vous couvrira généralement pas, et vous pouvez être tenu per…" at bounding box center [594, 478] width 506 height 15
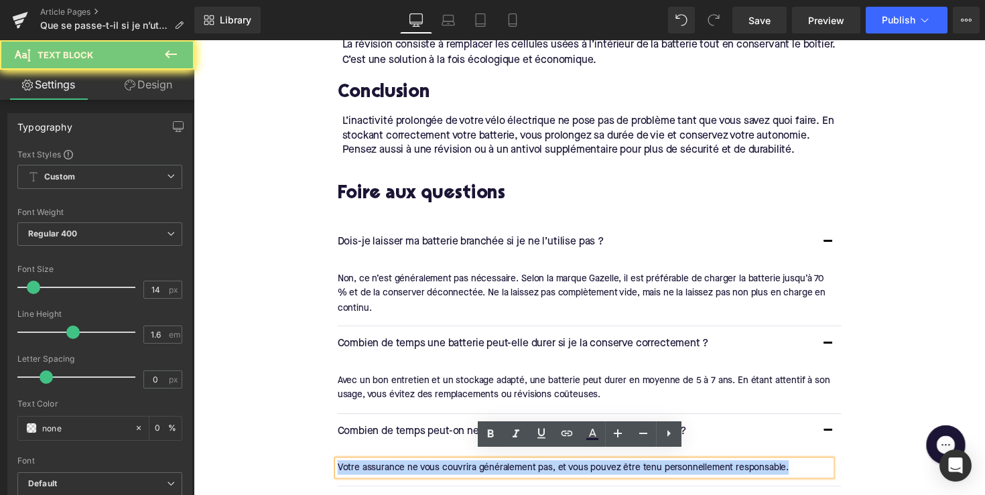
click at [619, 471] on div "Votre assurance ne vous couvrira généralement pas, et vous pouvez être tenu per…" at bounding box center [594, 478] width 506 height 15
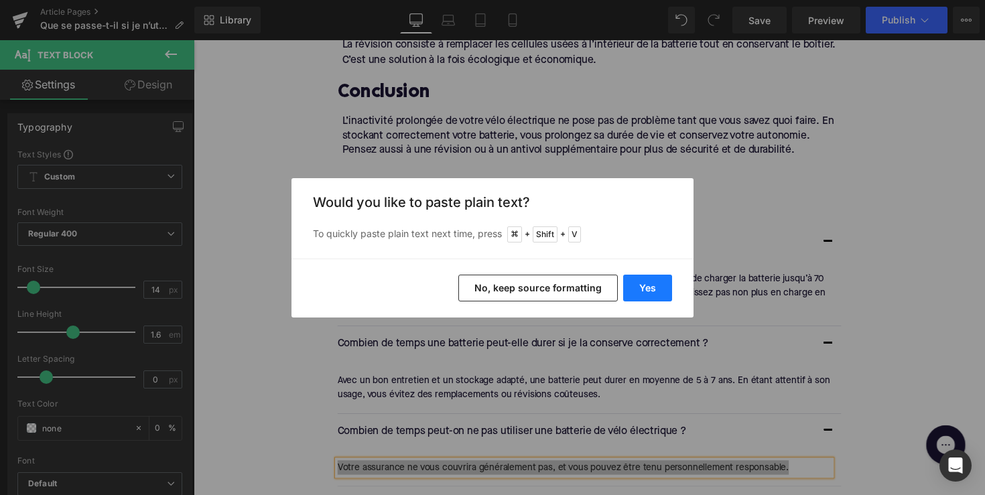
click at [633, 283] on button "Yes" at bounding box center [647, 288] width 49 height 27
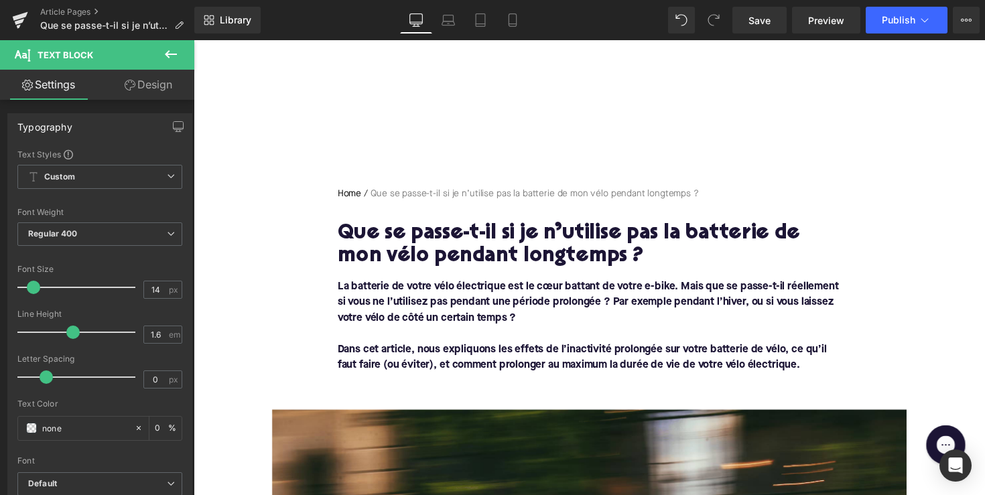
scroll to position [0, 0]
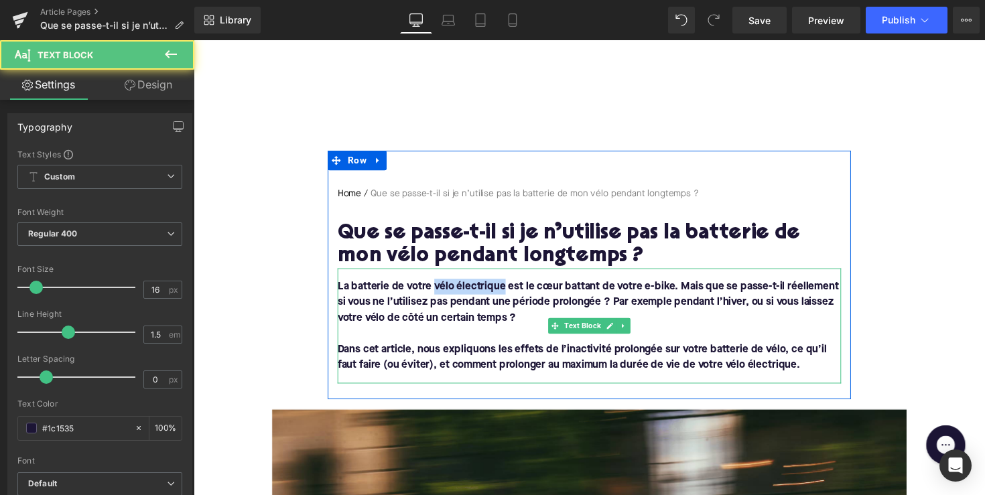
drag, startPoint x: 437, startPoint y: 290, endPoint x: 508, endPoint y: 286, distance: 70.4
click at [508, 287] on font "La batterie de votre vélo électrique est le cœur battant de votre e-bike. Mais …" at bounding box center [597, 308] width 513 height 43
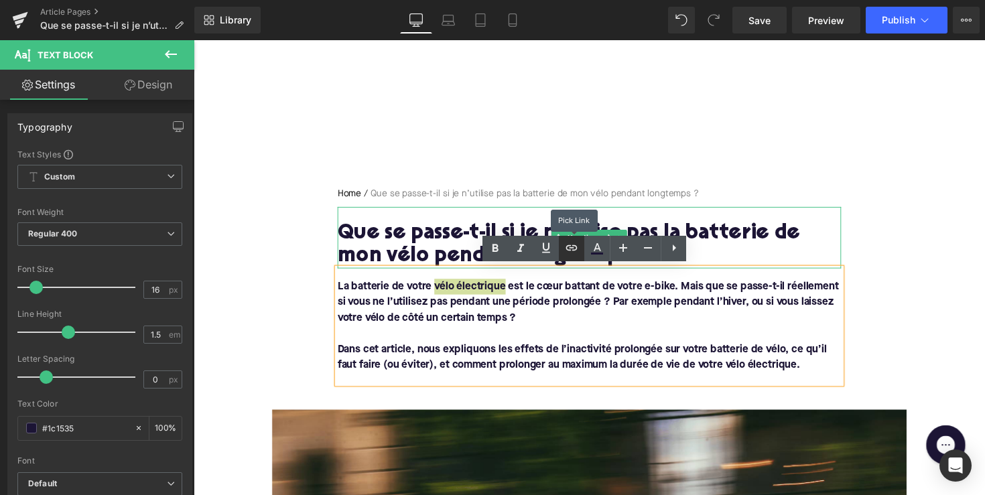
click at [581, 249] on link at bounding box center [571, 248] width 25 height 25
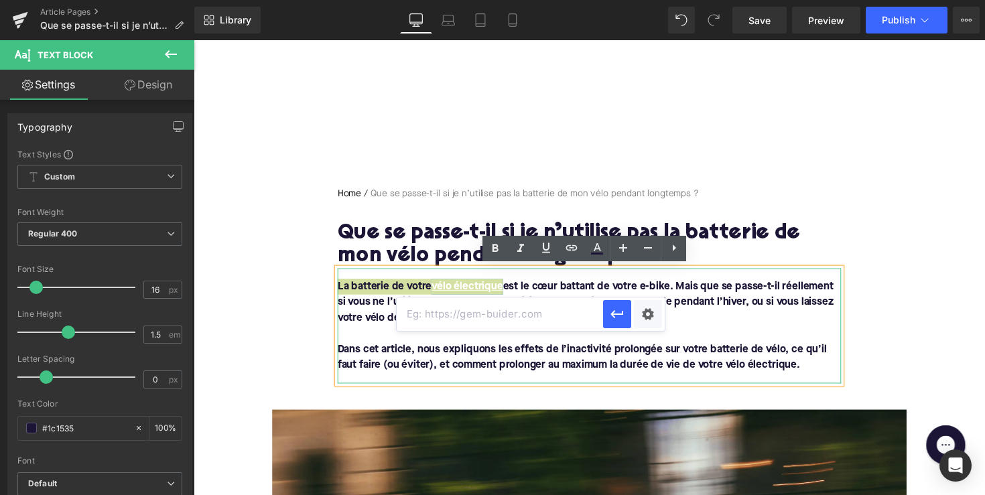
click at [505, 319] on input "text" at bounding box center [500, 313] width 206 height 33
paste input "[URL][DOMAIN_NAME]"
click at [609, 306] on icon "button" at bounding box center [617, 314] width 16 height 16
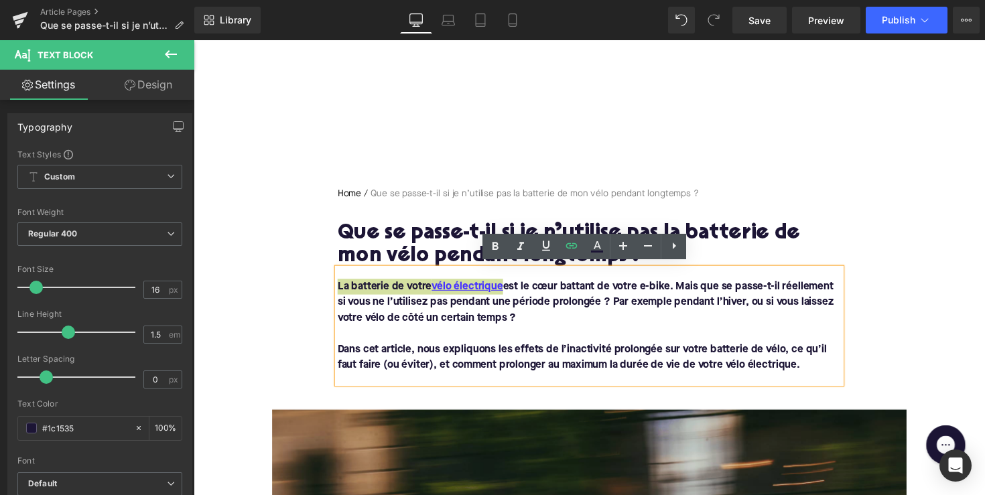
scroll to position [506, 0]
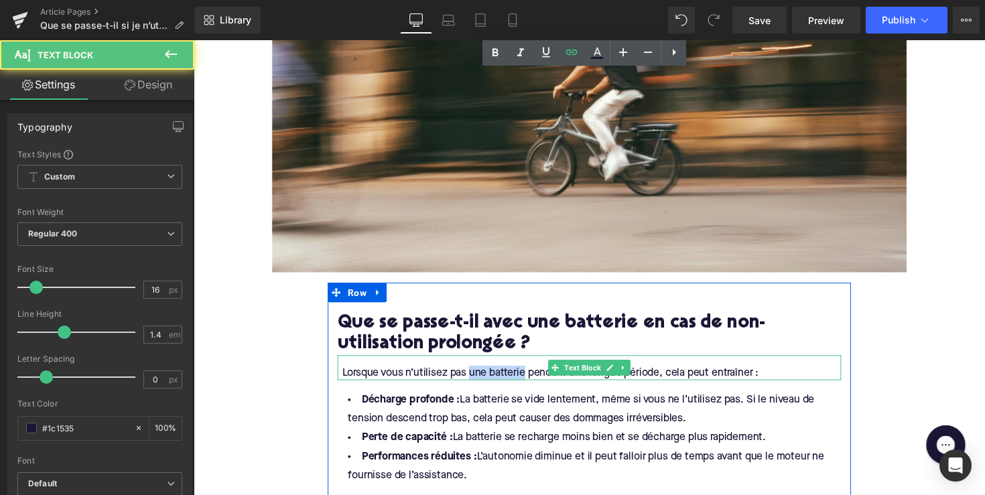
drag, startPoint x: 532, startPoint y: 380, endPoint x: 477, endPoint y: 379, distance: 54.9
click at [477, 379] on div "Lorsque vous n’utilisez pas une batterie pendant une longue période, cela peut …" at bounding box center [601, 381] width 511 height 15
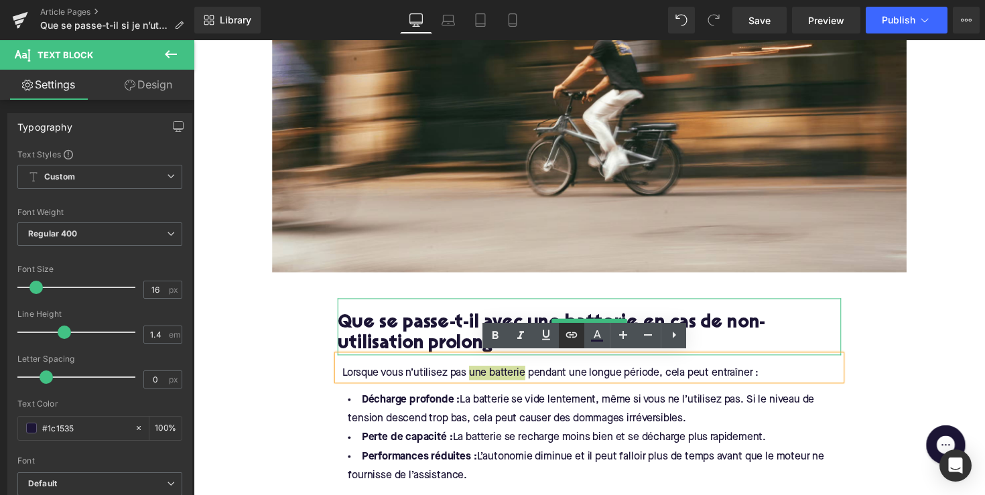
click at [566, 338] on icon at bounding box center [571, 335] width 16 height 16
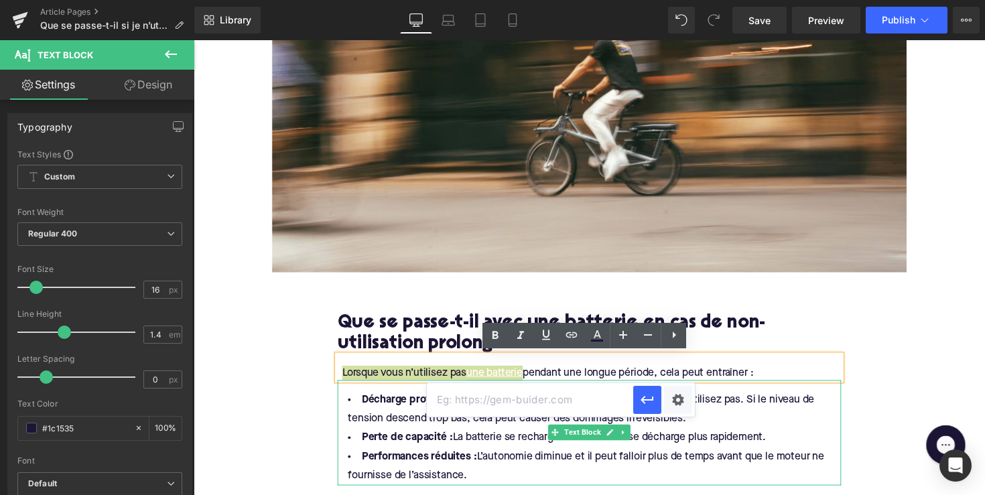
click at [500, 403] on input "text" at bounding box center [530, 399] width 206 height 33
paste input "[URL][DOMAIN_NAME]"
click at [644, 402] on icon "button" at bounding box center [646, 400] width 13 height 8
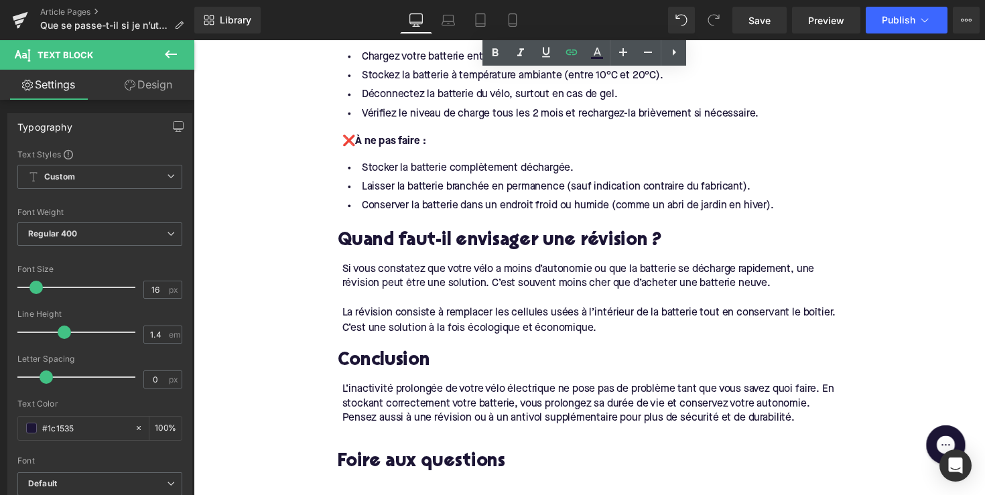
scroll to position [1133, 0]
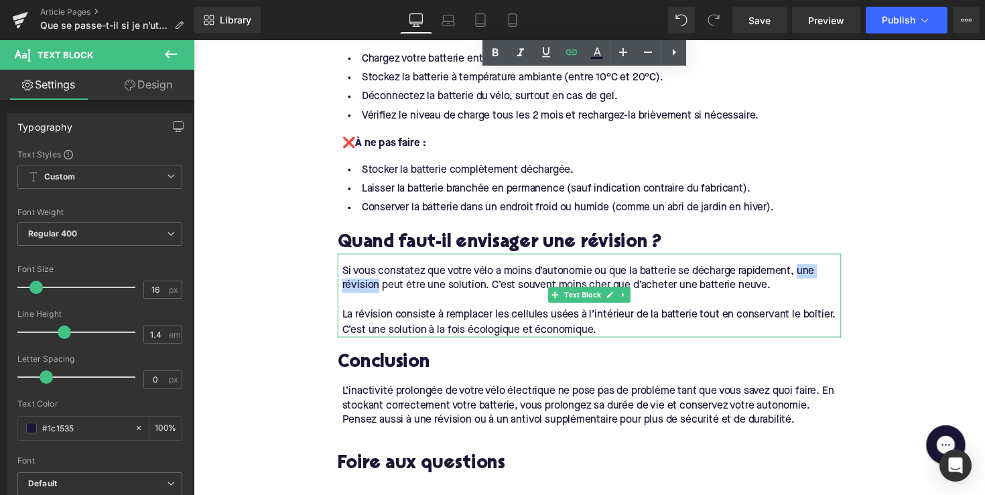
drag, startPoint x: 380, startPoint y: 289, endPoint x: 814, endPoint y: 271, distance: 434.4
click at [814, 271] on div "Si vous constatez que votre vélo a moins d’autonomie ou que la batterie se déch…" at bounding box center [601, 284] width 511 height 30
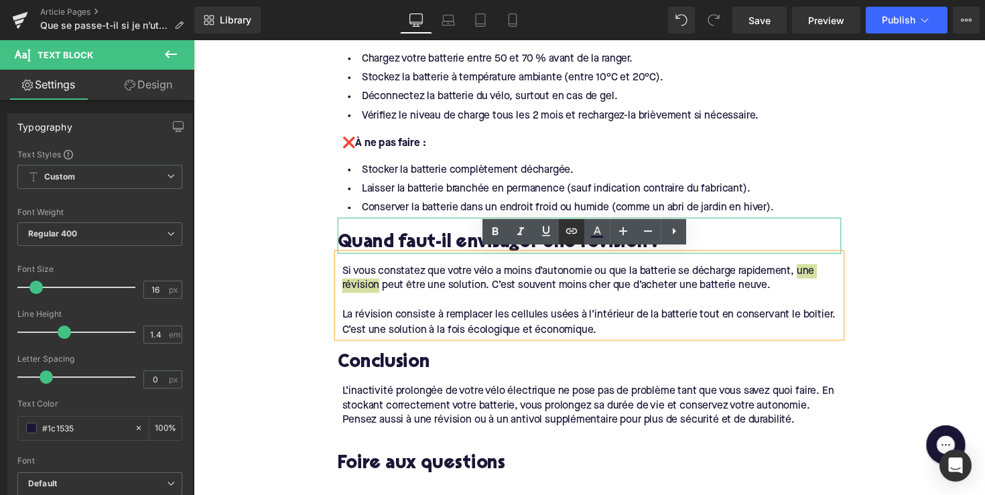
click at [577, 237] on icon at bounding box center [571, 231] width 16 height 16
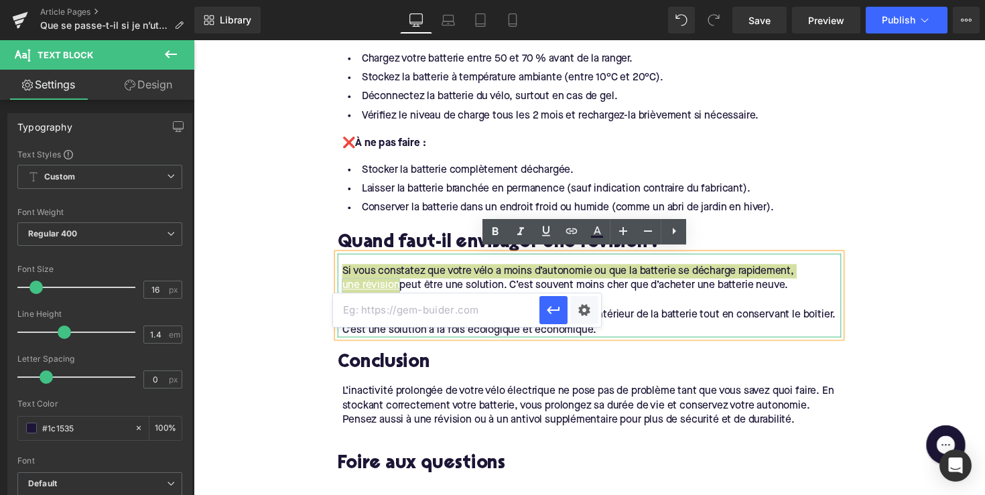
click at [502, 308] on input "text" at bounding box center [436, 309] width 206 height 33
paste input "[URL][DOMAIN_NAME]"
type input "[URL][DOMAIN_NAME]"
click at [555, 311] on icon "button" at bounding box center [553, 310] width 16 height 16
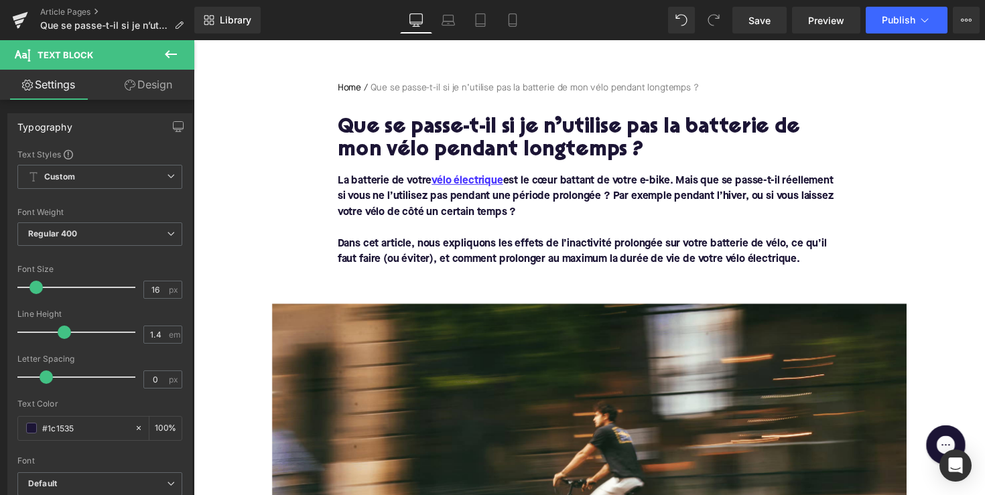
scroll to position [115, 0]
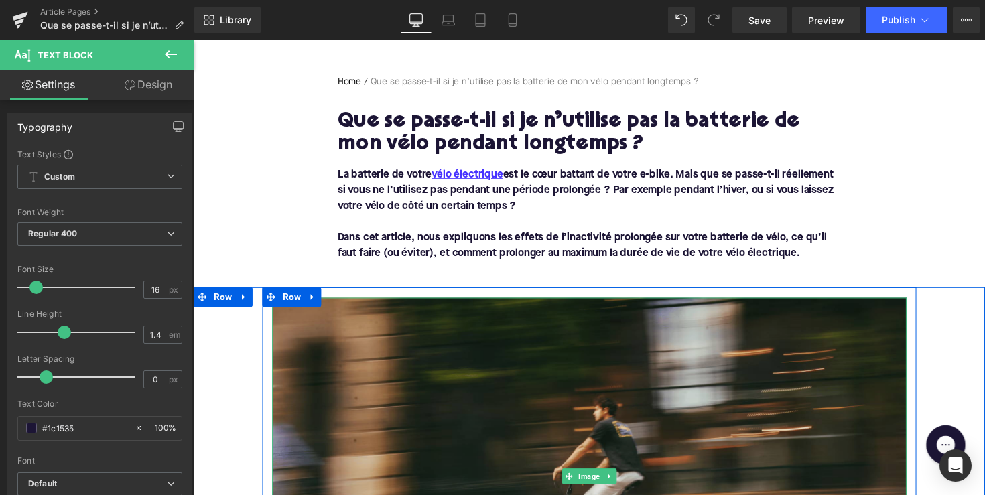
click at [591, 407] on img at bounding box center [599, 487] width 650 height 366
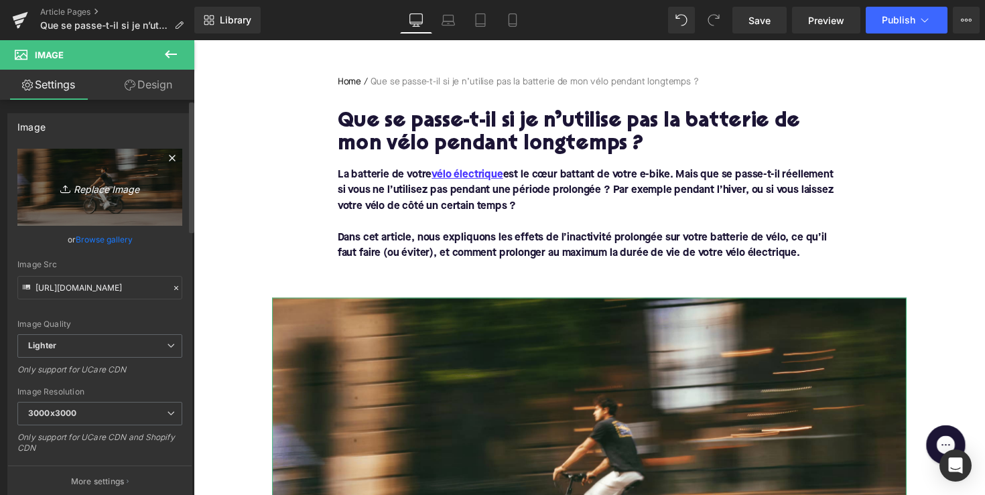
click at [133, 194] on icon "Replace Image" at bounding box center [99, 187] width 107 height 17
type input "C:\fakepath\Ontwerp zonder titel-29.webp"
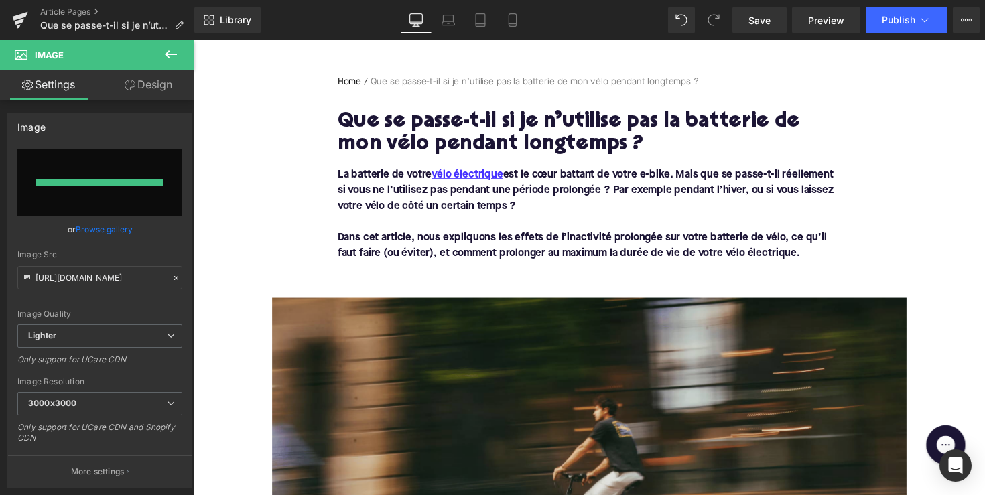
type input "[URL][DOMAIN_NAME]"
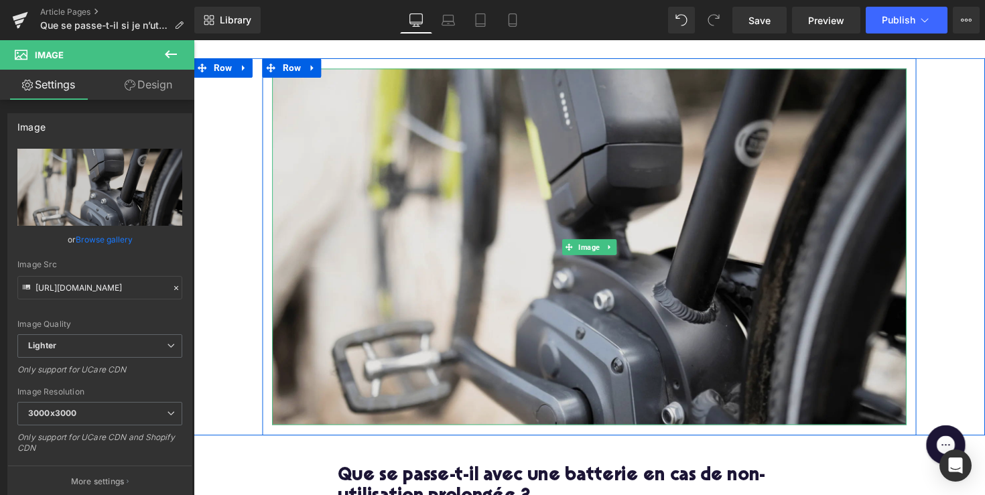
scroll to position [378, 0]
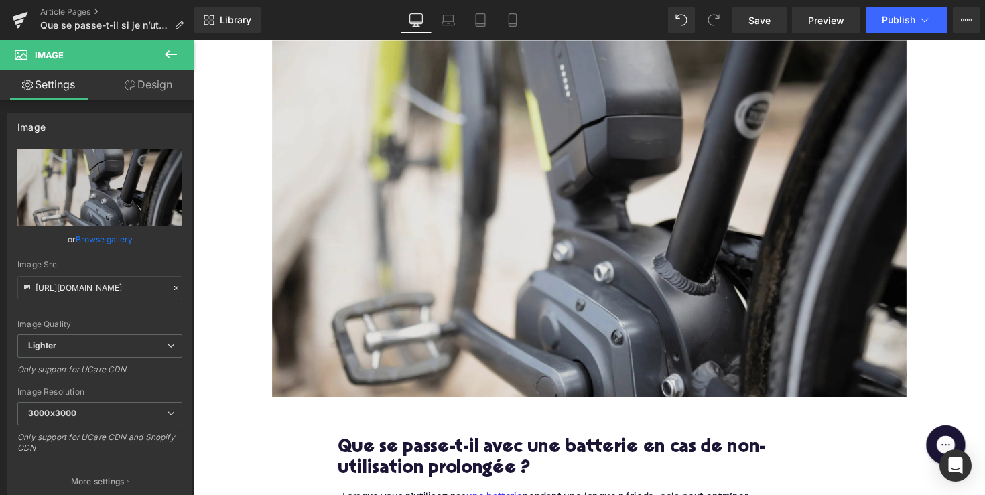
click at [638, 317] on img at bounding box center [599, 223] width 650 height 366
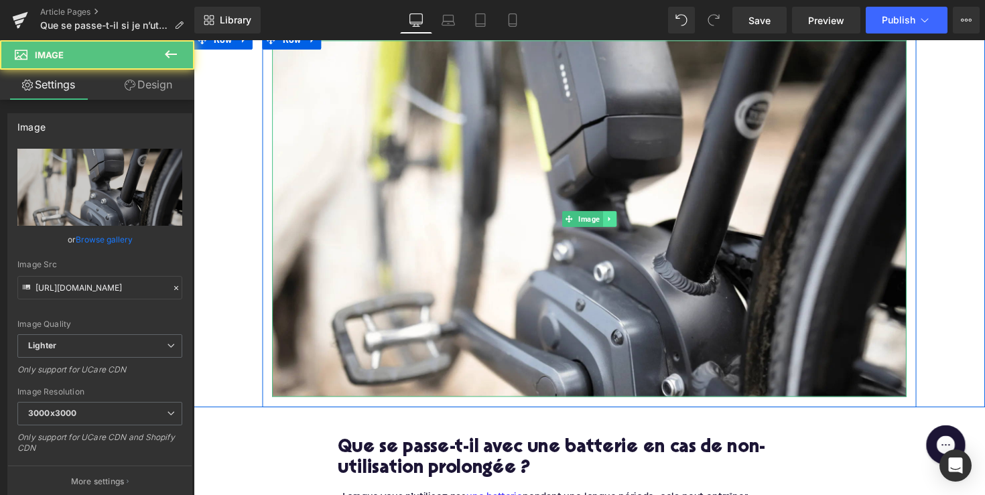
click at [618, 222] on icon at bounding box center [619, 222] width 2 height 5
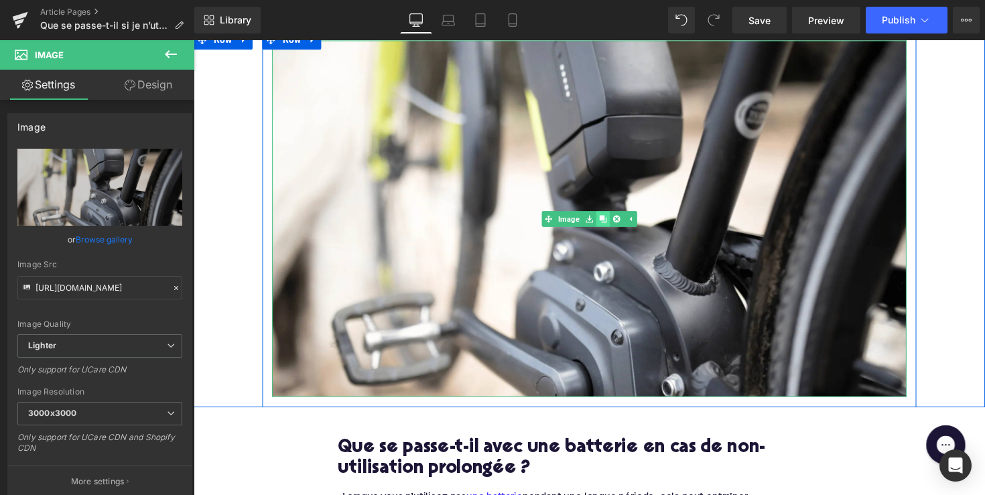
click at [610, 222] on icon at bounding box center [612, 222] width 7 height 7
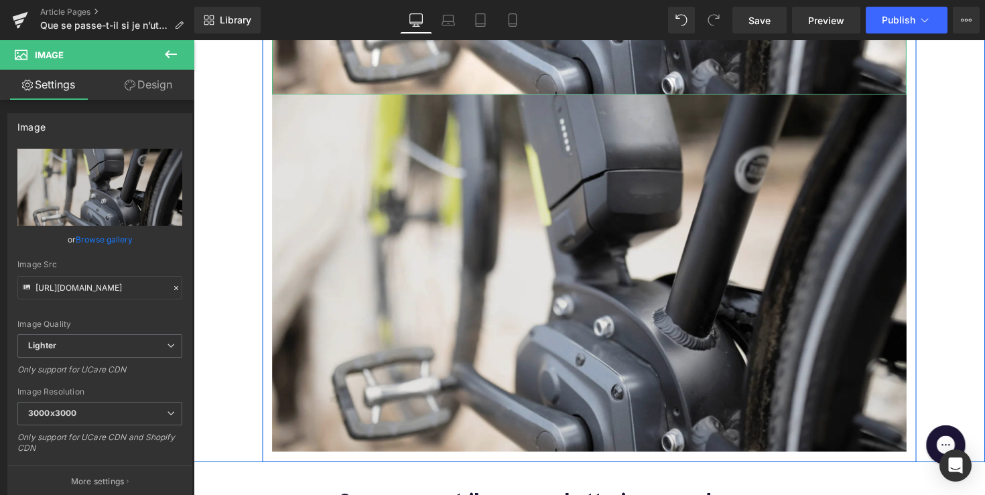
scroll to position [689, 0]
click at [541, 225] on img at bounding box center [599, 278] width 650 height 366
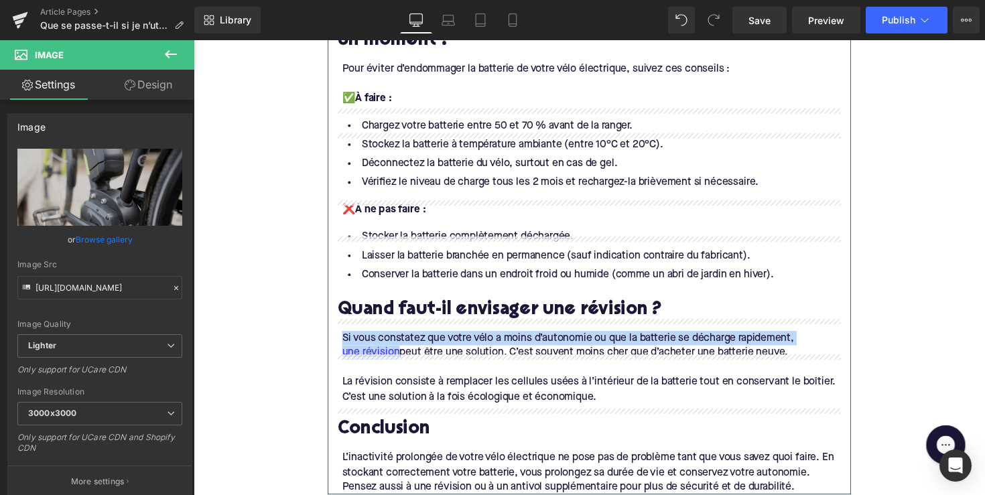
scroll to position [1179, 0]
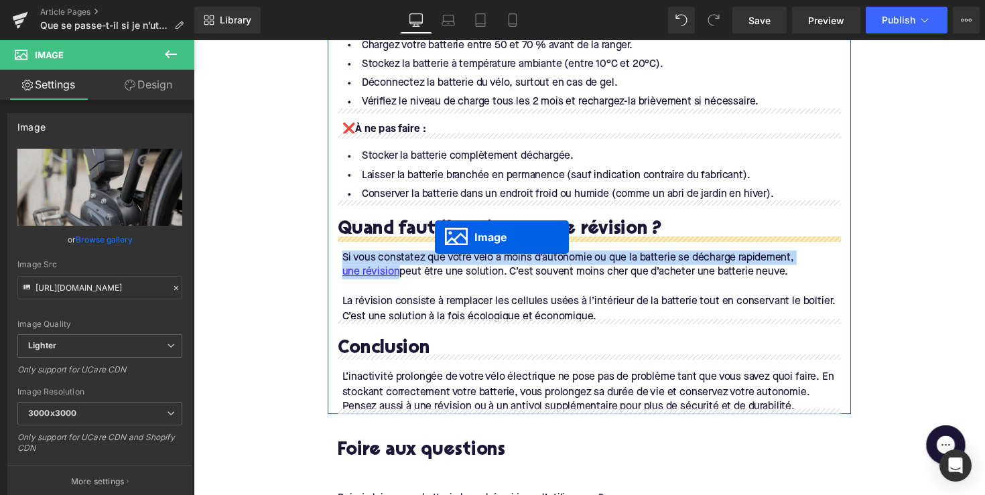
drag, startPoint x: 573, startPoint y: 271, endPoint x: 441, endPoint y: 242, distance: 135.1
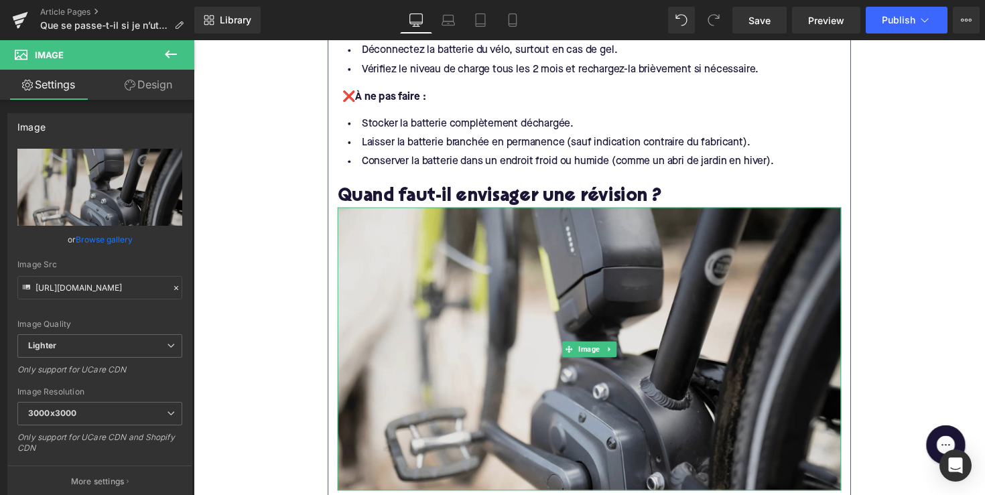
click at [540, 331] on img at bounding box center [599, 357] width 516 height 290
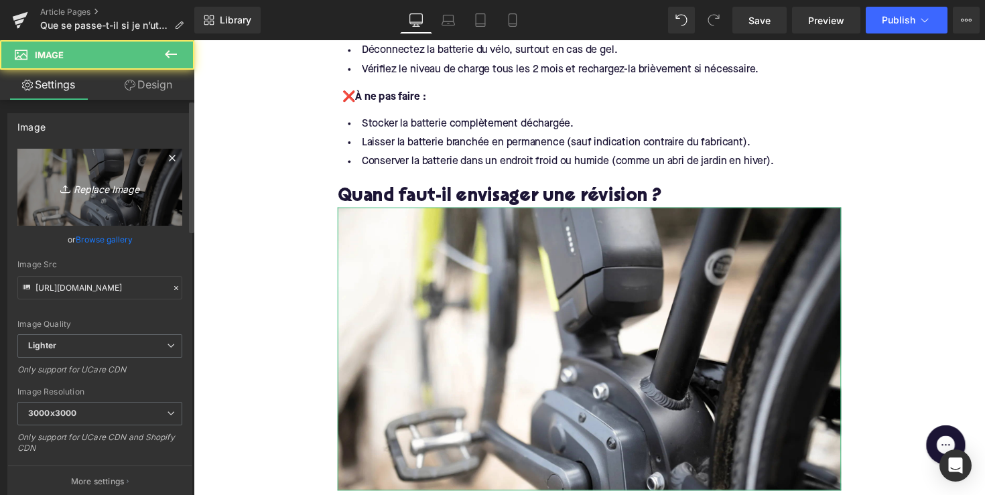
click at [131, 190] on icon "Replace Image" at bounding box center [99, 187] width 107 height 17
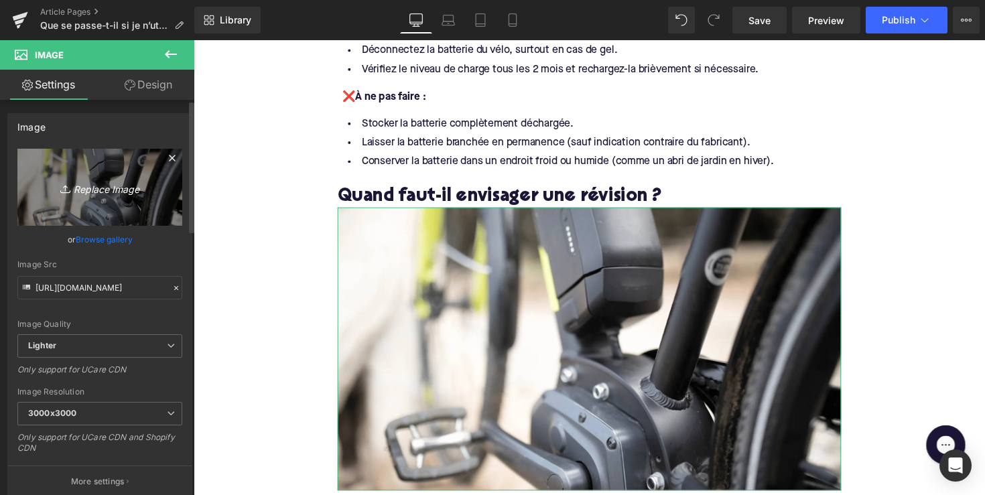
type input "C:\fakepath\Ontwerp zonder titel-30.webp"
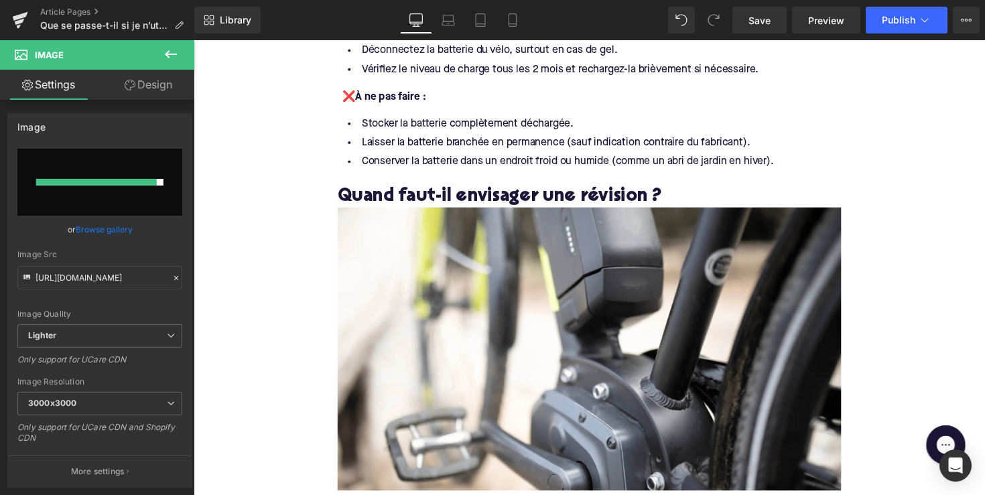
type input "[URL][DOMAIN_NAME]"
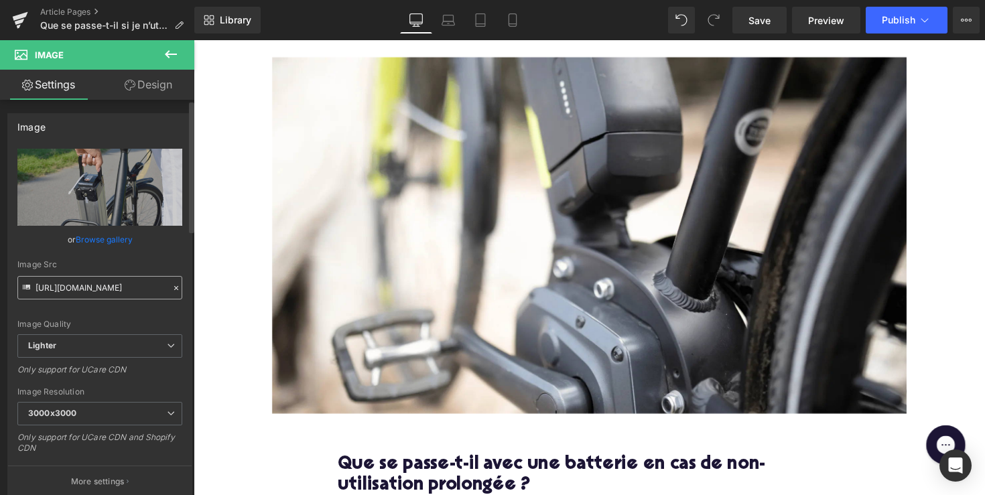
scroll to position [62, 0]
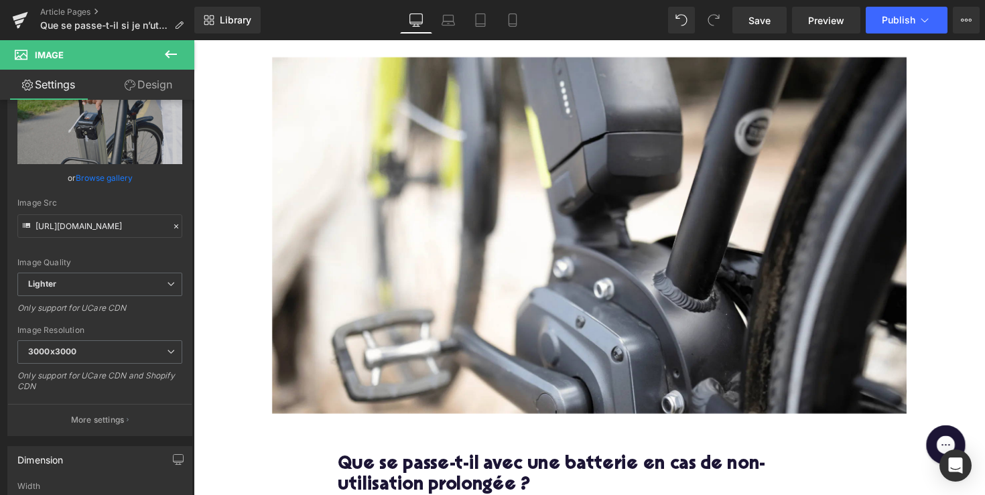
click at [461, 198] on img at bounding box center [599, 241] width 650 height 366
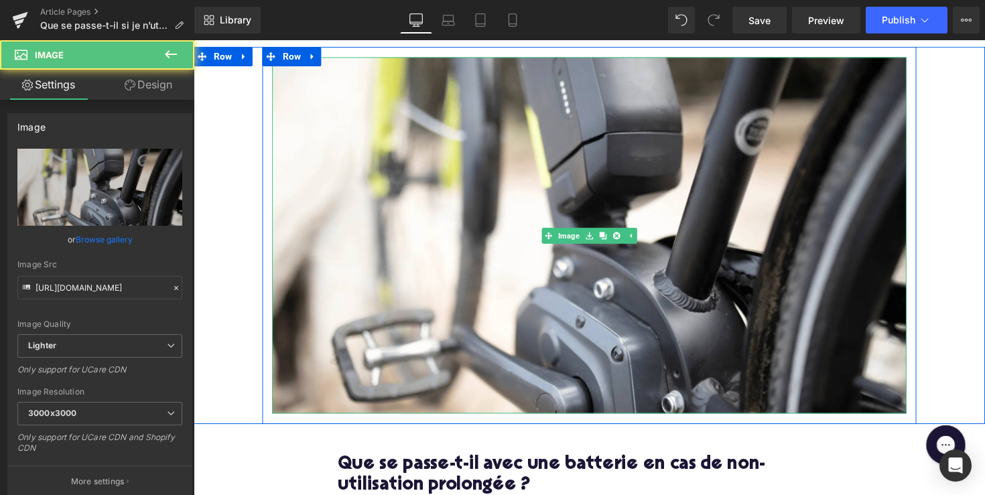
click at [461, 198] on img at bounding box center [599, 241] width 650 height 366
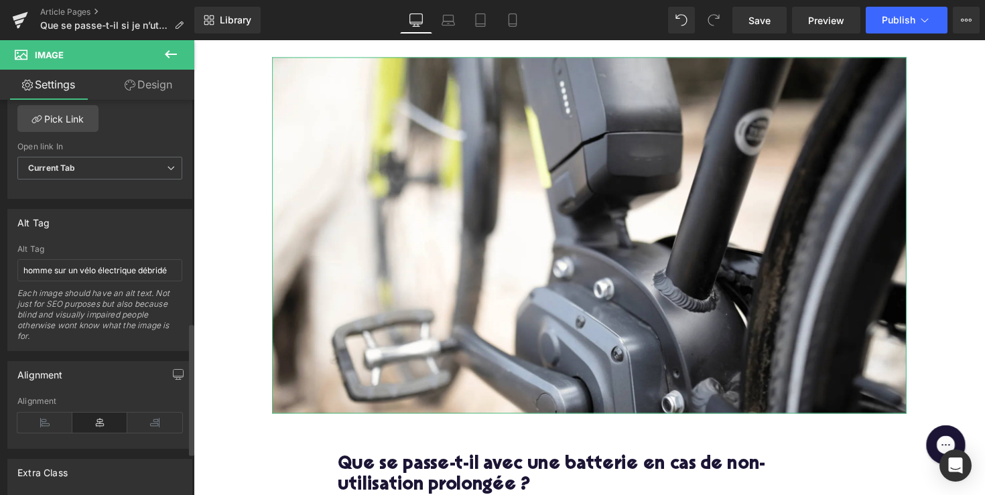
scroll to position [667, 0]
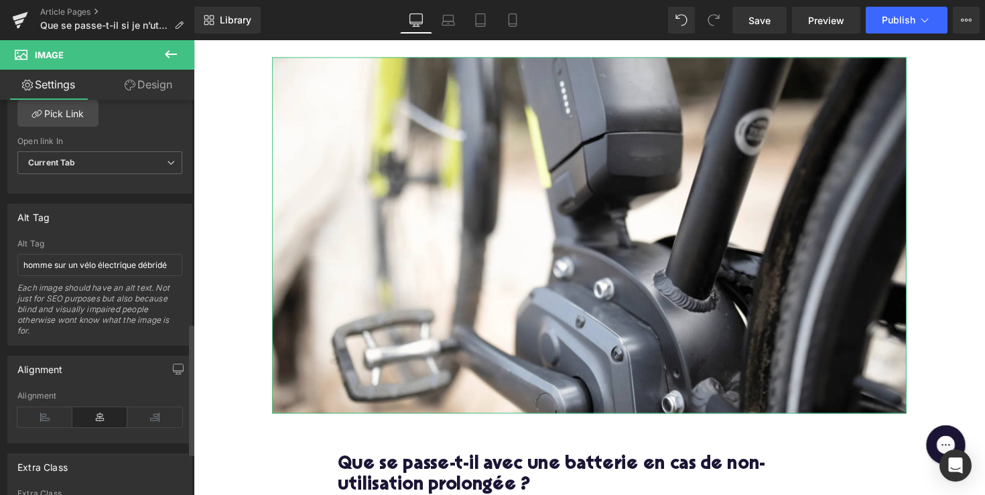
click at [109, 275] on div "Alt Tag homme sur un vélo électrique débridé Each image should have an alt text…" at bounding box center [99, 292] width 165 height 106
click at [111, 266] on input "homme sur un vélo électrique débridé" at bounding box center [99, 265] width 165 height 22
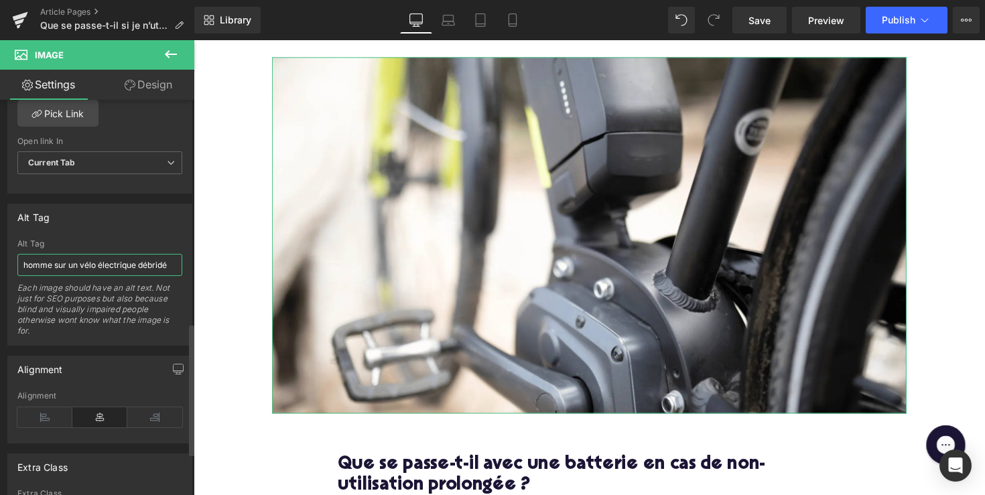
paste input "vélo électrique avec batterie"
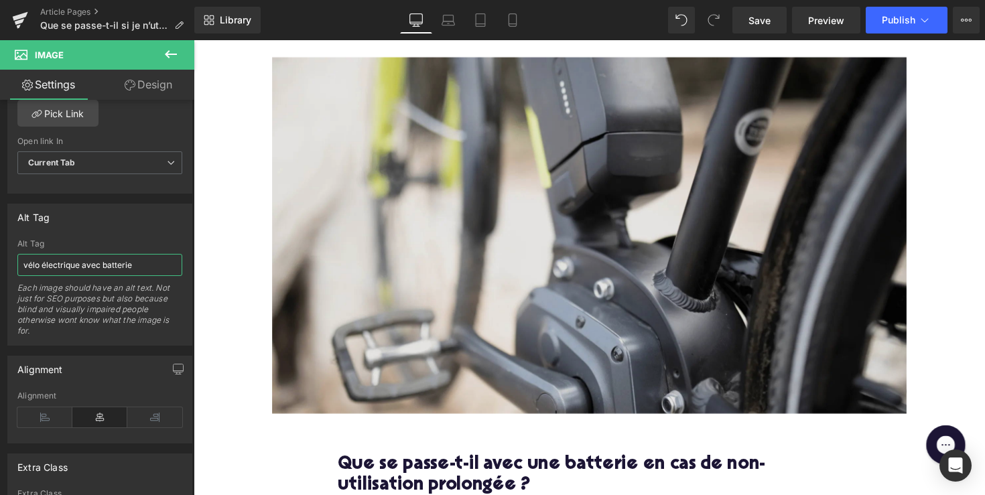
type input "vélo électrique avec batterie"
click at [309, 244] on img at bounding box center [599, 241] width 650 height 366
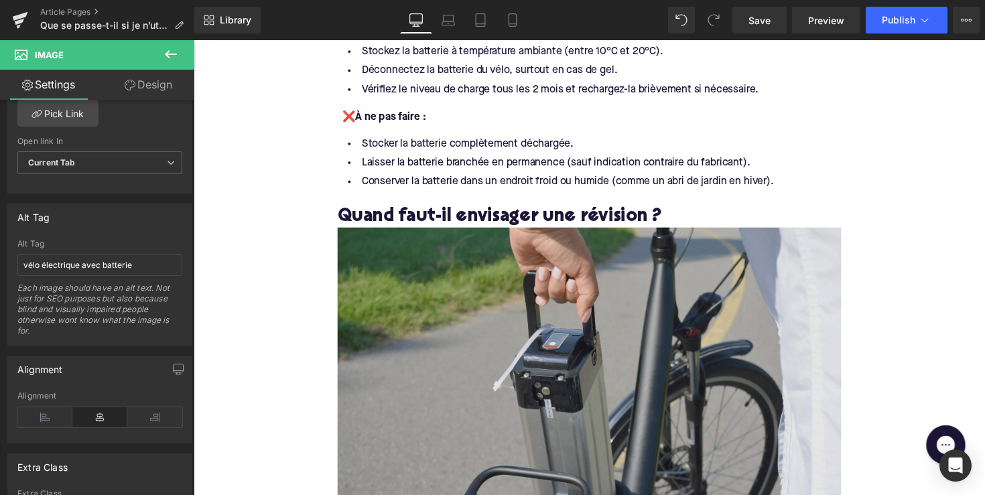
scroll to position [1169, 0]
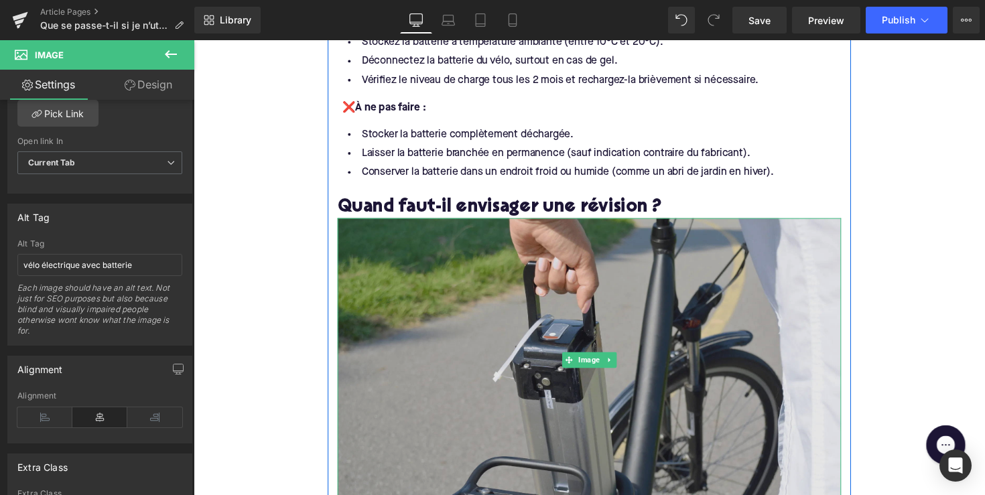
click at [544, 380] on img at bounding box center [599, 367] width 516 height 290
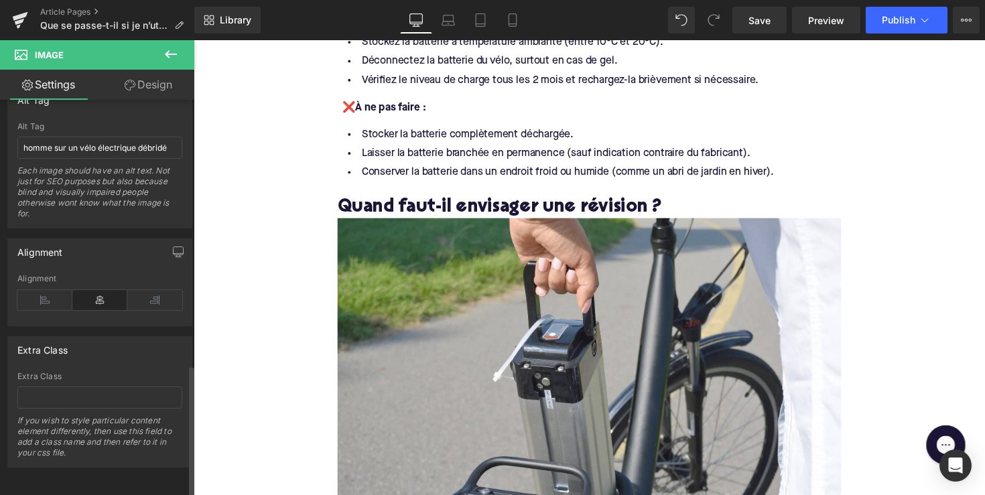
scroll to position [667, 0]
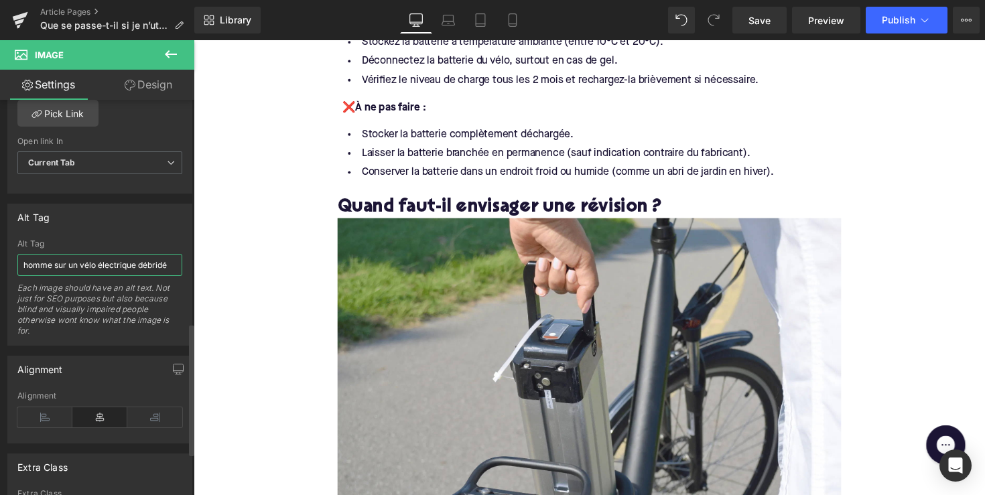
click at [105, 255] on input "homme sur un vélo électrique débridé" at bounding box center [99, 265] width 165 height 22
paste input "femme avec la batterie d’un vélo électrique"
type input "femme avec la batterie d’un vélo électrique"
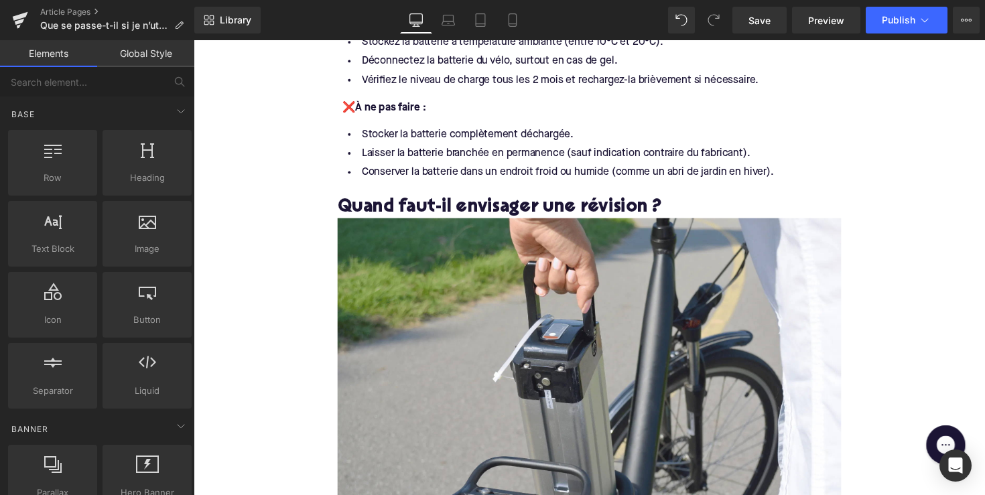
click at [293, 300] on div "Home / Que se passe-t-il si je n’utilise pas la batterie de mon vélo pendant lo…" at bounding box center [599, 249] width 810 height 2529
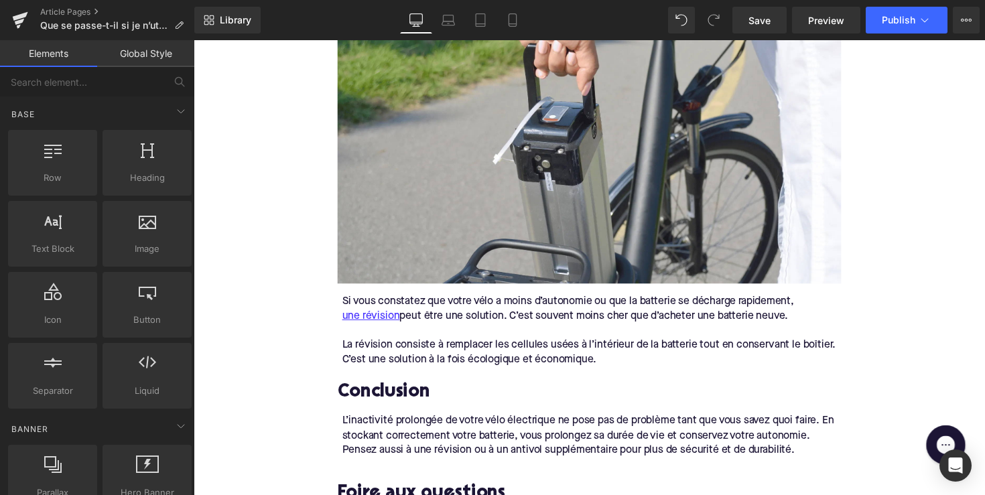
scroll to position [1394, 0]
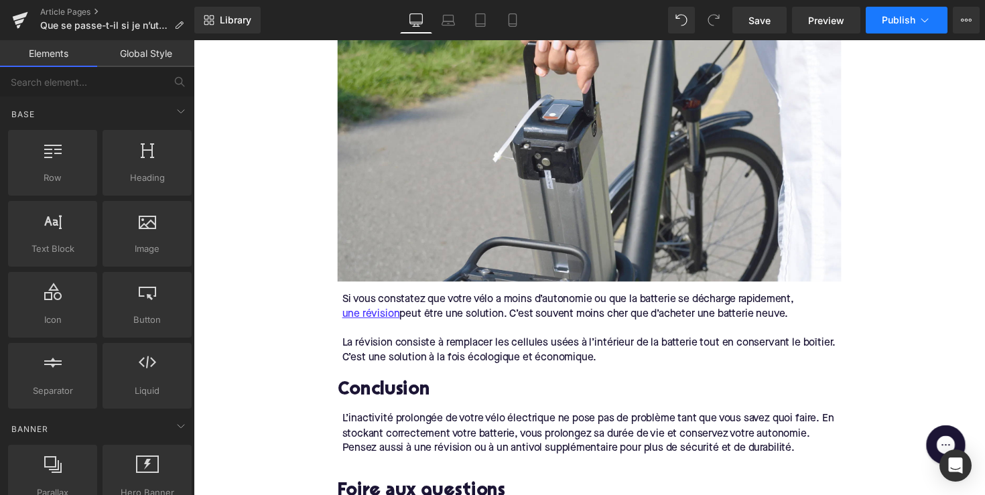
click at [913, 23] on span "Publish" at bounding box center [897, 20] width 33 height 11
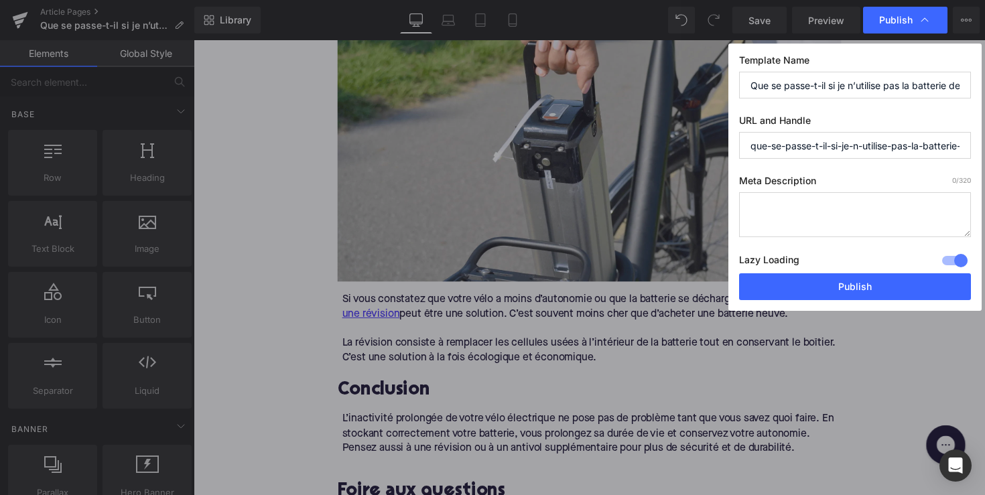
click at [853, 204] on textarea at bounding box center [855, 214] width 232 height 45
paste textarea "Prolongez la durée de vie de votre batterie de vélo électrique : découvrez comm…"
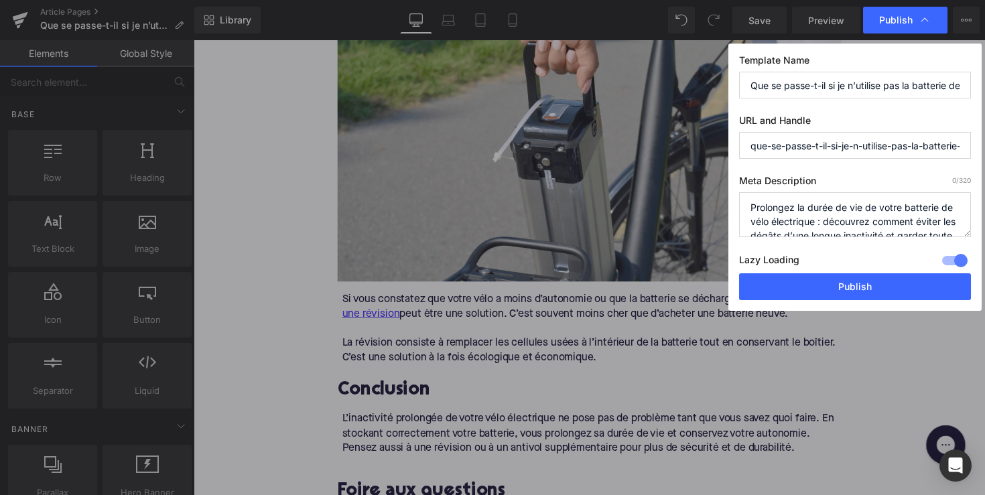
scroll to position [28, 0]
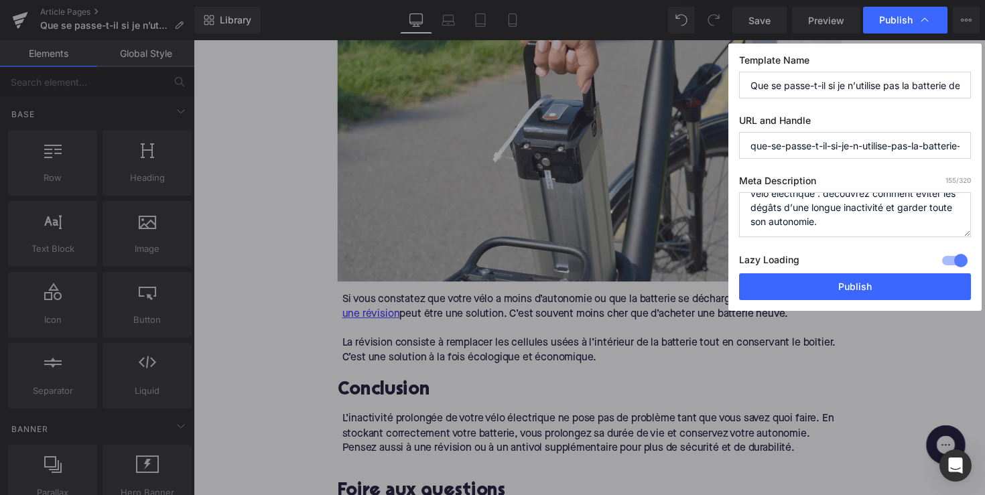
type textarea "Prolongez la durée de vie de votre batterie de vélo électrique : découvrez comm…"
drag, startPoint x: 883, startPoint y: 146, endPoint x: 1011, endPoint y: 149, distance: 128.0
click at [984, 149] on html "Image You are previewing how the will restyle your page. You can not edit Eleme…" at bounding box center [492, 247] width 985 height 495
click at [758, 147] on input "que-se-passe-t-il-si-je-n-utilise-pas-la-batterie-de-mon-velo-pendant-longtemps" at bounding box center [855, 145] width 232 height 27
drag, startPoint x: 762, startPoint y: 147, endPoint x: 745, endPoint y: 147, distance: 16.7
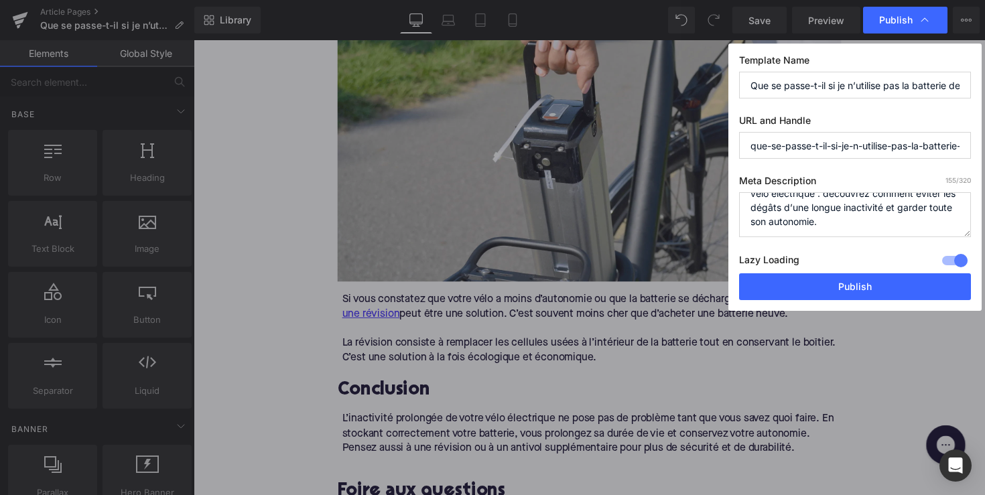
click at [725, 147] on div "Publish Template Name Que se passe-t-il si je n’utilise pas la batterie de mon …" at bounding box center [492, 247] width 985 height 495
click at [787, 145] on input "que-se-passe-t-il-si-je-n-utilise-pas-la-batterie-de-mon-velo-pendant-longtemps" at bounding box center [855, 145] width 232 height 27
drag, startPoint x: 867, startPoint y: 147, endPoint x: 648, endPoint y: 149, distance: 218.4
click at [648, 149] on div "Publish Template Name Que se passe-t-il si je n’utilise pas la batterie de mon …" at bounding box center [492, 247] width 985 height 495
drag, startPoint x: 913, startPoint y: 147, endPoint x: 847, endPoint y: 146, distance: 65.6
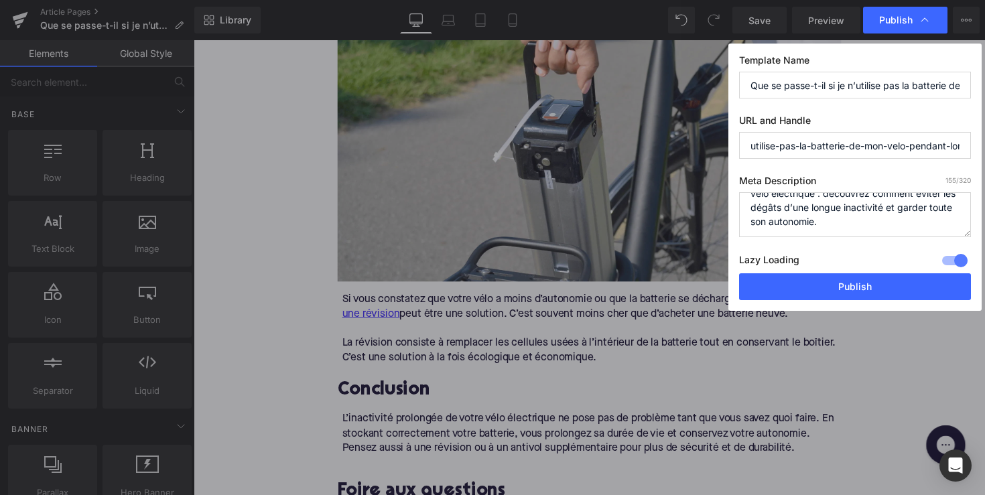
click at [847, 146] on input "utilise-pas-la-batterie-de-mon-velo-pendant-longtemps" at bounding box center [855, 145] width 232 height 27
click at [742, 145] on input "utilise-pas-la-batterie-pendant-longtemps" at bounding box center [855, 145] width 232 height 27
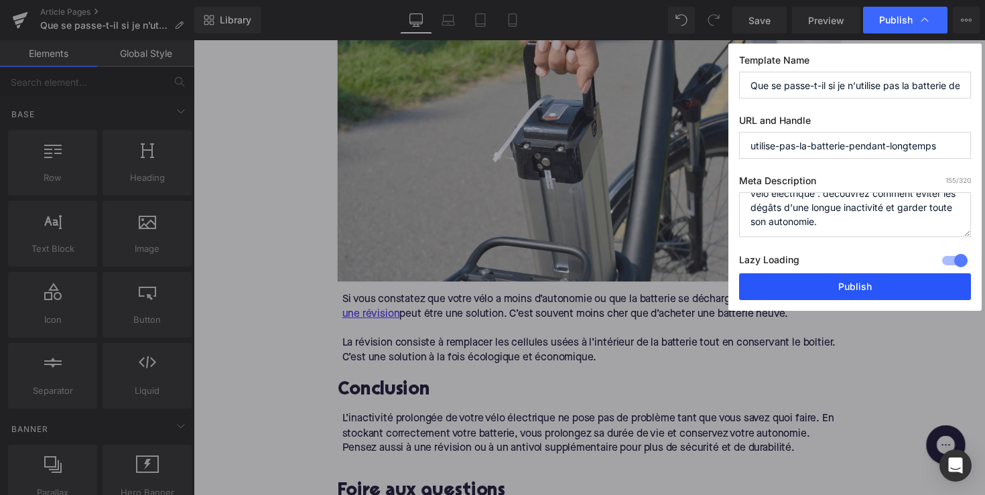
type input "utilise-pas-la-batterie-pendant-longtemps"
click at [839, 286] on button "Publish" at bounding box center [855, 286] width 232 height 27
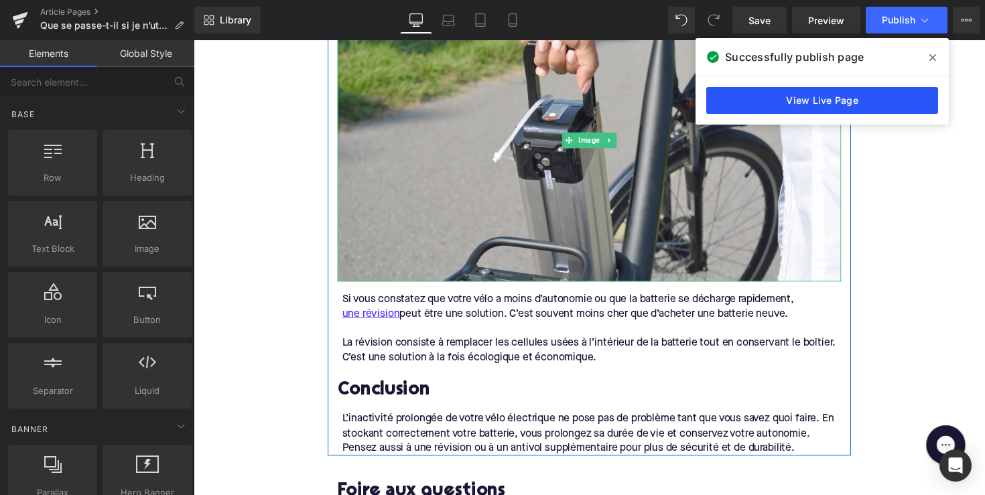
click at [804, 99] on link "View Live Page" at bounding box center [822, 100] width 232 height 27
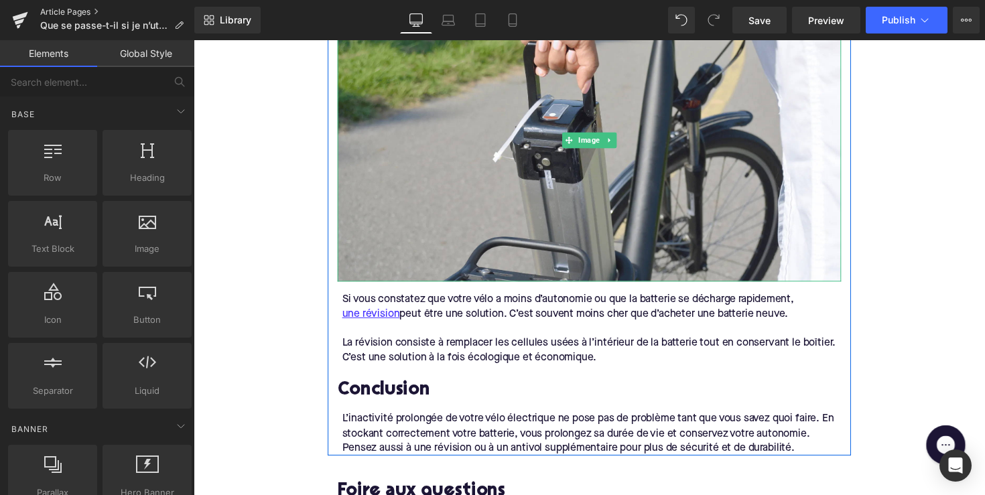
click at [64, 10] on link "Article Pages" at bounding box center [117, 12] width 154 height 11
